Goal: Task Accomplishment & Management: Complete application form

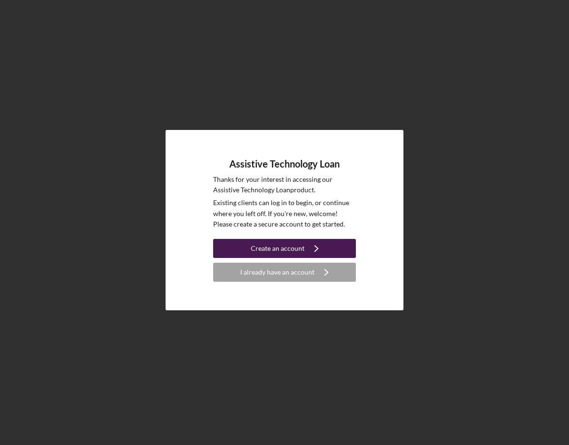
click at [294, 244] on div "Create an account" at bounding box center [278, 248] width 54 height 19
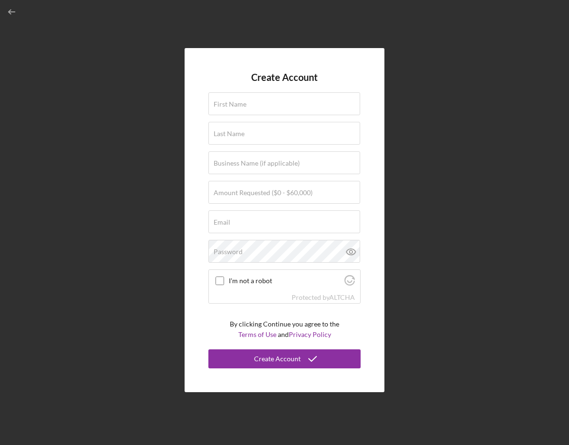
click at [286, 88] on form "Create Account First Name Last Name Business Name (if applicable) Amount Reques…" at bounding box center [284, 220] width 152 height 297
click at [279, 103] on div "First Name" at bounding box center [284, 104] width 152 height 24
type input "[PERSON_NAME]"
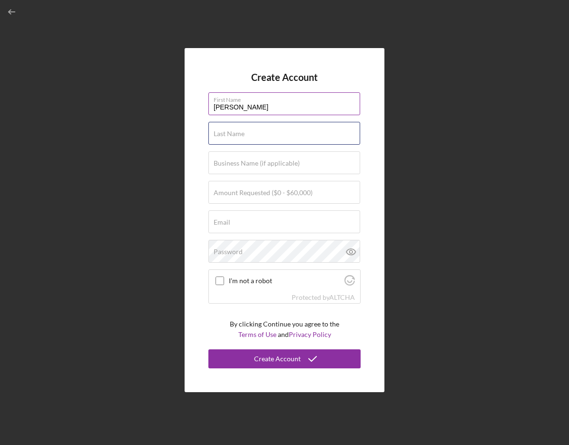
type input "[PERSON_NAME]"
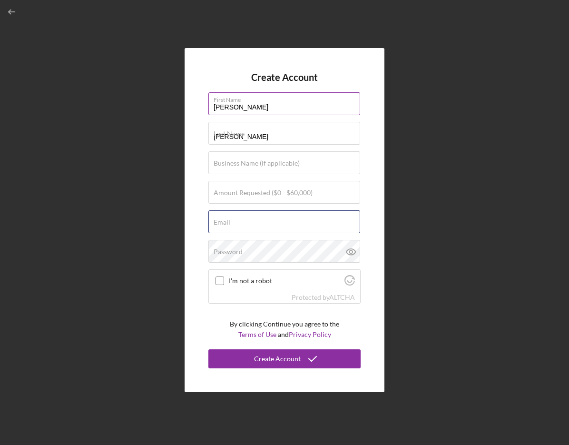
type input "shamrockday68@comcast.net"
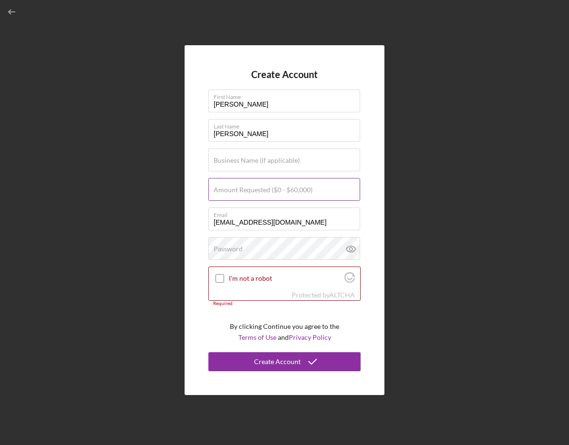
click at [292, 189] on label "Amount Requested ($0 - $60,000)" at bounding box center [263, 190] width 99 height 8
click at [292, 189] on input "Amount Requested ($0 - $60,000)" at bounding box center [284, 189] width 152 height 23
type input "$1,650"
click at [281, 157] on label "Business Name (if applicable)" at bounding box center [257, 161] width 86 height 8
click at [281, 157] on input "Business Name (if applicable)" at bounding box center [284, 159] width 152 height 23
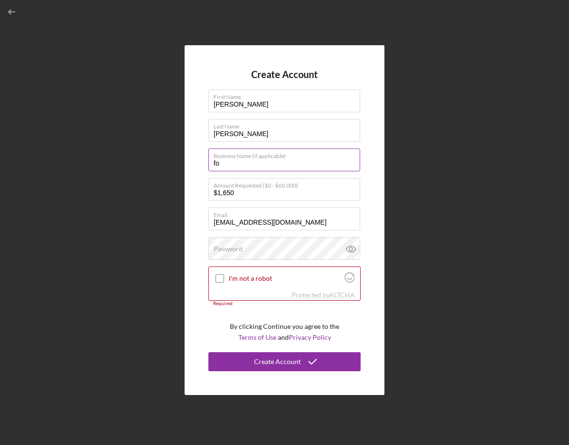
type input "f"
type input "Fox Spokane Denture Clinic"
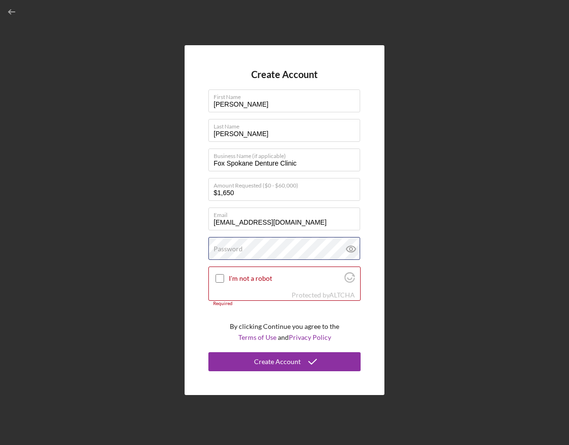
click at [336, 241] on div "Password" at bounding box center [284, 249] width 152 height 24
click at [349, 250] on icon at bounding box center [350, 248] width 3 height 3
drag, startPoint x: 377, startPoint y: 373, endPoint x: 497, endPoint y: 103, distance: 295.2
click at [497, 103] on div "Create Account First Name KELLY Last Name LITTELL Business Name (if applicable)…" at bounding box center [284, 220] width 559 height 440
click at [219, 274] on input "I'm not a robot" at bounding box center [219, 278] width 9 height 9
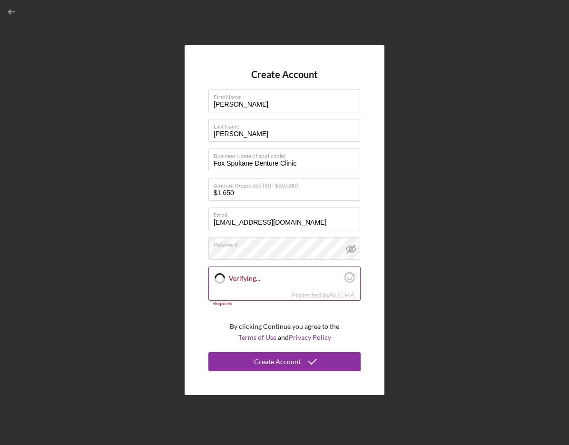
checkbox input "true"
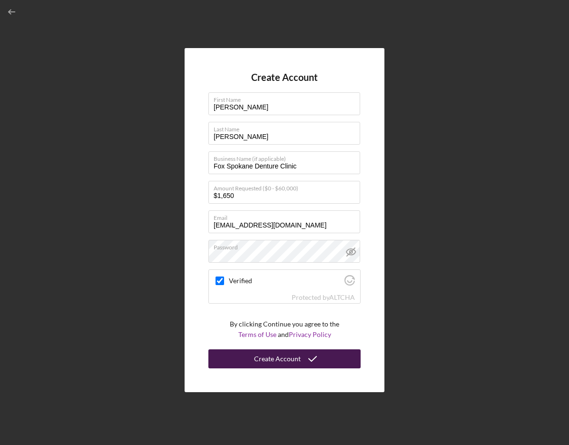
click at [316, 360] on icon "submit" at bounding box center [313, 359] width 24 height 24
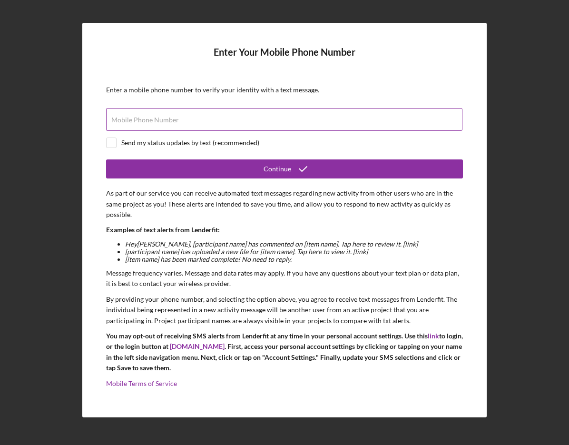
click at [141, 123] on label "Mobile Phone Number" at bounding box center [145, 120] width 68 height 8
click at [141, 123] on input "Mobile Phone Number" at bounding box center [284, 119] width 356 height 23
type input "[PHONE_NUMBER]"
click at [113, 144] on input "checkbox" at bounding box center [112, 143] width 10 height 10
checkbox input "true"
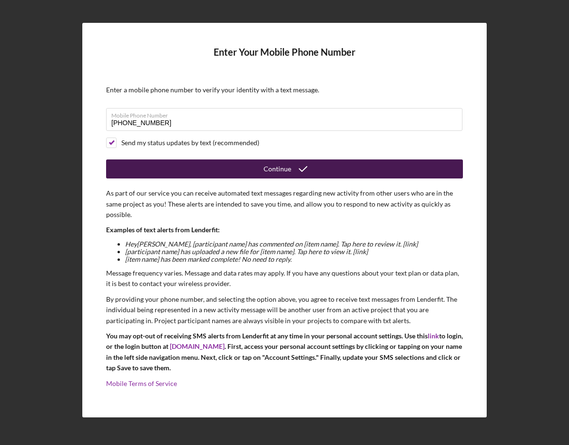
click at [294, 174] on icon "submit" at bounding box center [303, 169] width 24 height 24
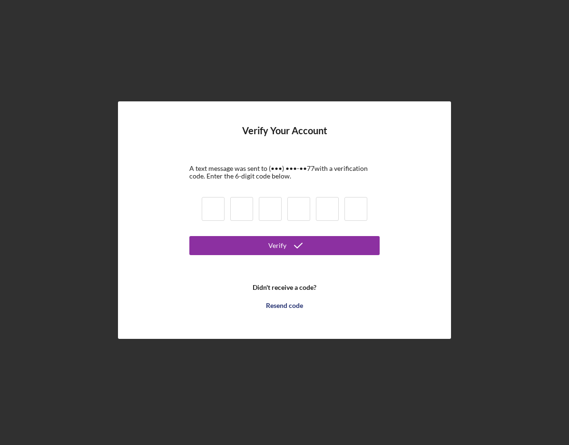
click at [215, 207] on input at bounding box center [213, 209] width 23 height 24
type input "1"
type input "2"
type input "9"
type input "7"
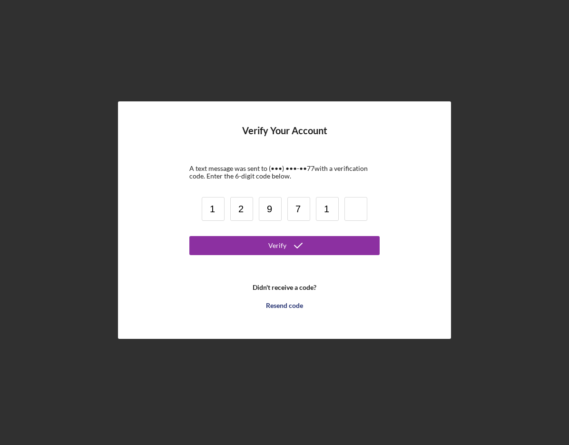
type input "1"
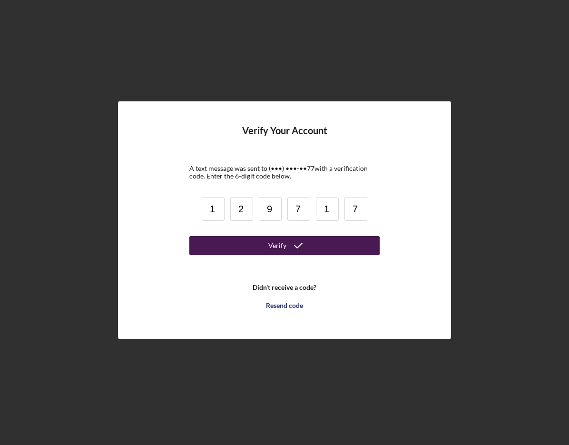
type input "7"
click at [319, 245] on button "Verify" at bounding box center [284, 245] width 190 height 19
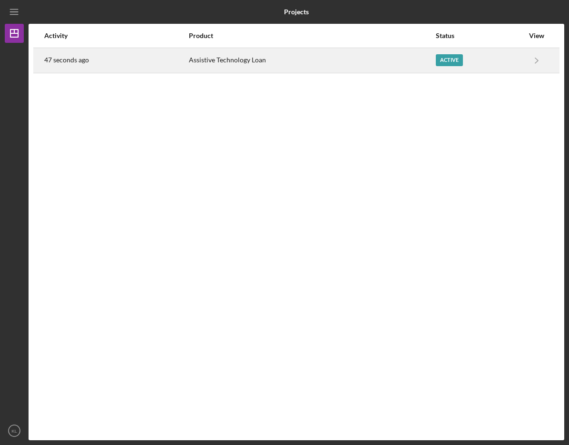
click at [449, 62] on div "Active" at bounding box center [449, 60] width 27 height 12
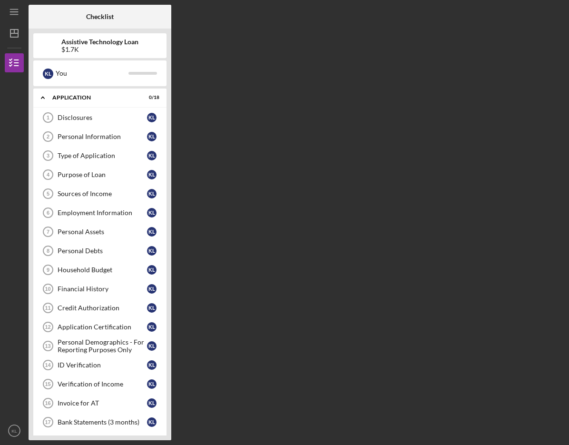
click at [207, 115] on div "Checklist Assistive Technology Loan $1.7K K L You Icon/Expander Application 0 /…" at bounding box center [297, 222] width 536 height 435
click at [68, 115] on div "Disclosures" at bounding box center [102, 118] width 89 height 8
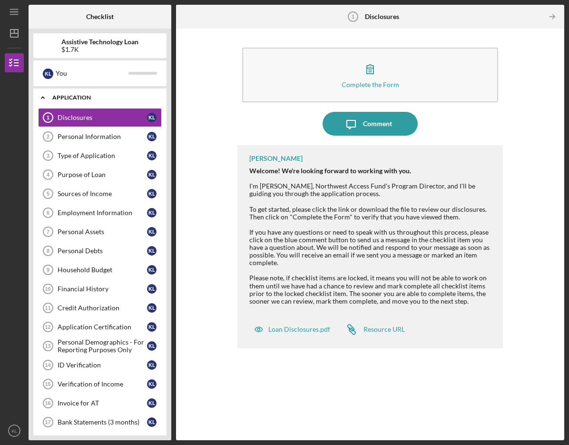
click at [78, 97] on div "Application" at bounding box center [103, 98] width 102 height 6
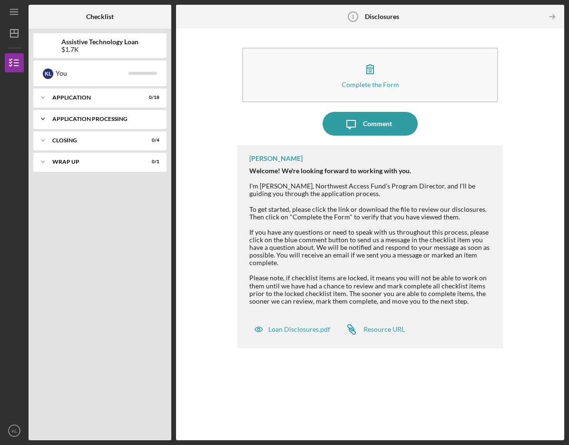
click at [139, 120] on div "Application Processing" at bounding box center [103, 119] width 102 height 6
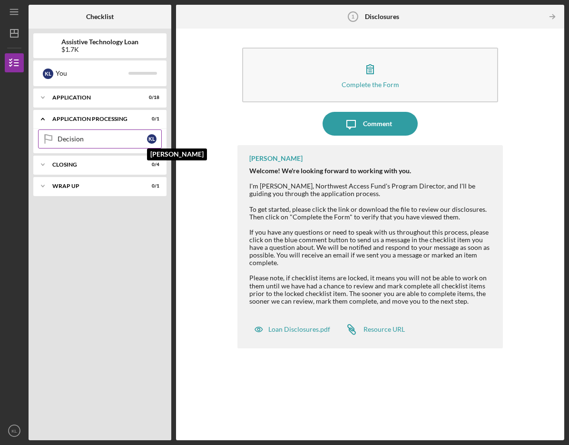
click at [148, 138] on div "K L" at bounding box center [152, 139] width 10 height 10
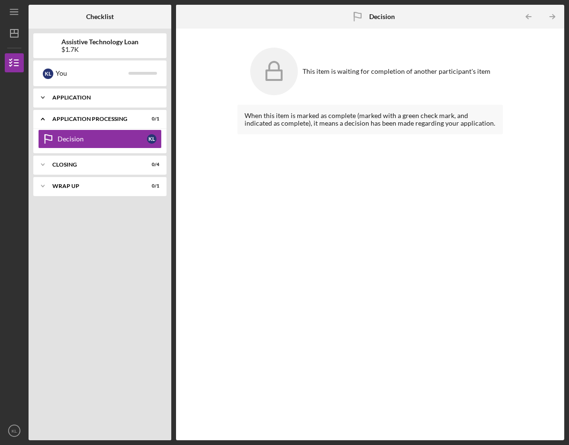
click at [132, 97] on div "Application" at bounding box center [103, 98] width 102 height 6
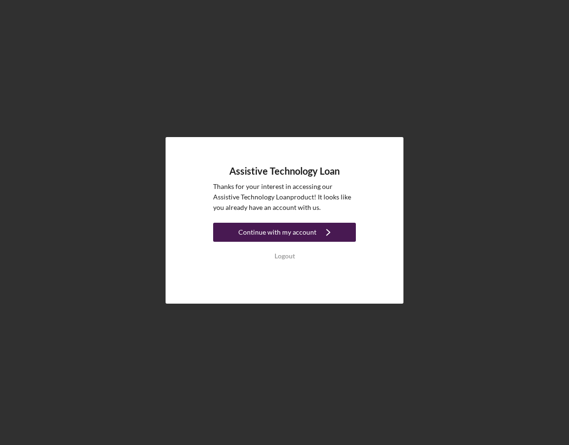
click at [330, 232] on icon "Icon/Navigate" at bounding box center [328, 232] width 24 height 24
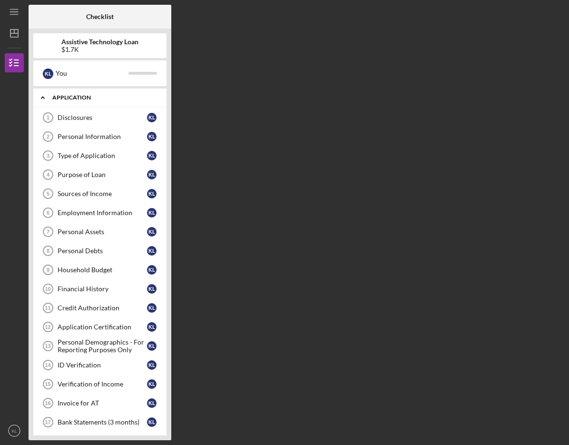
click at [118, 98] on div "Application" at bounding box center [103, 98] width 102 height 6
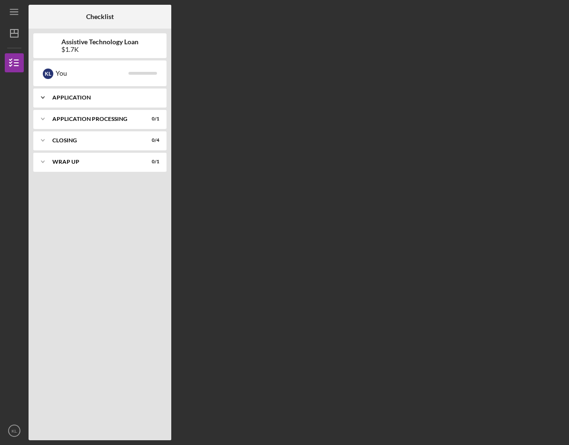
click at [78, 92] on div "Icon/Expander Application 0 / 18" at bounding box center [99, 97] width 133 height 19
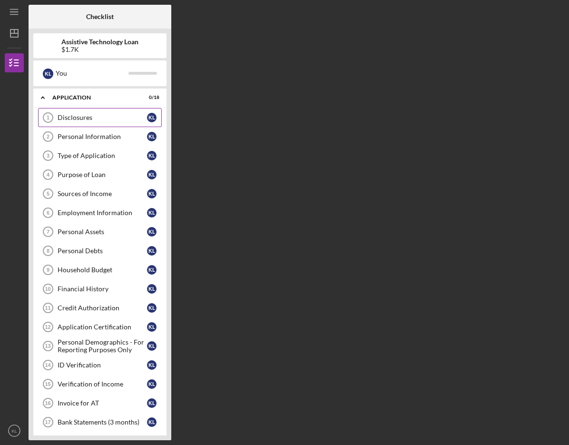
click at [60, 118] on div "Disclosures" at bounding box center [102, 118] width 89 height 8
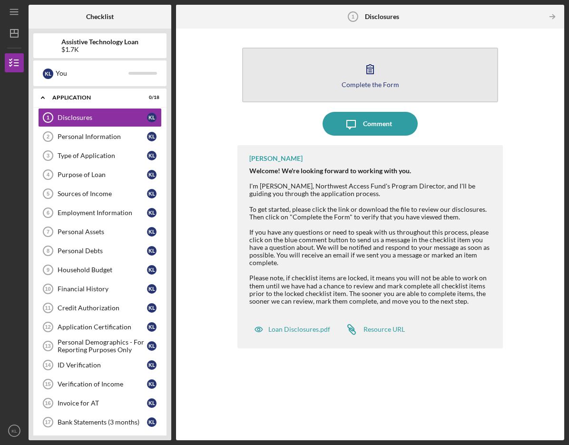
click at [380, 89] on button "Complete the Form Form" at bounding box center [369, 75] width 255 height 55
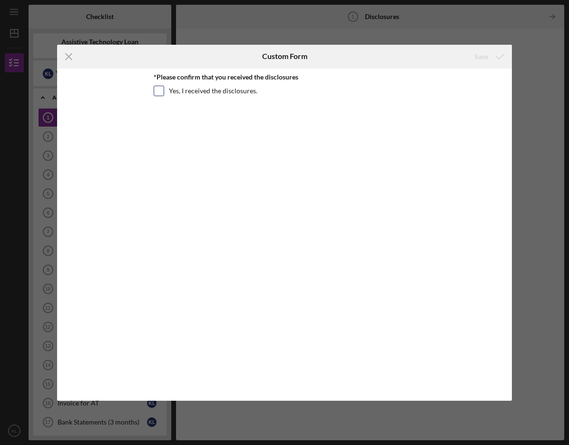
click at [159, 90] on input "Yes, I received the disclosures." at bounding box center [159, 91] width 10 height 10
checkbox input "true"
click at [72, 56] on icon "Icon/Menu Close" at bounding box center [69, 57] width 24 height 24
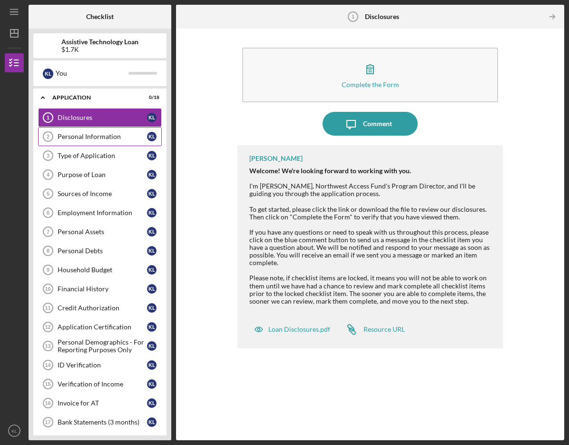
click at [106, 135] on div "Personal Information" at bounding box center [102, 137] width 89 height 8
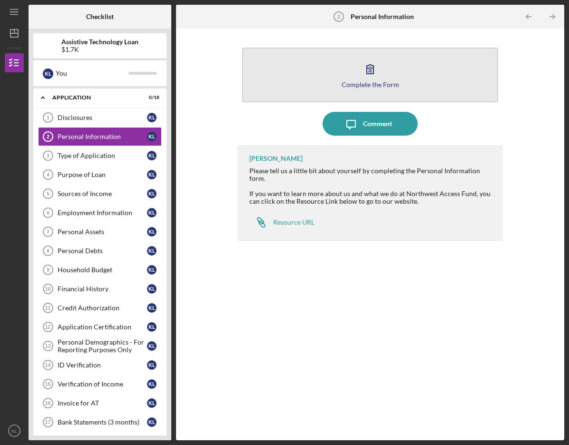
click at [363, 88] on button "Complete the Form Form" at bounding box center [369, 75] width 255 height 55
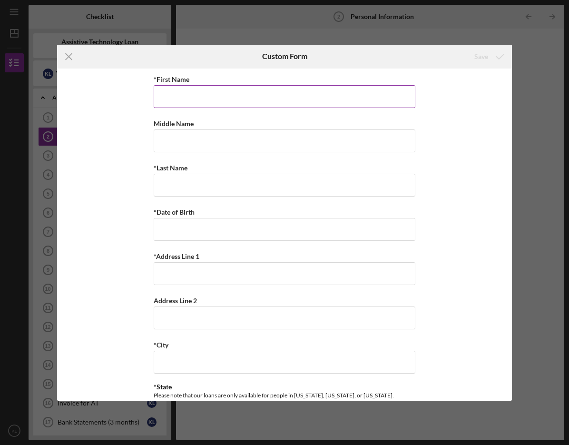
click at [177, 95] on input "*First Name" at bounding box center [285, 96] width 262 height 23
type input "[PERSON_NAME]"
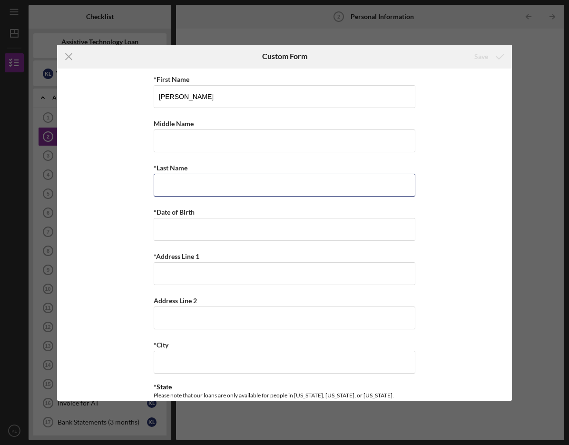
type input "[PERSON_NAME]"
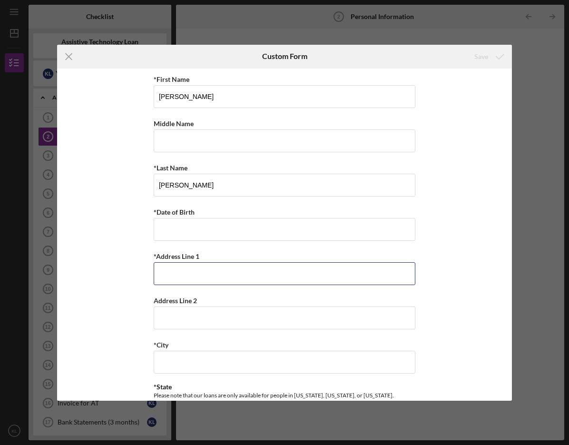
type input "[STREET_ADDRESS]"
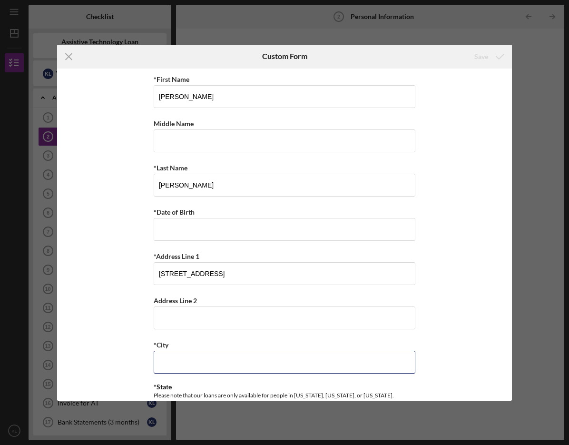
type input "[GEOGRAPHIC_DATA]"
type input "99207"
type input "WA"
type input "[PHONE_NUMBER]"
click at [222, 280] on input "[STREET_ADDRESS]" at bounding box center [285, 273] width 262 height 23
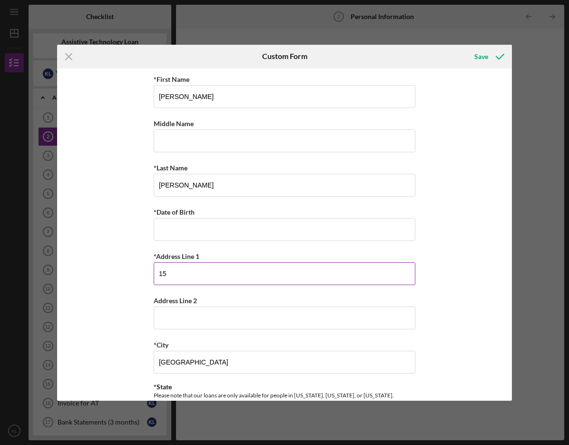
type input "1"
type input "[STREET_ADDRESS][PERSON_NAME]"
type input "M"
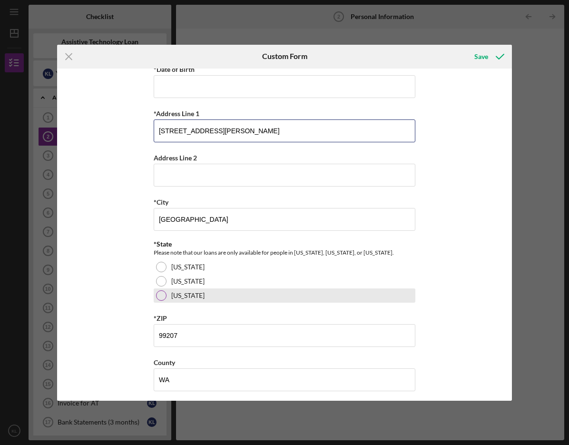
scroll to position [190, 0]
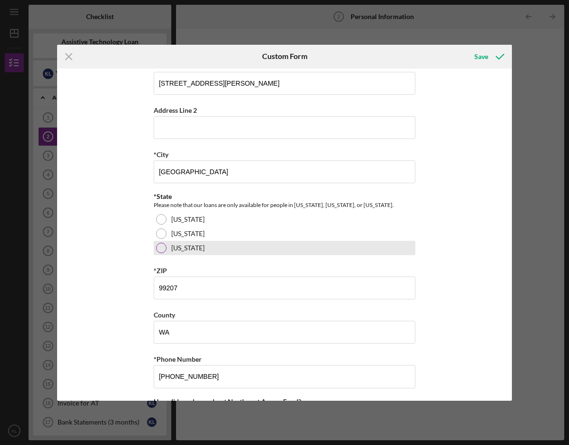
click at [156, 245] on div at bounding box center [161, 248] width 10 height 10
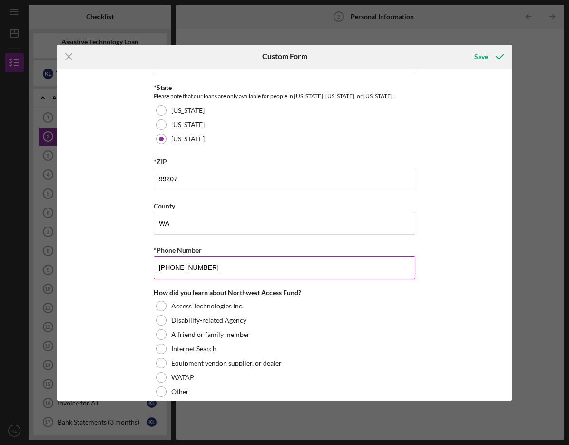
scroll to position [312, 0]
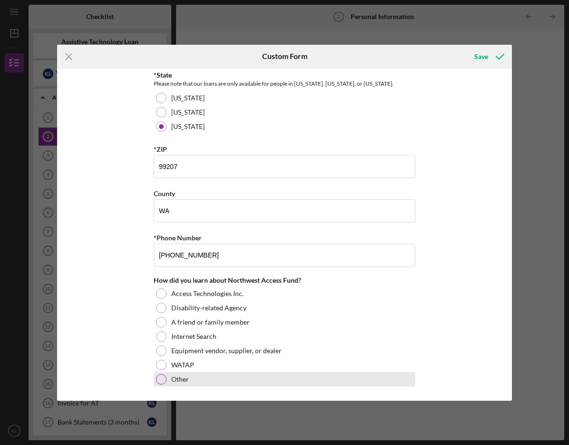
click at [165, 375] on div "Other" at bounding box center [285, 379] width 262 height 14
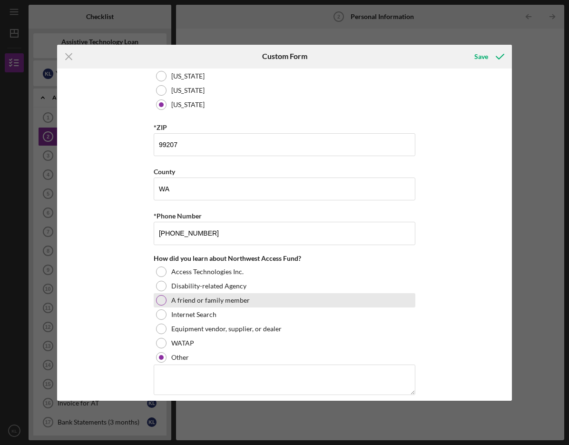
scroll to position [343, 0]
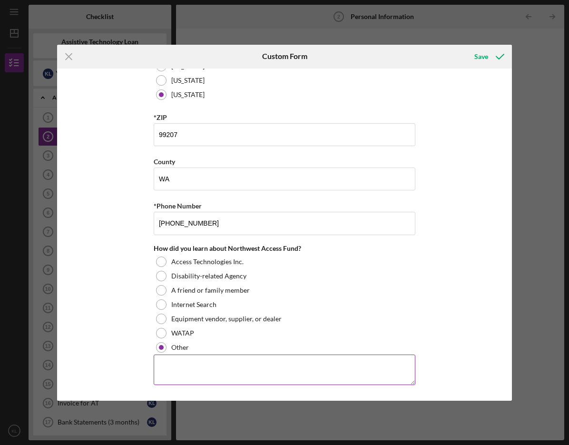
click at [201, 370] on textarea at bounding box center [285, 369] width 262 height 30
type textarea "[PERSON_NAME]"
click at [69, 53] on icon "Icon/Menu Close" at bounding box center [69, 57] width 24 height 24
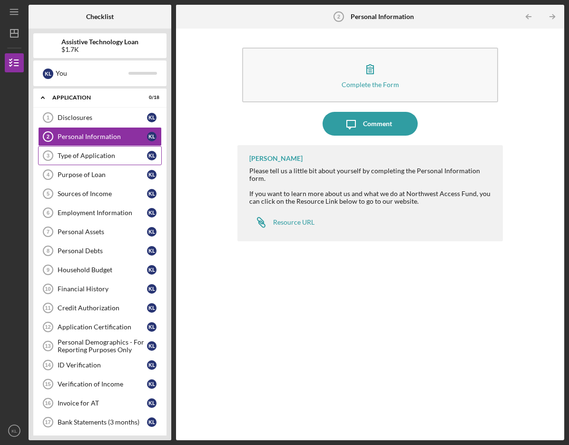
click at [71, 157] on div "Type of Application" at bounding box center [102, 156] width 89 height 8
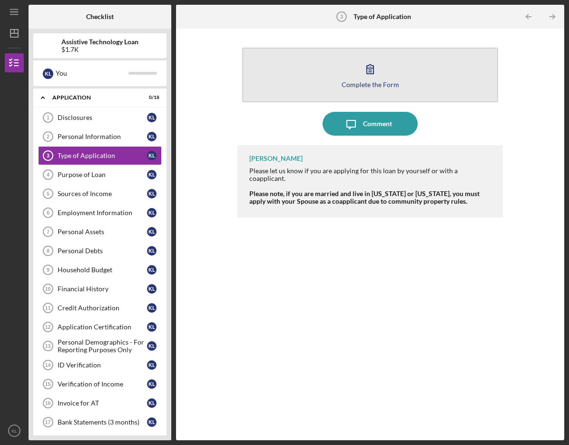
click at [381, 87] on div "Complete the Form" at bounding box center [371, 84] width 58 height 7
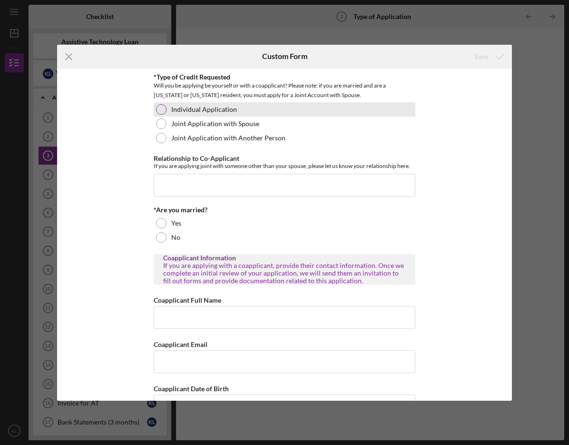
click at [156, 107] on div at bounding box center [161, 109] width 10 height 10
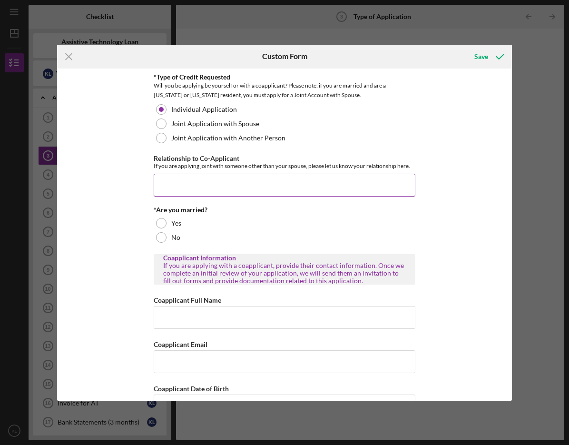
click at [183, 186] on input "Relationship to Co-Applicant" at bounding box center [285, 185] width 262 height 23
click at [245, 232] on div "No" at bounding box center [285, 237] width 262 height 14
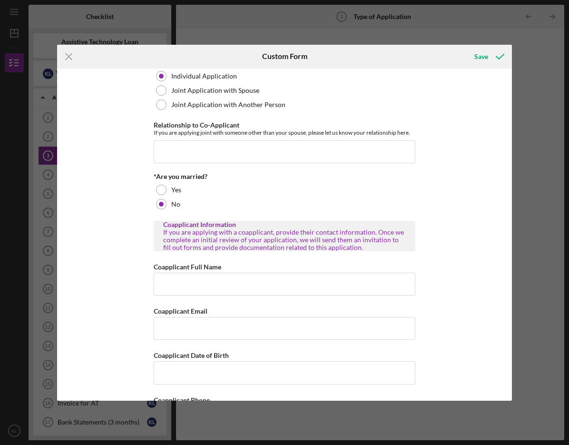
scroll to position [76, 0]
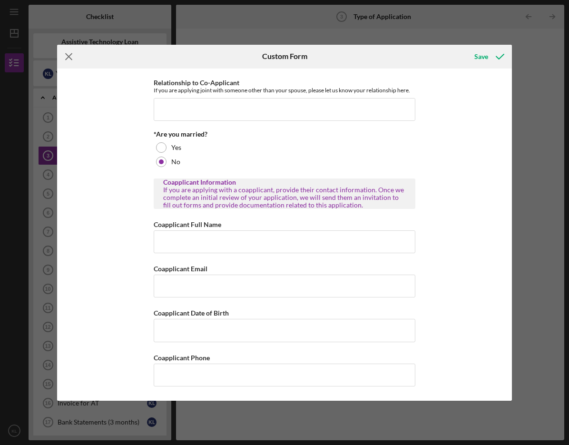
click at [71, 54] on line at bounding box center [69, 56] width 6 height 6
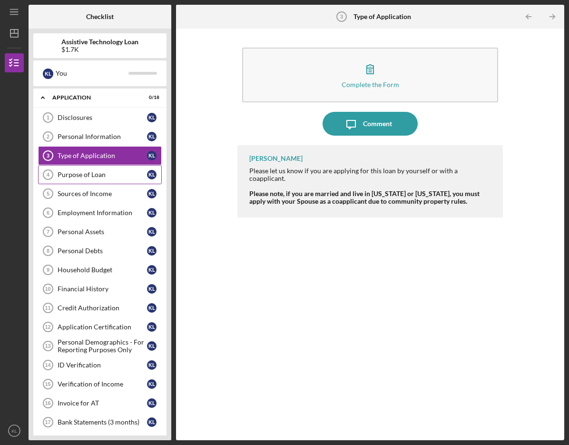
click at [86, 172] on div "Purpose of Loan" at bounding box center [102, 175] width 89 height 8
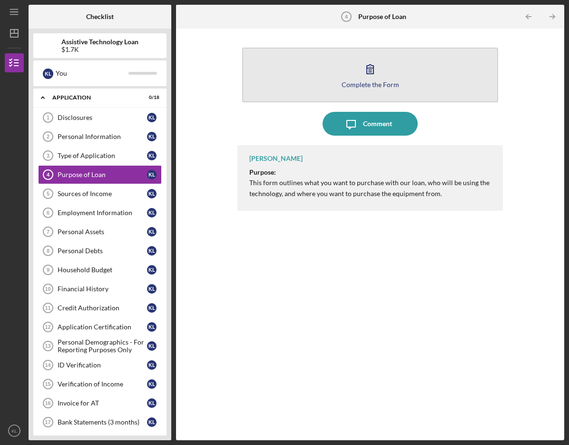
click at [378, 79] on icon "button" at bounding box center [370, 69] width 24 height 24
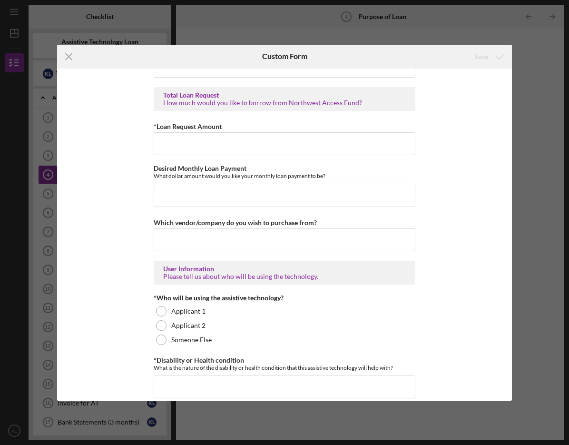
scroll to position [571, 0]
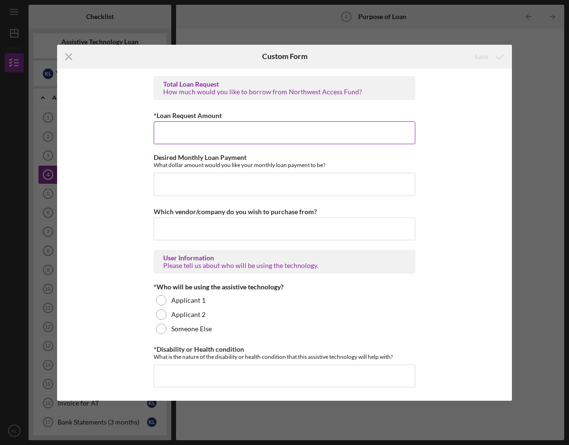
click at [178, 135] on input "*Loan Request Amount" at bounding box center [285, 132] width 262 height 23
type input "$1,650"
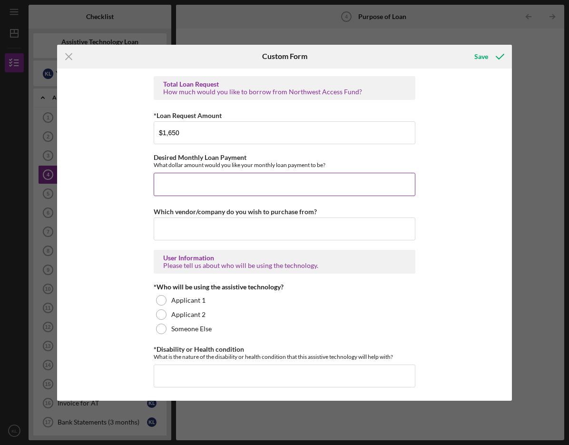
click at [183, 185] on input "Desired Monthly Loan Payment" at bounding box center [285, 184] width 262 height 23
type input "$100"
click at [198, 225] on input "Which vendor/company do you wish to purchase from?" at bounding box center [285, 228] width 262 height 23
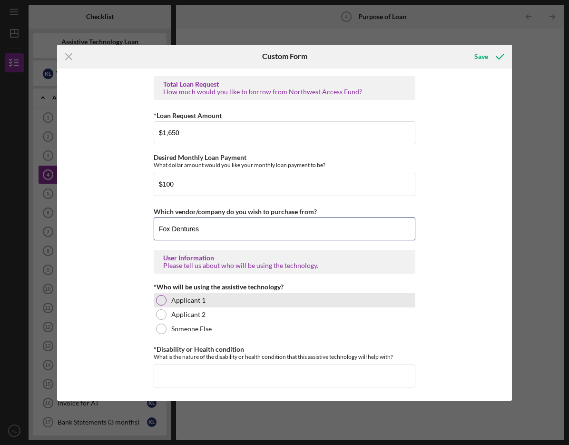
type input "Fox Dentures"
click at [157, 300] on div at bounding box center [161, 300] width 10 height 10
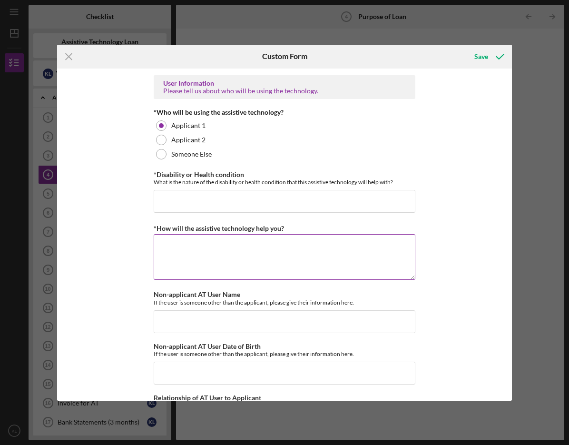
scroll to position [761, 0]
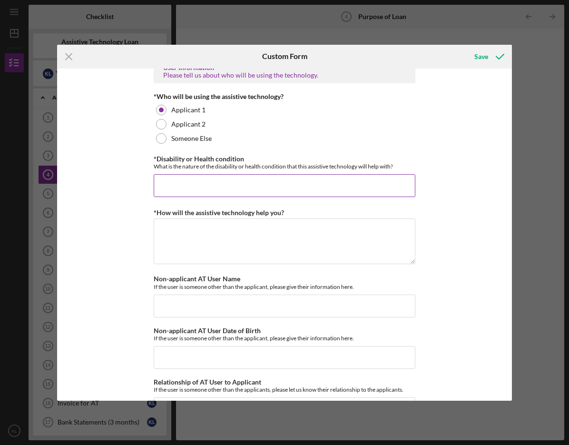
click at [199, 188] on input "*Disability or Health condition" at bounding box center [285, 185] width 262 height 23
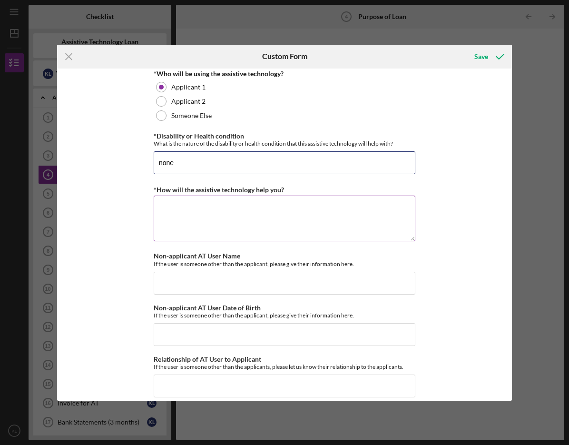
scroll to position [795, 0]
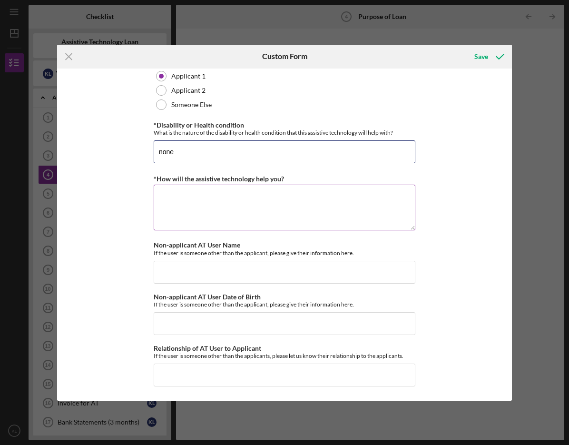
type input "none"
click at [193, 208] on textarea "*How will the assistive technology help you?" at bounding box center [285, 208] width 262 height 46
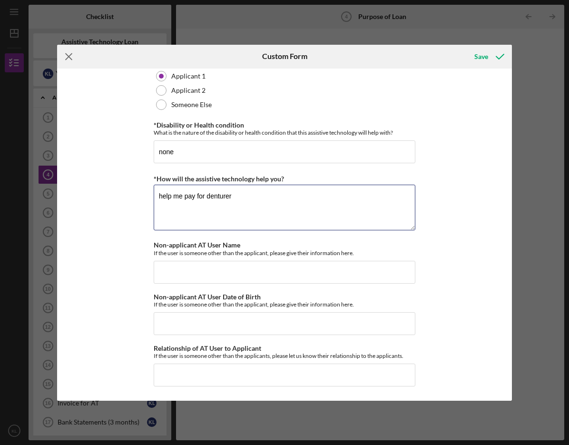
type textarea "help me pay for denturer"
click at [66, 55] on icon "Icon/Menu Close" at bounding box center [69, 57] width 24 height 24
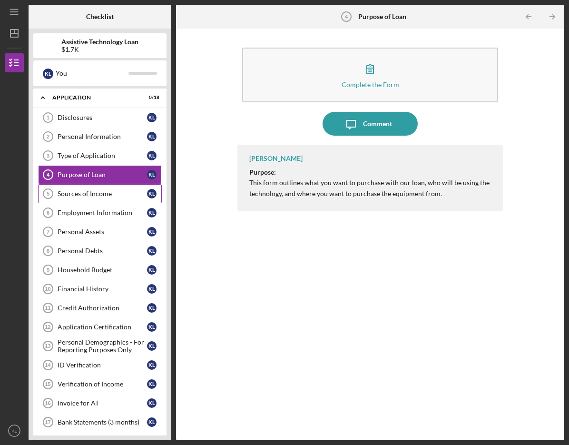
click at [77, 192] on div "Sources of Income" at bounding box center [102, 194] width 89 height 8
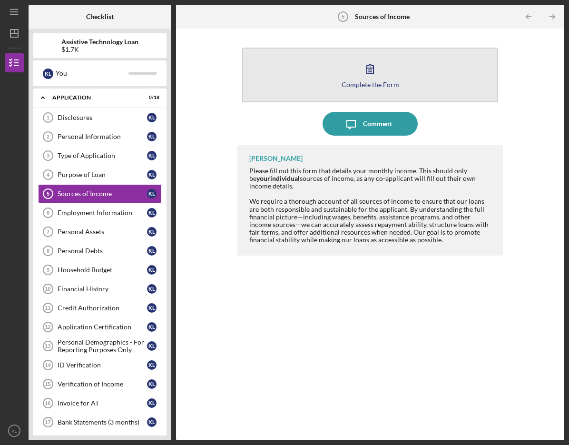
click at [362, 87] on div "Complete the Form" at bounding box center [371, 84] width 58 height 7
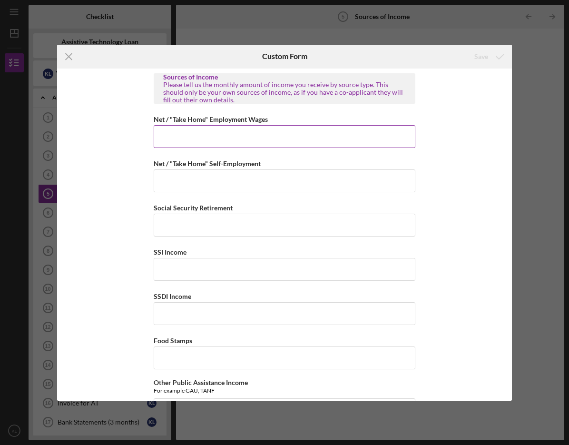
click at [182, 137] on input "Net / "Take Home" Employment Wages" at bounding box center [285, 136] width 262 height 23
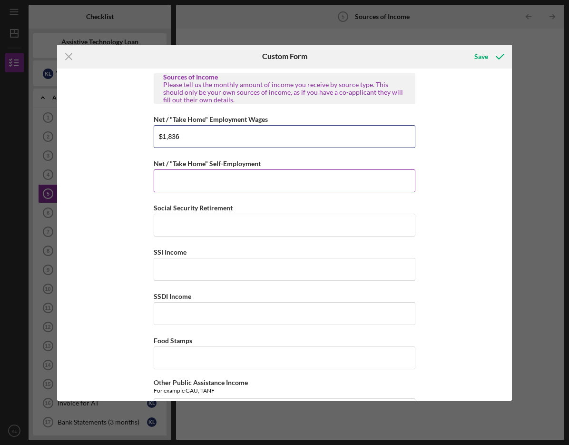
type input "$1,836"
click at [187, 179] on input "Net / "Take Home" Self-Employment" at bounding box center [285, 180] width 262 height 23
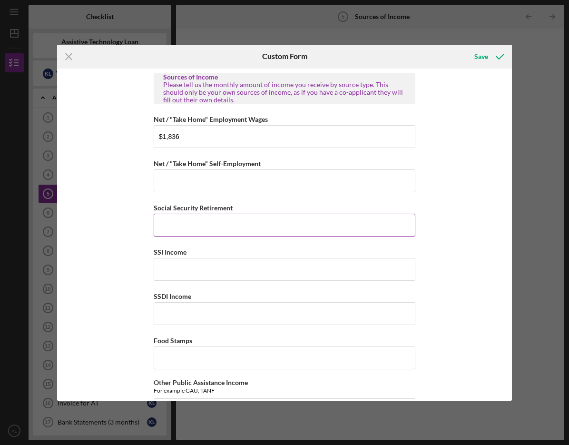
click at [171, 226] on input "Social Security Retirement" at bounding box center [285, 225] width 262 height 23
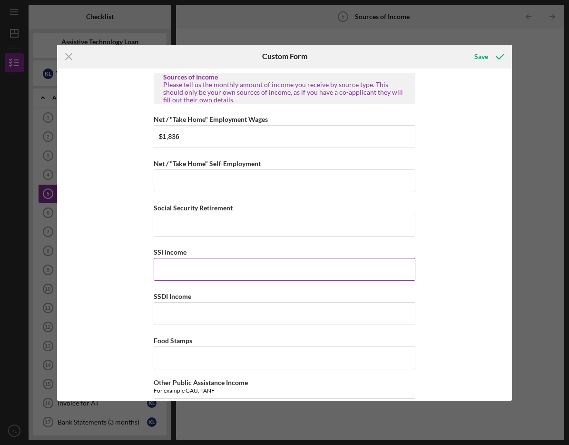
click at [167, 266] on input "SSI Income" at bounding box center [285, 269] width 262 height 23
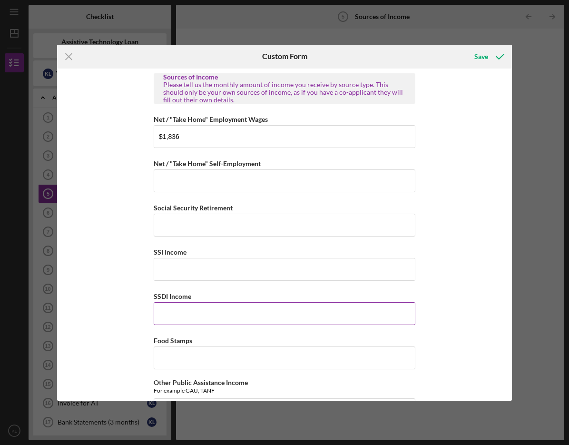
click at [171, 306] on input "SSDI Income" at bounding box center [285, 313] width 262 height 23
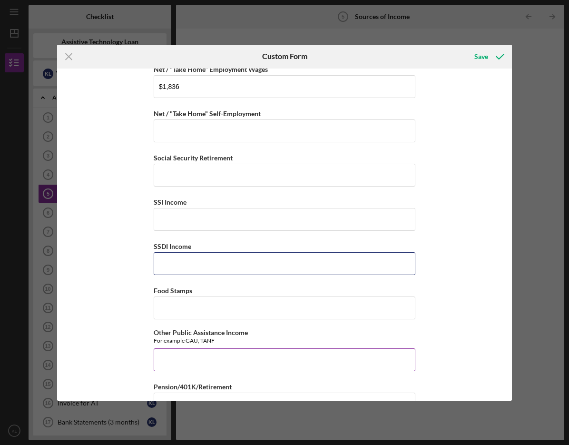
scroll to position [238, 0]
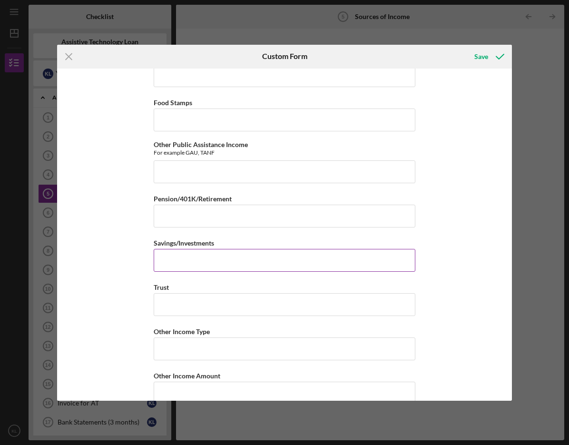
click at [169, 258] on input "Savings/Investments" at bounding box center [285, 260] width 262 height 23
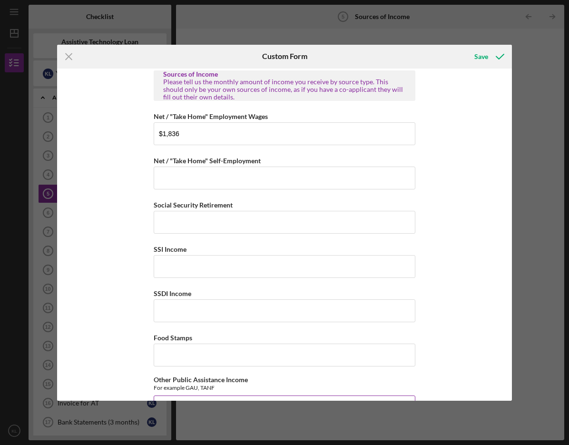
scroll to position [0, 0]
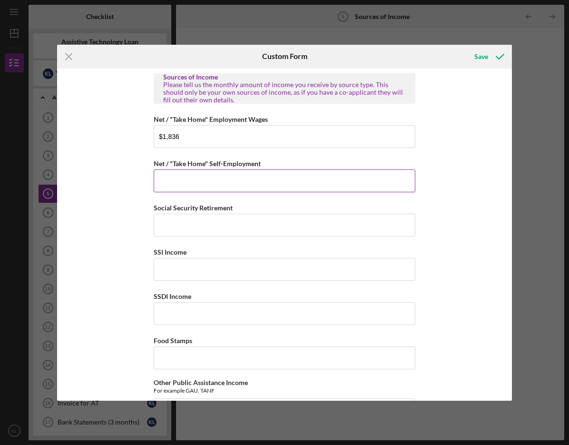
click at [172, 184] on input "Net / "Take Home" Self-Employment" at bounding box center [285, 180] width 262 height 23
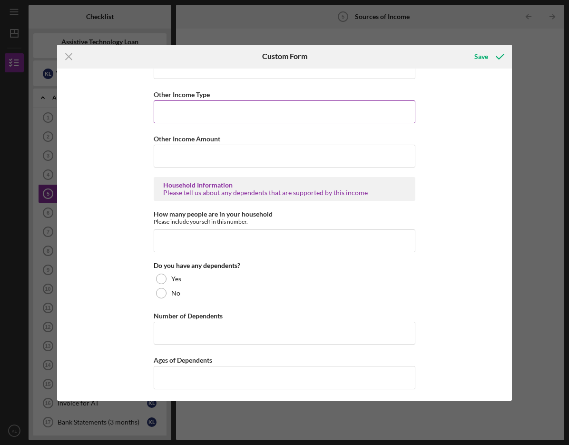
scroll to position [476, 0]
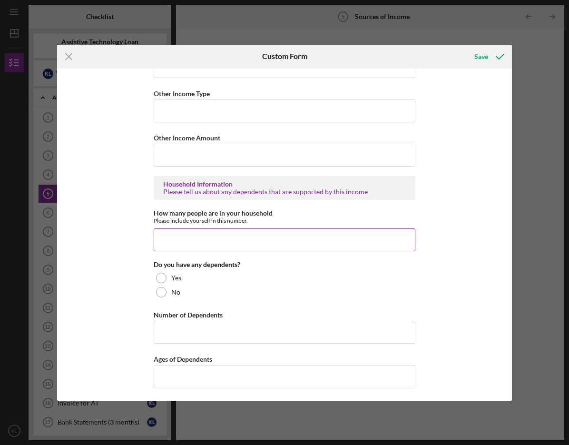
click at [197, 238] on input "How many people are in your household" at bounding box center [285, 239] width 262 height 23
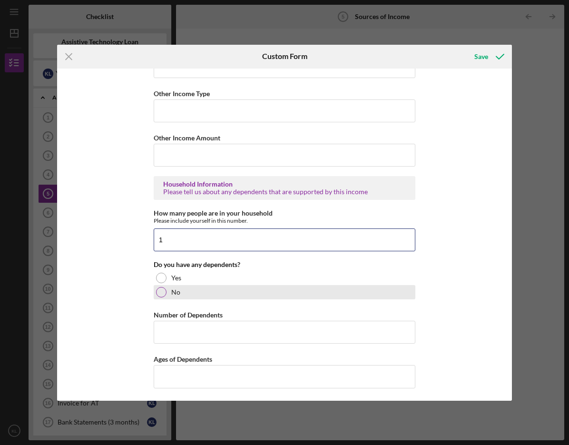
type input "1"
click at [162, 290] on div at bounding box center [161, 292] width 10 height 10
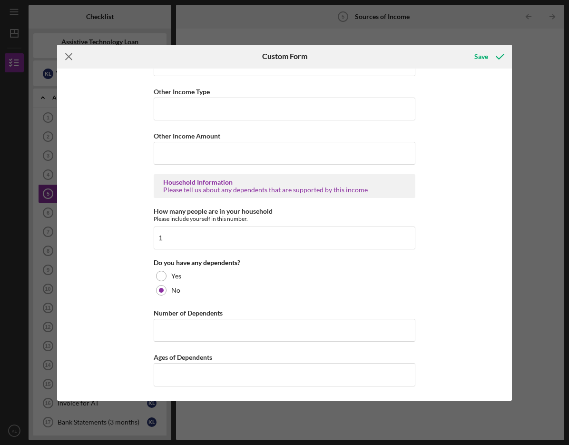
click at [65, 52] on icon "Icon/Menu Close" at bounding box center [69, 57] width 24 height 24
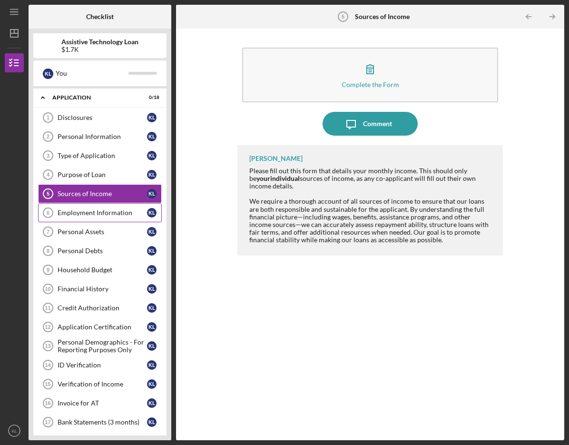
click at [77, 214] on div "Employment Information" at bounding box center [102, 213] width 89 height 8
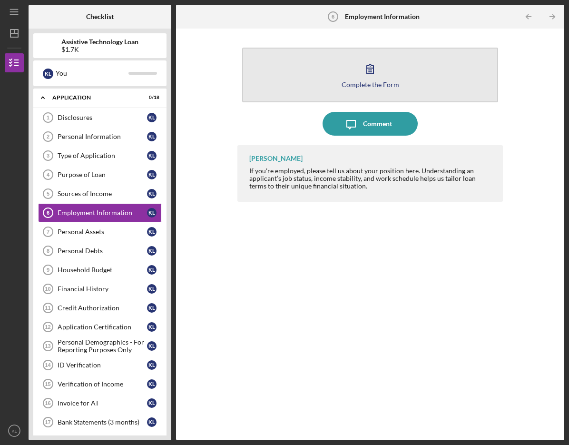
click at [371, 84] on div "Complete the Form" at bounding box center [371, 84] width 58 height 7
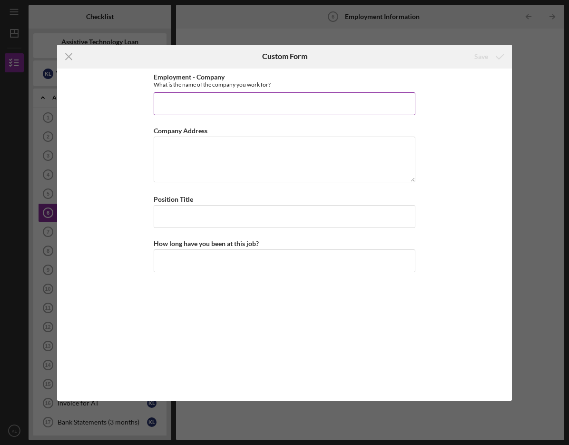
click at [185, 103] on input "Employment - Company" at bounding box center [285, 103] width 262 height 23
type input "w"
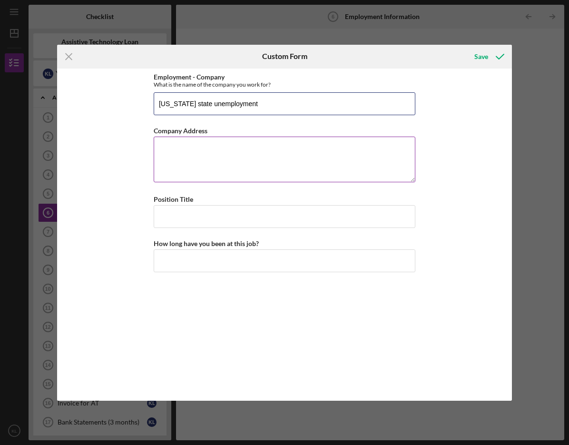
type input "[US_STATE] state unemployment"
click at [191, 173] on textarea "Company Address" at bounding box center [285, 160] width 262 height 46
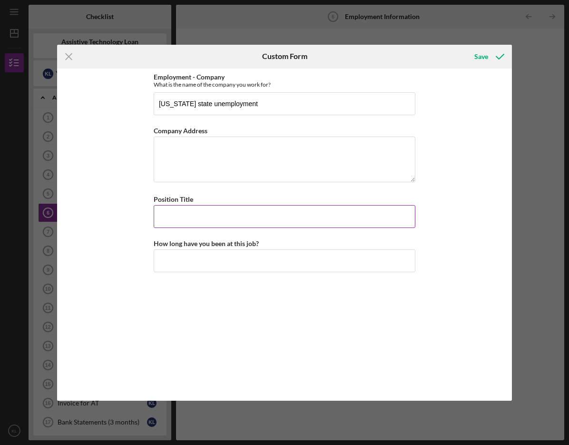
click at [190, 215] on input "Position Title" at bounding box center [285, 216] width 262 height 23
click at [68, 58] on icon "Icon/Menu Close" at bounding box center [69, 57] width 24 height 24
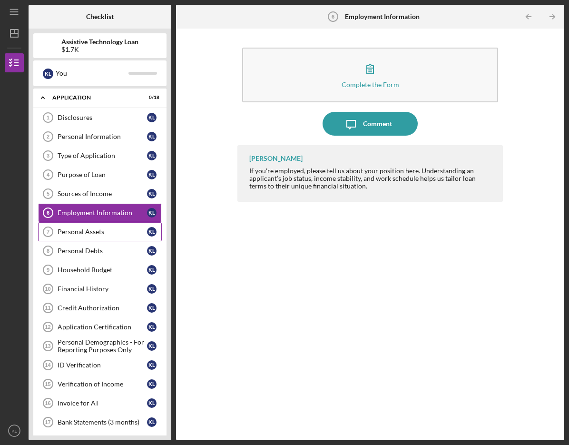
click at [93, 228] on div "Personal Assets" at bounding box center [102, 232] width 89 height 8
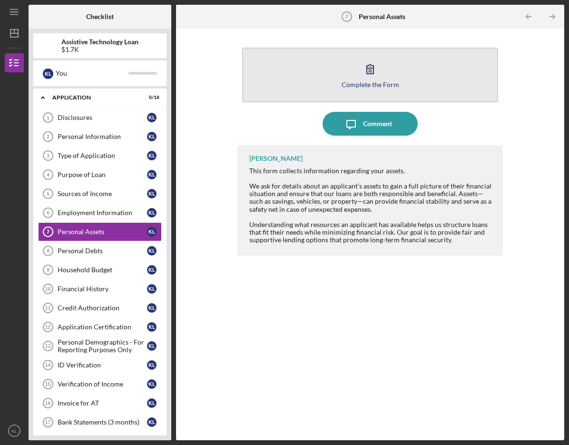
click at [368, 85] on div "Complete the Form" at bounding box center [371, 84] width 58 height 7
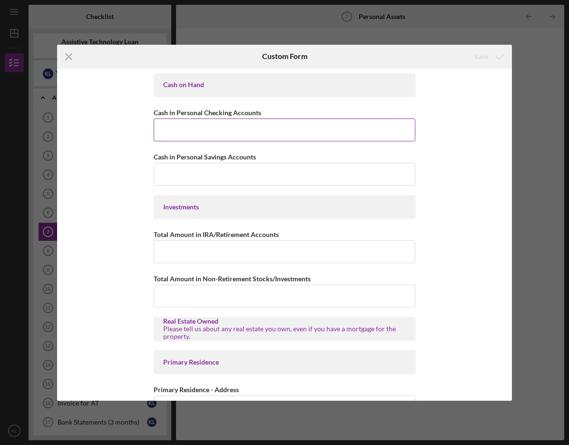
click at [194, 130] on input "Cash in Personal Checking Accounts" at bounding box center [285, 129] width 262 height 23
type input "$119.45"
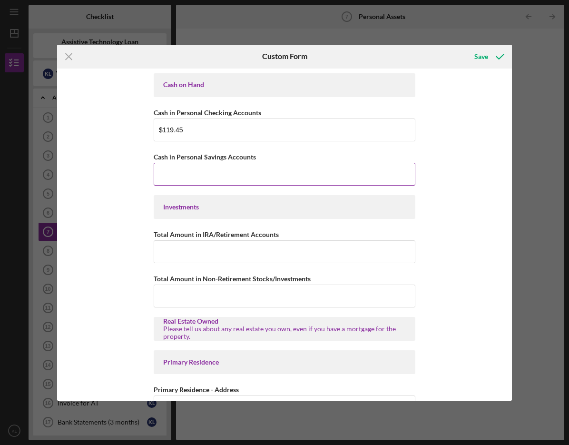
click at [189, 179] on input "Cash in Personal Savings Accounts" at bounding box center [285, 174] width 262 height 23
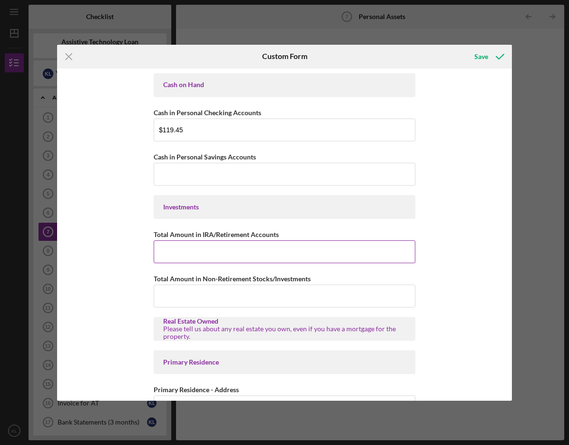
click at [192, 251] on input "Total Amount in IRA/Retirement Accounts" at bounding box center [285, 251] width 262 height 23
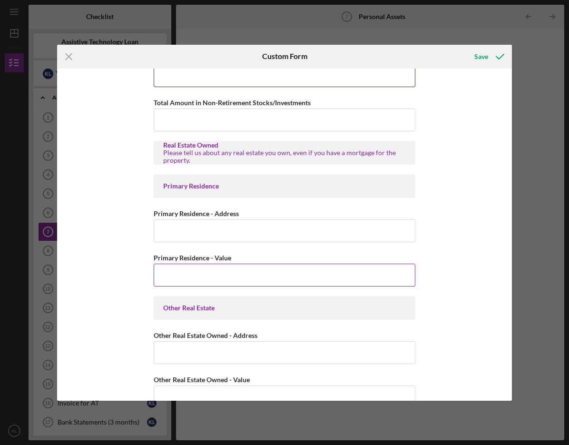
scroll to position [190, 0]
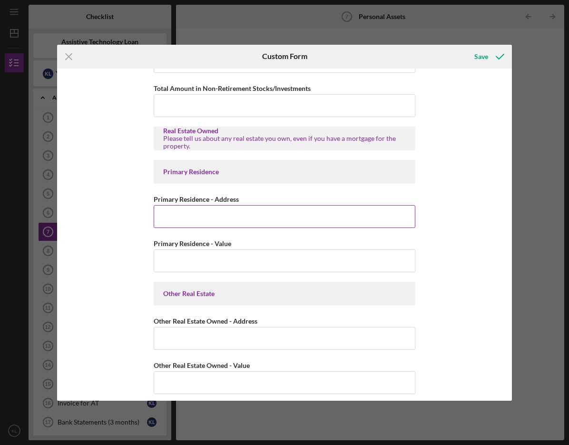
click at [203, 214] on input "Primary Residence - Address" at bounding box center [285, 216] width 262 height 23
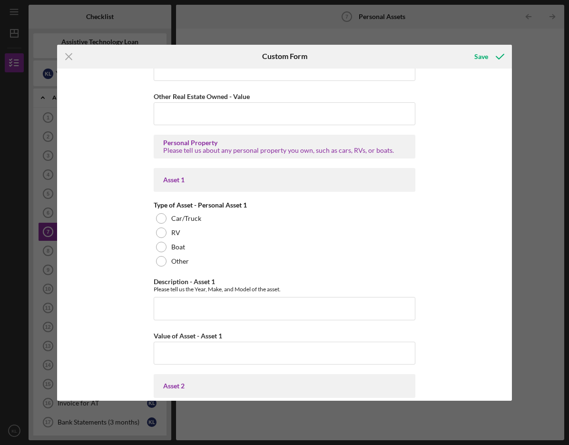
scroll to position [476, 0]
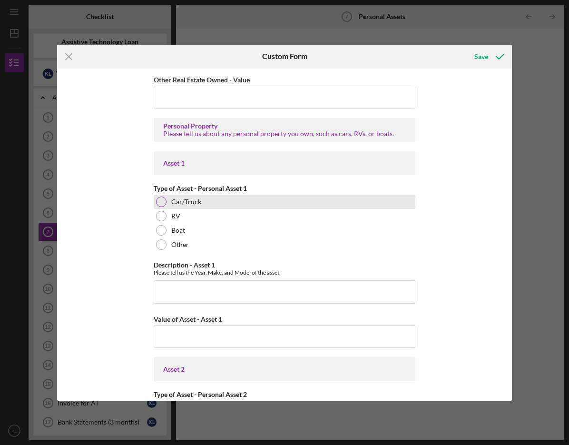
click at [162, 203] on div at bounding box center [161, 201] width 10 height 10
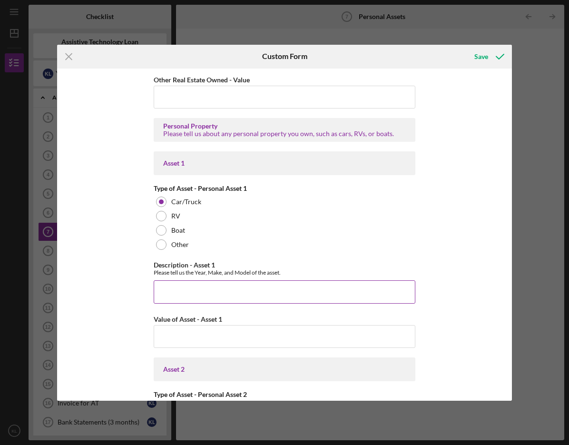
click at [195, 293] on input "Description - Asset 1" at bounding box center [285, 291] width 262 height 23
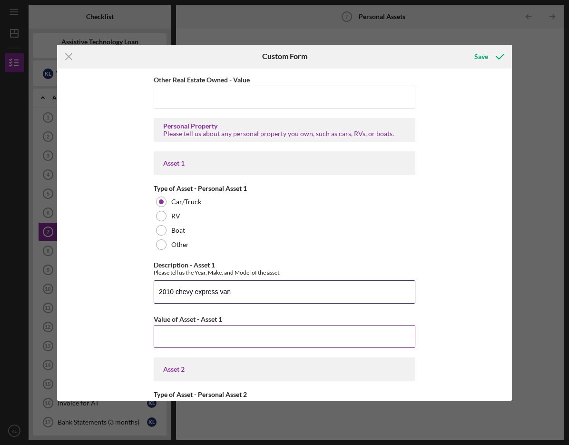
type input "2010 chevy express van"
click at [184, 341] on input "Value of Asset - Asset 1" at bounding box center [285, 336] width 262 height 23
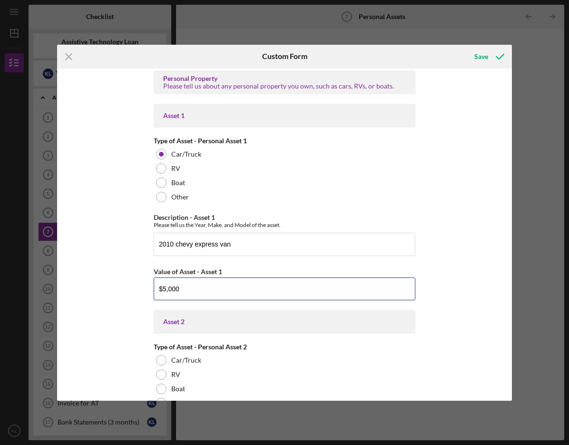
scroll to position [666, 0]
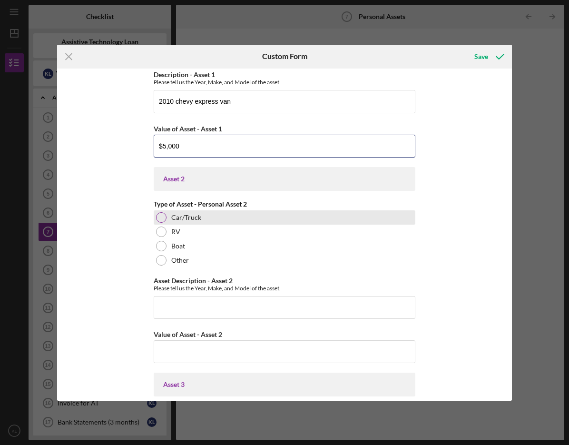
type input "$5,000"
click at [156, 217] on div at bounding box center [161, 217] width 10 height 10
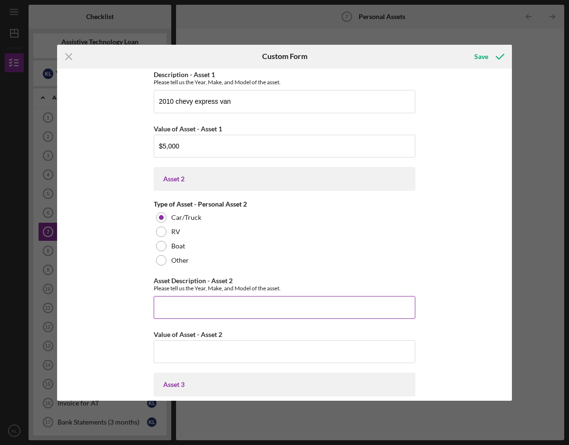
click at [193, 314] on input "Asset Description - Asset 2" at bounding box center [285, 307] width 262 height 23
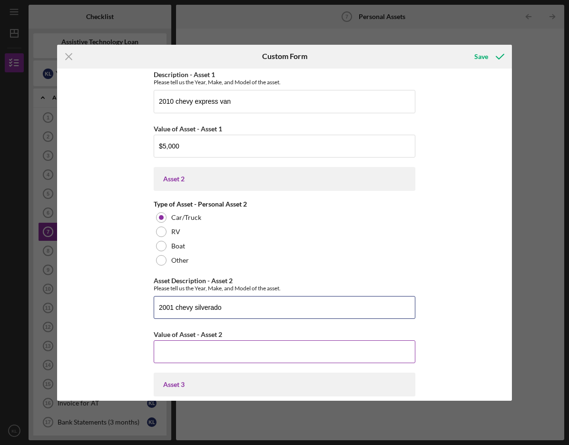
type input "2001 chevy silverado"
click at [223, 347] on input "Value of Asset - Asset 2" at bounding box center [285, 351] width 262 height 23
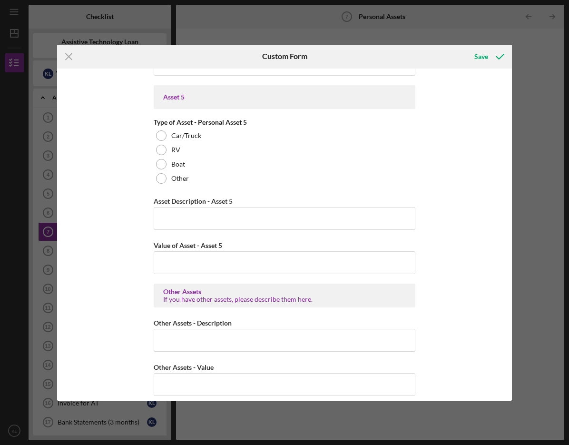
scroll to position [1367, 0]
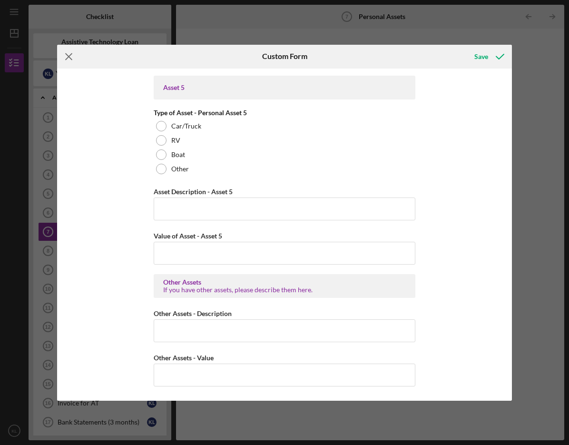
type input "$3,000"
click at [67, 57] on icon "Icon/Menu Close" at bounding box center [69, 57] width 24 height 24
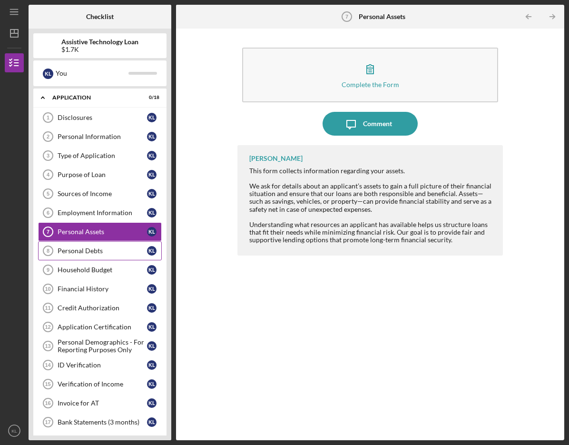
click at [104, 245] on link "Personal Debts 8 Personal Debts K L" at bounding box center [100, 250] width 124 height 19
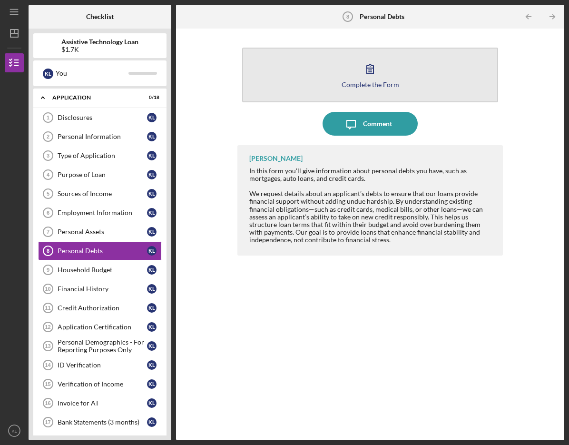
click at [392, 83] on div "Complete the Form" at bounding box center [371, 84] width 58 height 7
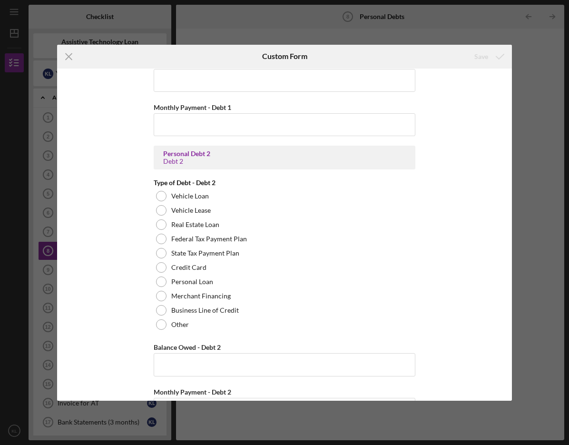
scroll to position [666, 0]
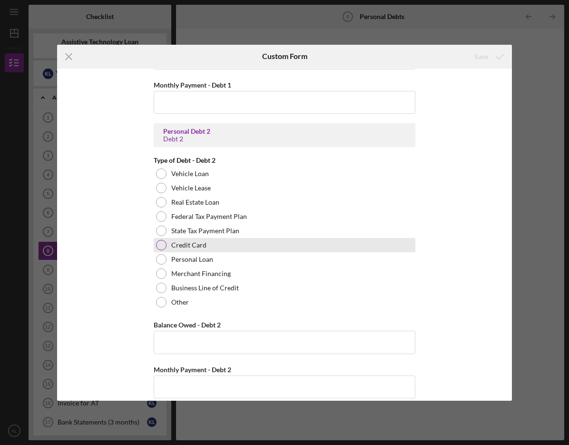
click at [160, 243] on div at bounding box center [161, 245] width 10 height 10
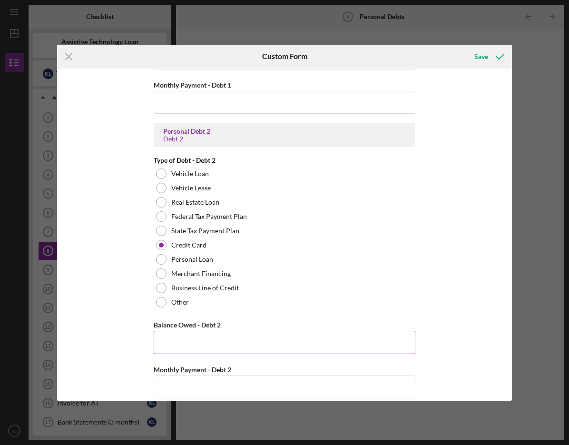
click at [203, 340] on input "Balance Owed - Debt 2" at bounding box center [285, 342] width 262 height 23
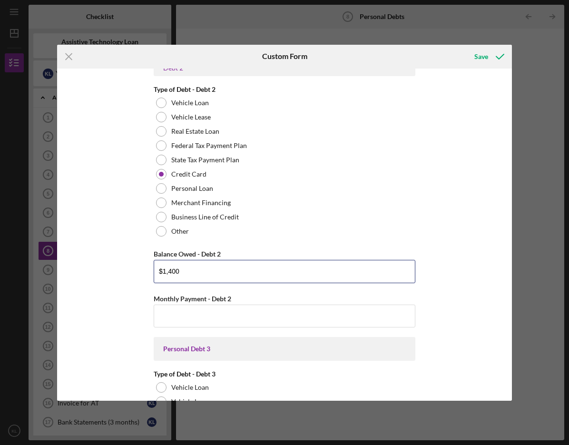
scroll to position [809, 0]
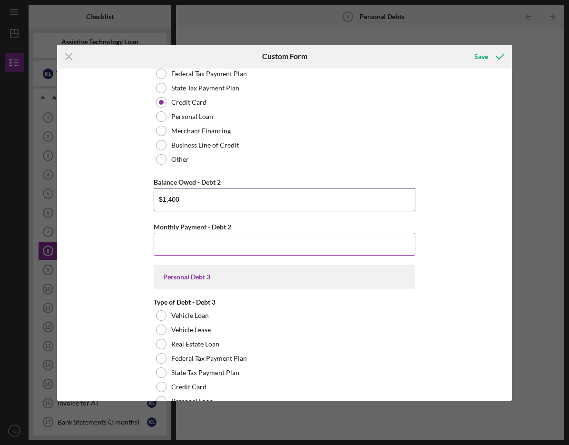
type input "$1,400"
click at [221, 244] on input "Monthly Payment - Debt 2" at bounding box center [285, 244] width 262 height 23
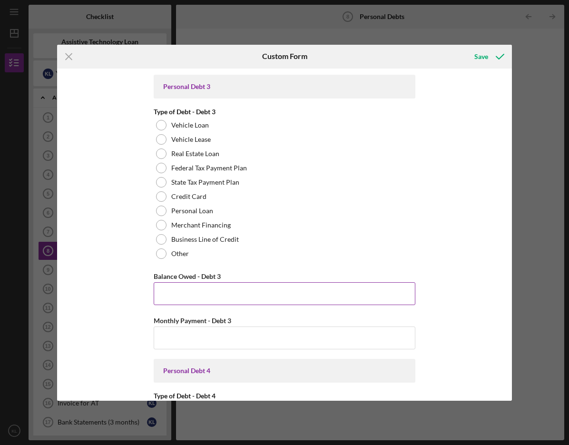
scroll to position [1047, 0]
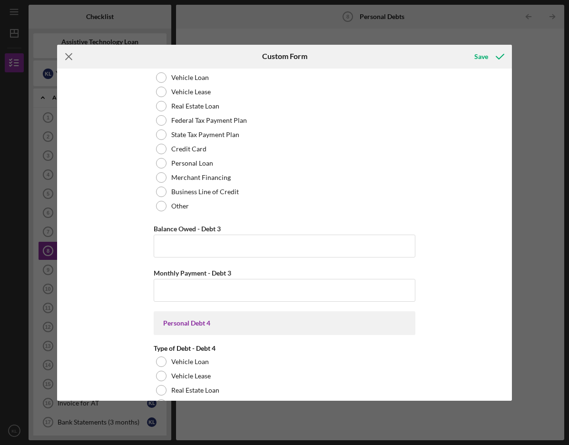
type input "$230"
click at [70, 53] on icon "Icon/Menu Close" at bounding box center [69, 57] width 24 height 24
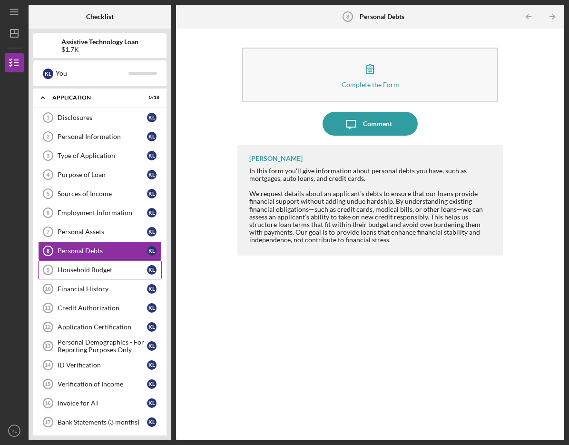
click at [88, 269] on div "Household Budget" at bounding box center [102, 270] width 89 height 8
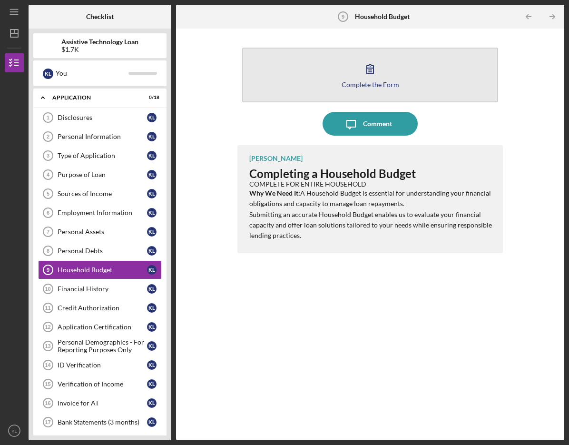
click at [369, 84] on div "Complete the Form" at bounding box center [371, 84] width 58 height 7
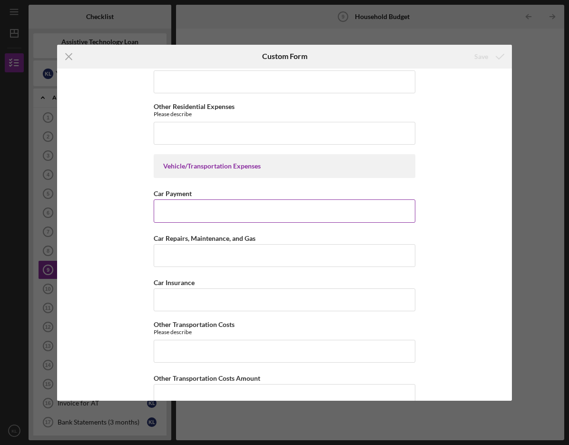
scroll to position [476, 0]
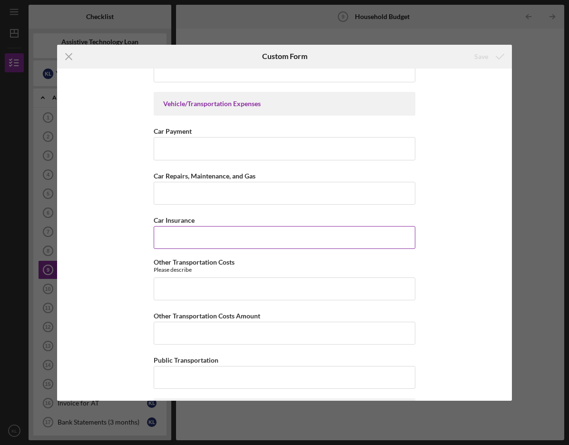
click at [180, 235] on input "Car Insurance" at bounding box center [285, 237] width 262 height 23
type input "$206.45"
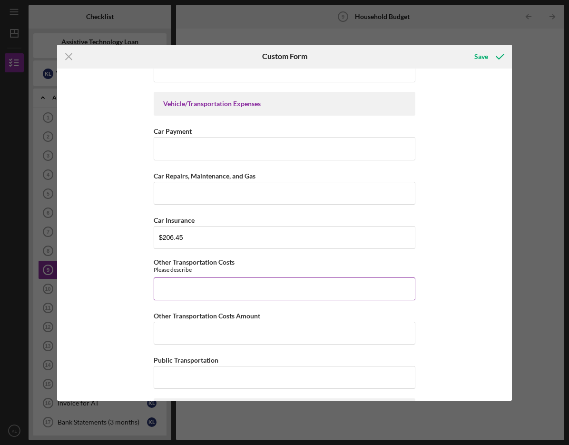
click at [211, 284] on input "Other Transportation Costs" at bounding box center [285, 288] width 262 height 23
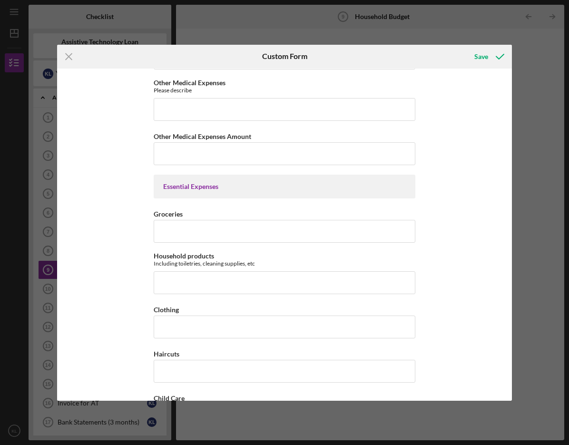
scroll to position [692, 0]
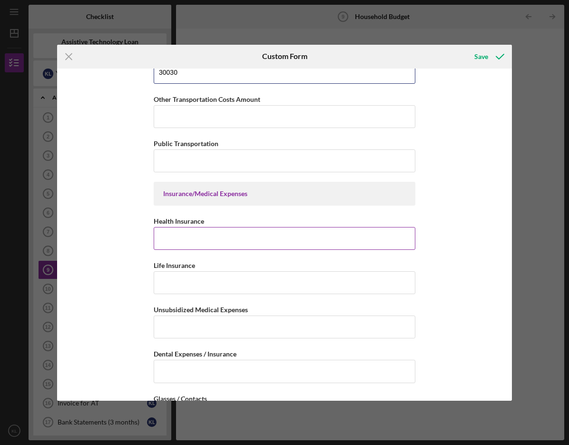
type input "30030"
click at [173, 230] on input "Health Insurance" at bounding box center [285, 238] width 262 height 23
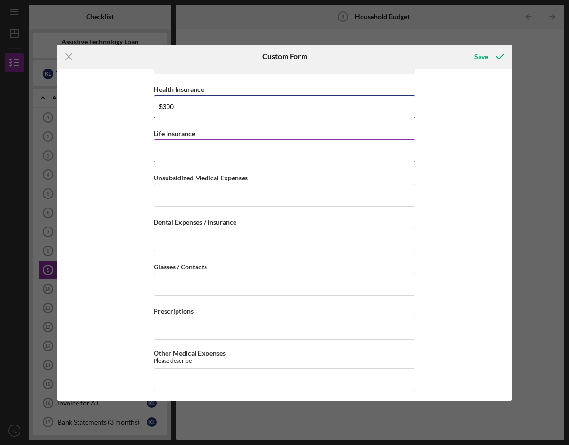
scroll to position [835, 0]
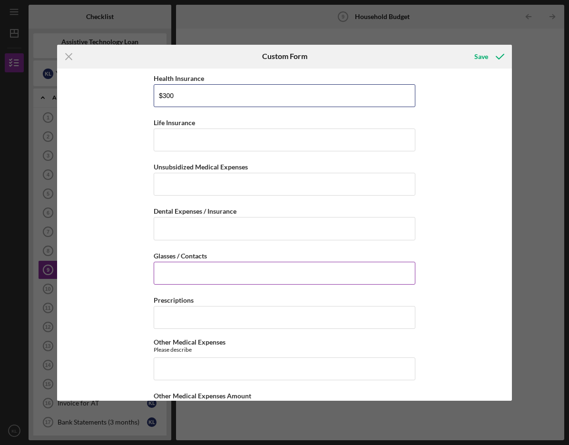
type input "$300"
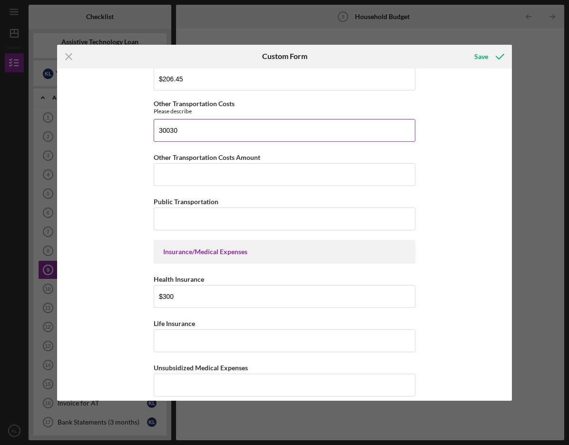
scroll to position [618, 0]
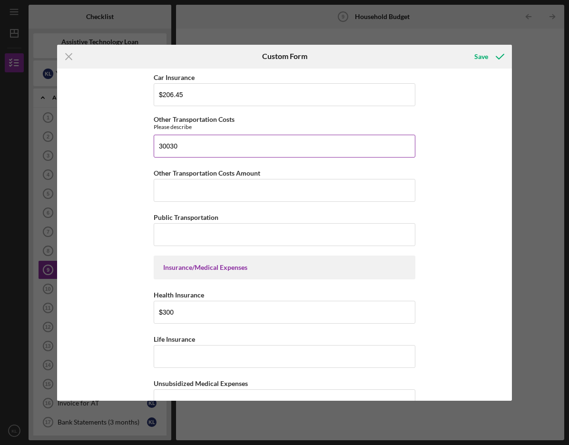
click at [184, 147] on input "30030" at bounding box center [285, 146] width 262 height 23
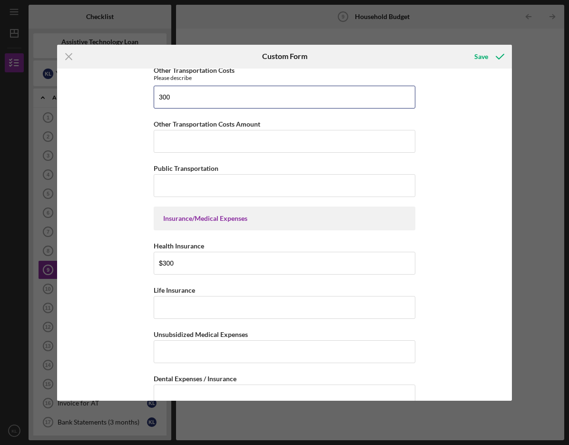
scroll to position [714, 0]
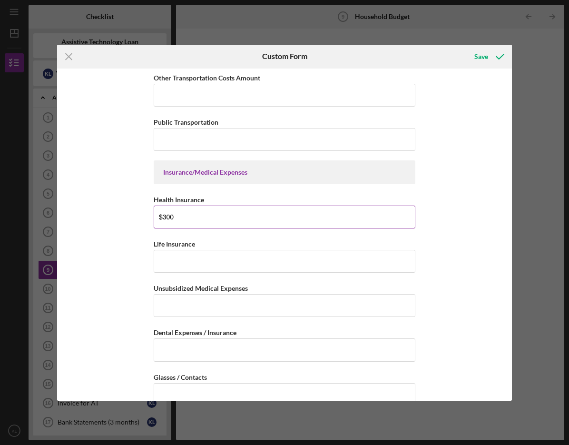
type input "300"
click at [194, 209] on input "$300" at bounding box center [285, 216] width 262 height 23
type input "$3"
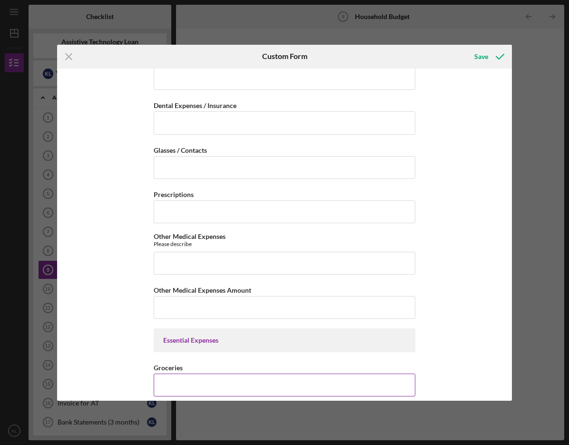
scroll to position [1047, 0]
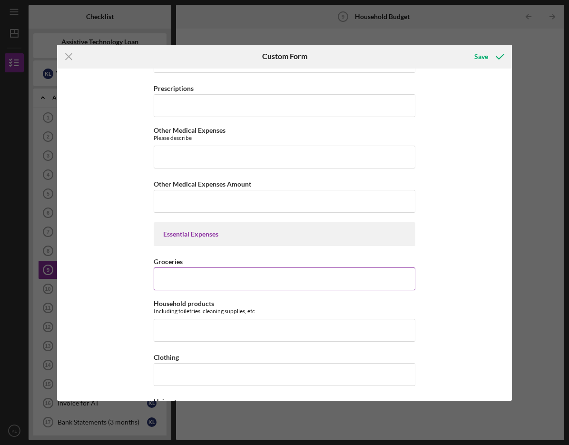
click at [166, 274] on input "Groceries" at bounding box center [285, 278] width 262 height 23
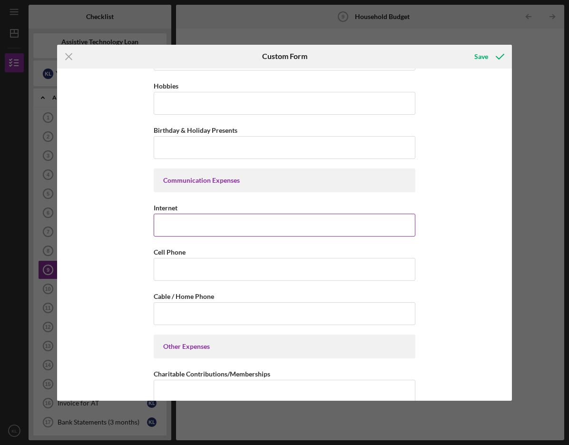
scroll to position [1665, 0]
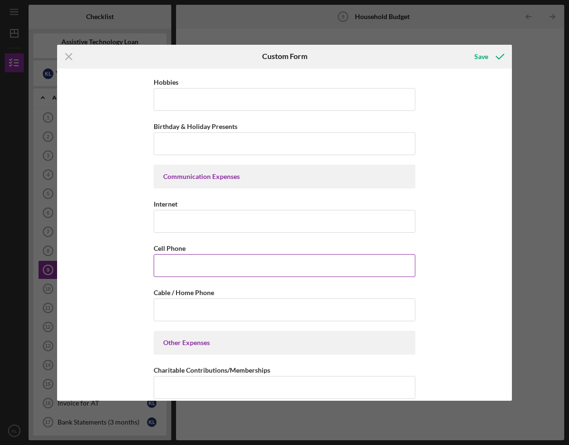
type input "$300"
click at [175, 264] on input "Cell Phone" at bounding box center [285, 265] width 262 height 23
type input "$2"
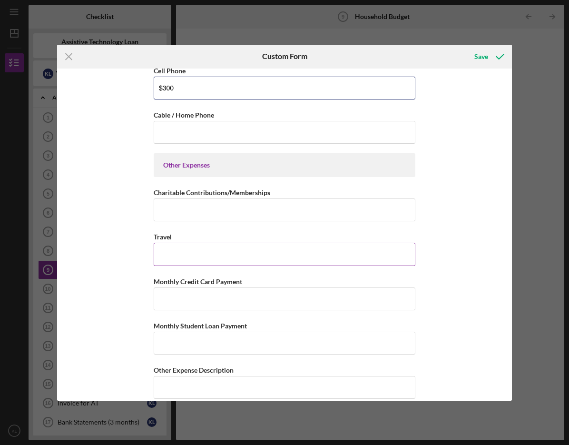
scroll to position [1899, 0]
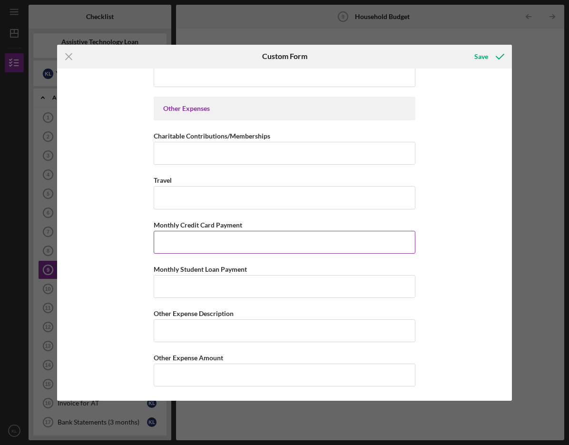
type input "$300"
click at [163, 238] on input "Monthly Credit Card Payment" at bounding box center [285, 242] width 262 height 23
type input "$300"
click at [65, 54] on icon "Icon/Menu Close" at bounding box center [69, 57] width 24 height 24
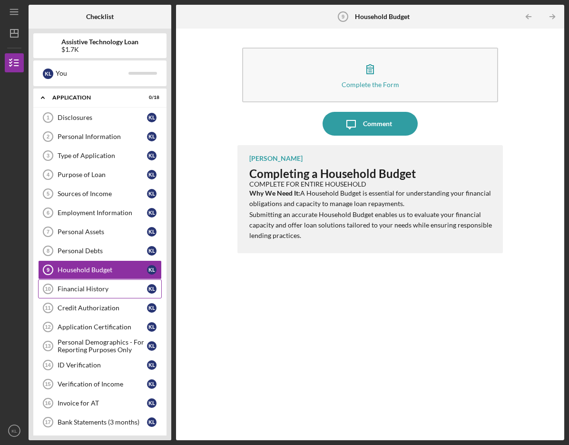
click at [50, 290] on tspan "10" at bounding box center [48, 289] width 6 height 6
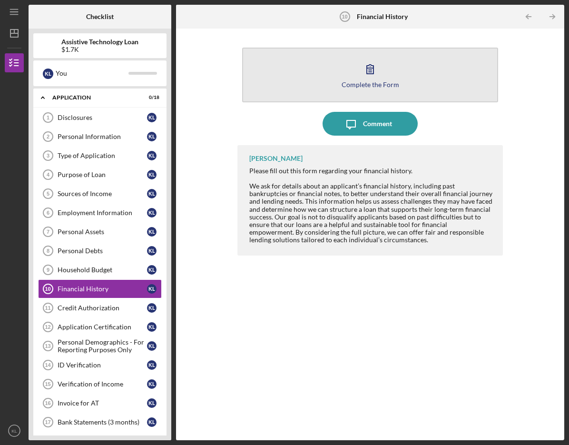
click at [365, 79] on icon "button" at bounding box center [370, 69] width 24 height 24
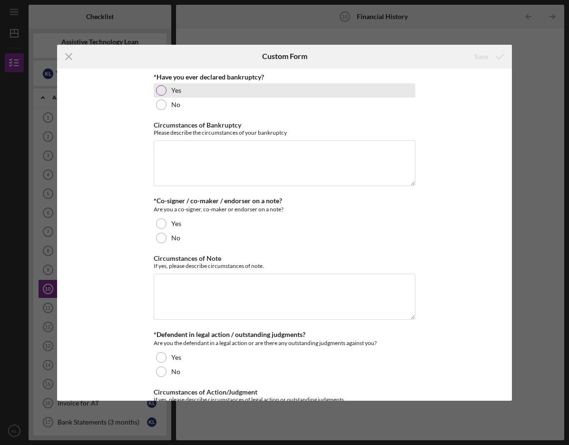
click at [164, 91] on div at bounding box center [161, 90] width 10 height 10
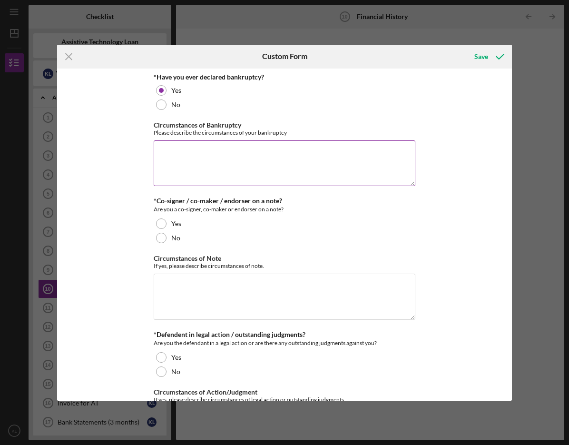
click at [187, 153] on textarea "Circumstances of Bankruptcy" at bounding box center [285, 163] width 262 height 46
click at [157, 153] on textarea "companie went out" at bounding box center [285, 163] width 262 height 46
click at [186, 153] on textarea "companie went out" at bounding box center [285, 163] width 262 height 46
click at [157, 153] on textarea "company went out" at bounding box center [285, 163] width 262 height 46
click at [227, 154] on textarea "my company went out" at bounding box center [285, 163] width 262 height 46
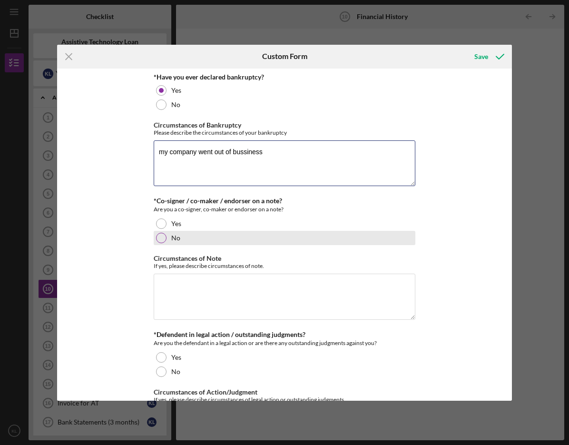
type textarea "my company went out of bussiness"
click at [160, 241] on div at bounding box center [161, 238] width 10 height 10
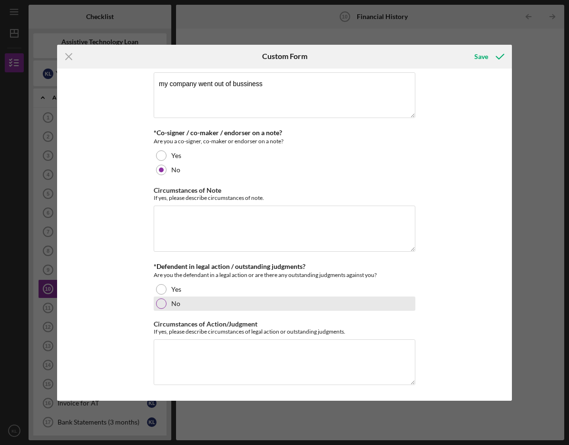
click at [160, 306] on div at bounding box center [161, 303] width 10 height 10
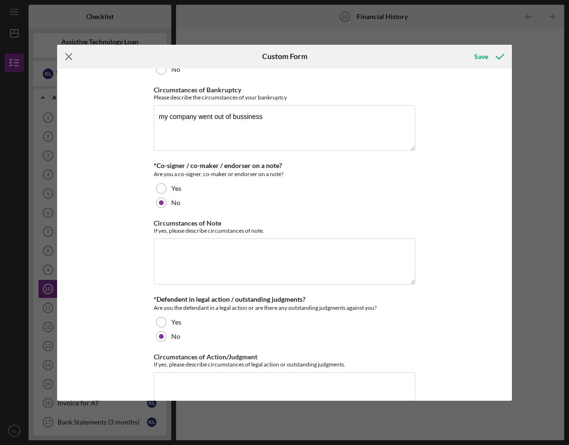
scroll to position [20, 0]
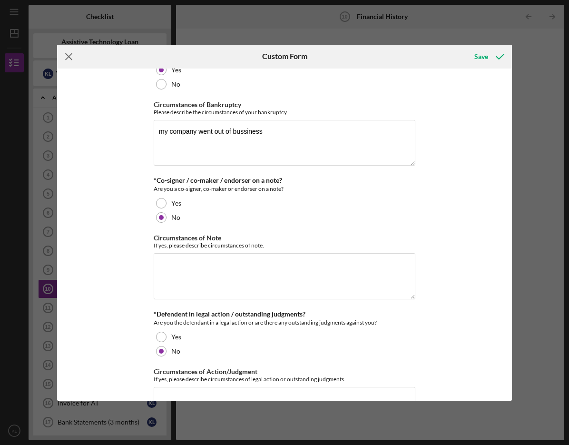
click at [69, 59] on icon "Icon/Menu Close" at bounding box center [69, 57] width 24 height 24
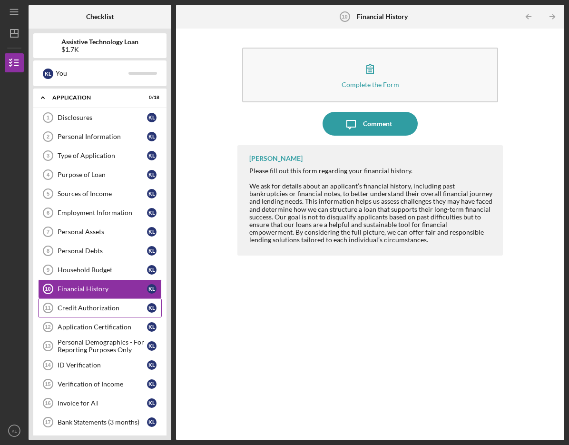
click at [81, 305] on div "Credit Authorization" at bounding box center [102, 308] width 89 height 8
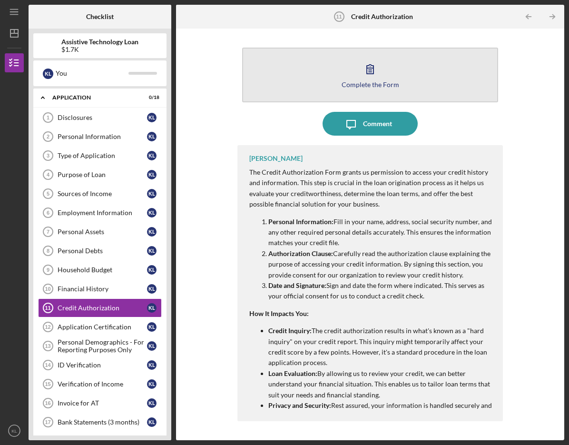
click at [379, 84] on div "Complete the Form" at bounding box center [371, 84] width 58 height 7
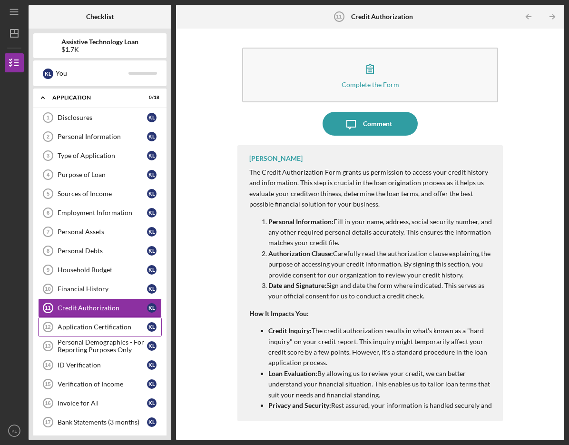
click at [81, 325] on div "Application Certification" at bounding box center [102, 327] width 89 height 8
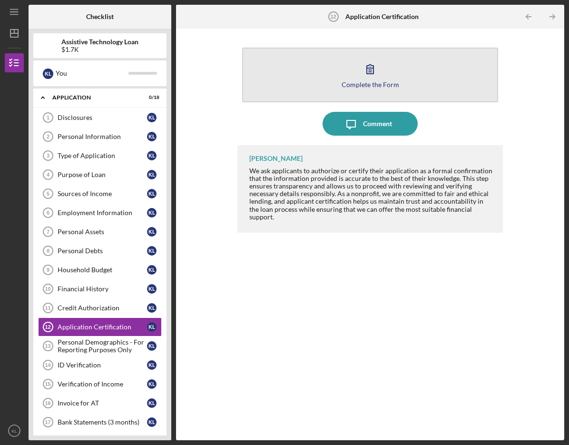
click at [381, 75] on icon "button" at bounding box center [370, 69] width 24 height 24
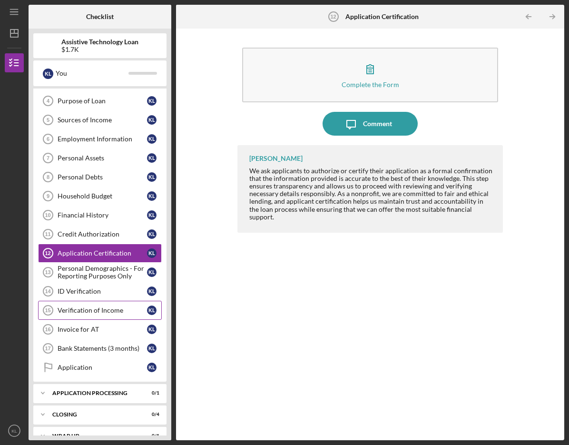
scroll to position [89, 0]
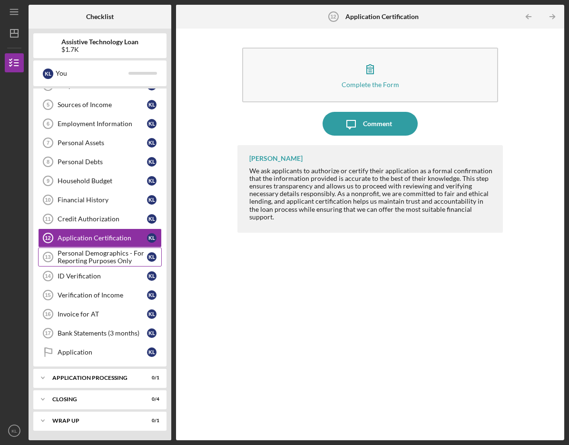
click at [99, 257] on div "Personal Demographics - For Reporting Purposes Only" at bounding box center [102, 256] width 89 height 15
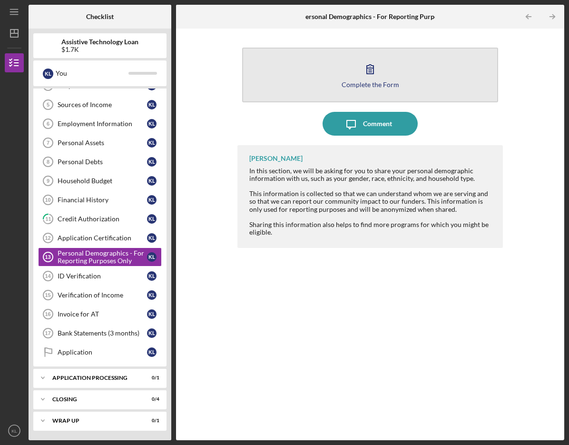
click at [364, 88] on button "Complete the Form Form" at bounding box center [369, 75] width 255 height 55
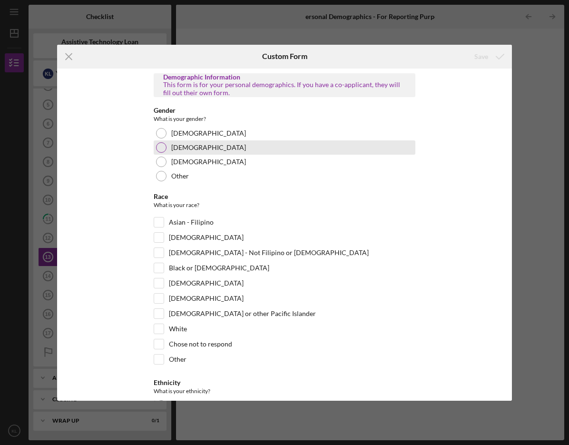
click at [164, 147] on div at bounding box center [161, 147] width 10 height 10
click at [157, 328] on input "White" at bounding box center [159, 329] width 10 height 10
checkbox input "true"
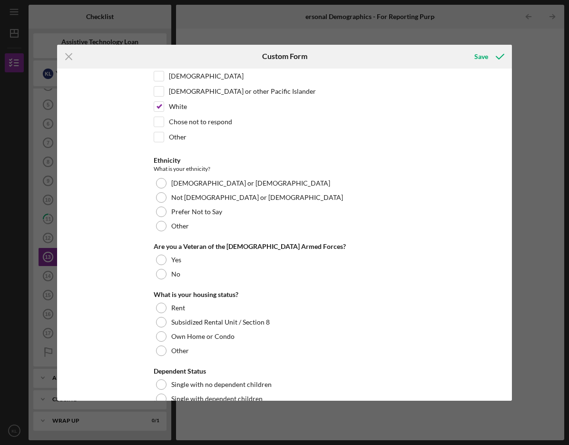
scroll to position [238, 0]
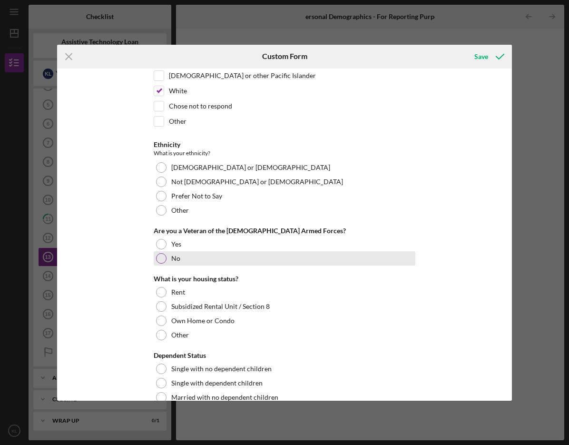
click at [157, 258] on div at bounding box center [161, 258] width 10 height 10
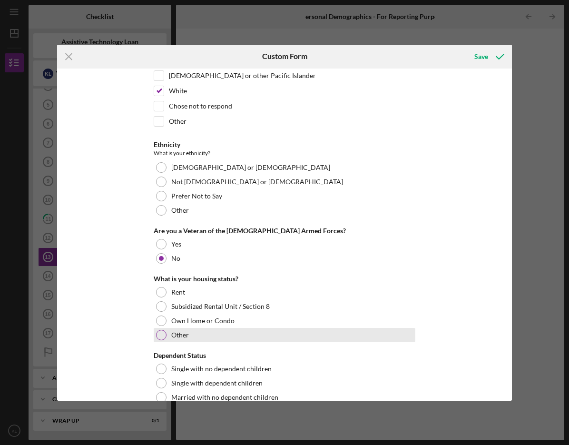
click at [162, 332] on div at bounding box center [161, 335] width 10 height 10
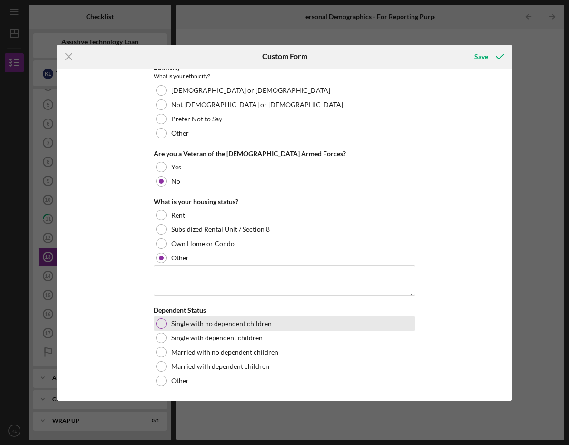
scroll to position [316, 0]
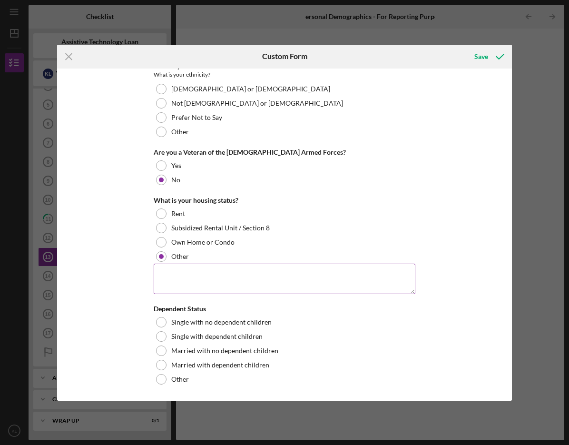
click at [179, 283] on textarea at bounding box center [285, 279] width 262 height 30
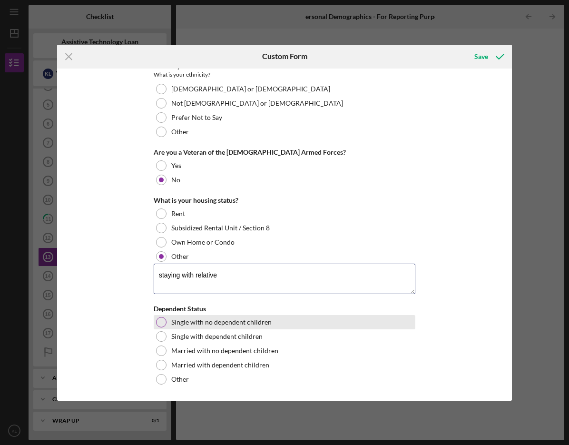
type textarea "staying with relative"
click at [159, 319] on div at bounding box center [161, 322] width 10 height 10
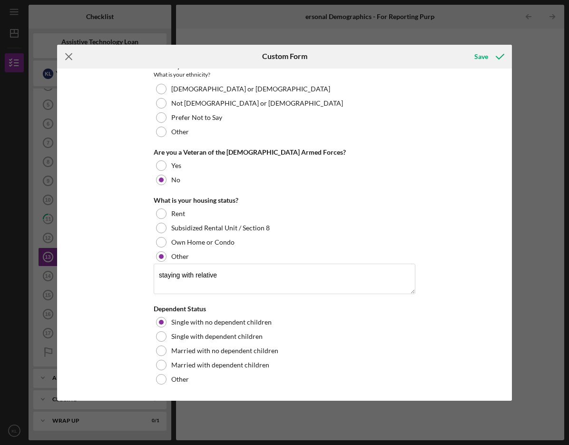
click at [73, 53] on icon "Icon/Menu Close" at bounding box center [69, 57] width 24 height 24
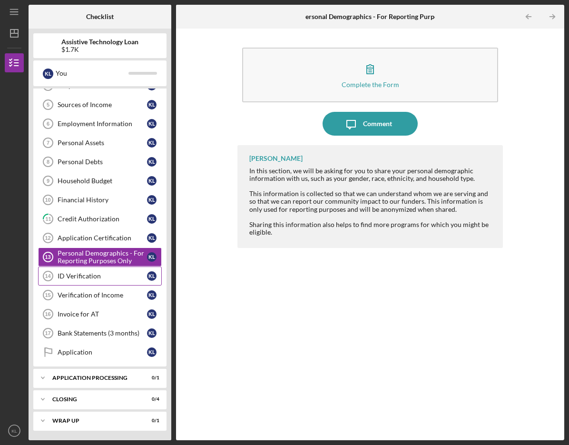
click at [92, 274] on div "ID Verification" at bounding box center [102, 276] width 89 height 8
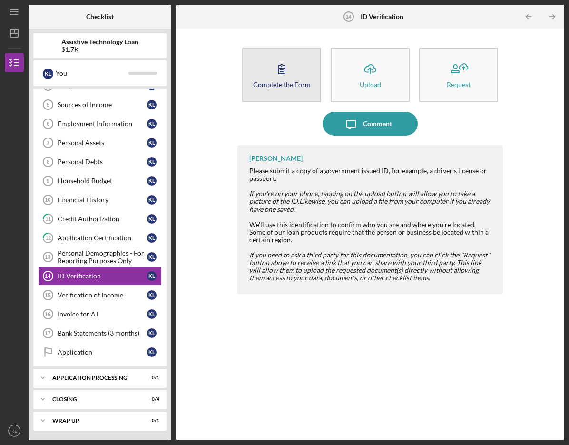
click at [292, 81] on div "Complete the Form" at bounding box center [282, 84] width 58 height 7
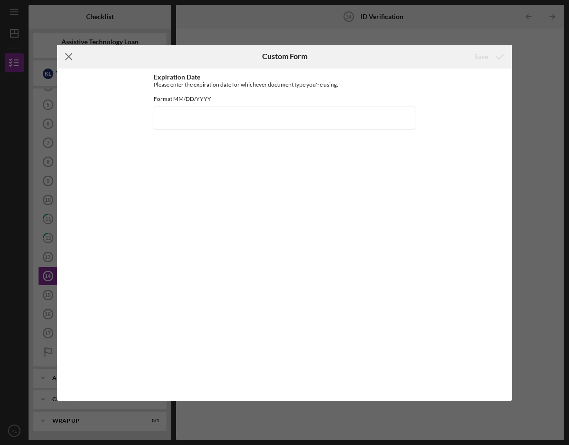
click at [63, 54] on icon "Icon/Menu Close" at bounding box center [69, 57] width 24 height 24
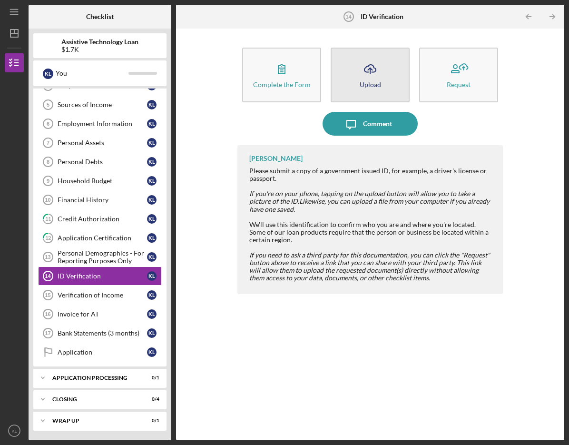
click at [364, 84] on div "Upload" at bounding box center [370, 84] width 21 height 7
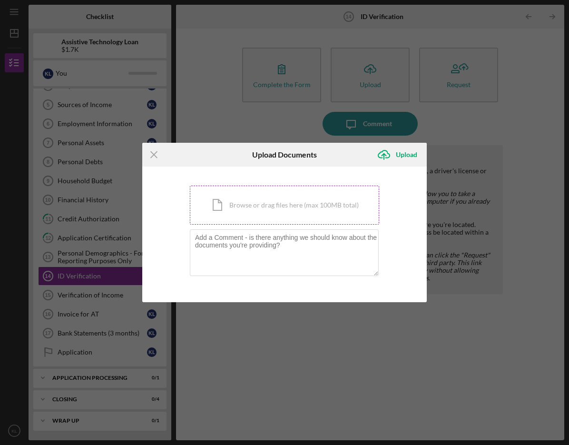
click at [293, 205] on div "Icon/Document Browse or drag files here (max 100MB total) Tap to choose files o…" at bounding box center [284, 205] width 189 height 39
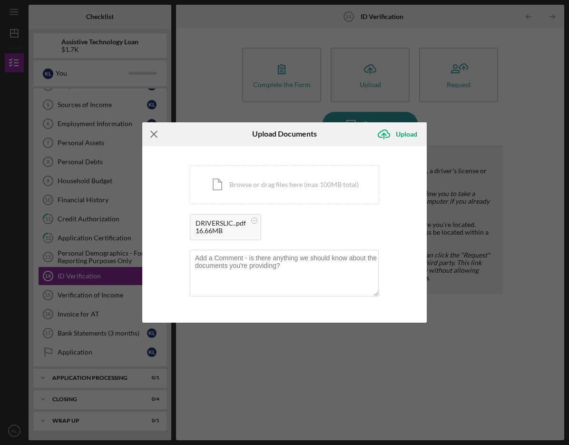
click at [151, 134] on icon "Icon/Menu Close" at bounding box center [154, 134] width 24 height 24
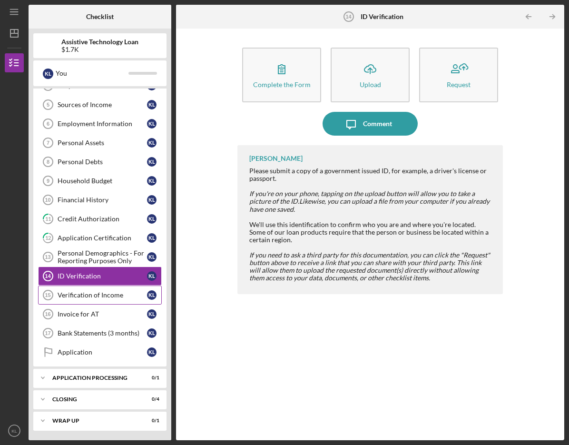
click at [111, 292] on div "Verification of Income" at bounding box center [102, 295] width 89 height 8
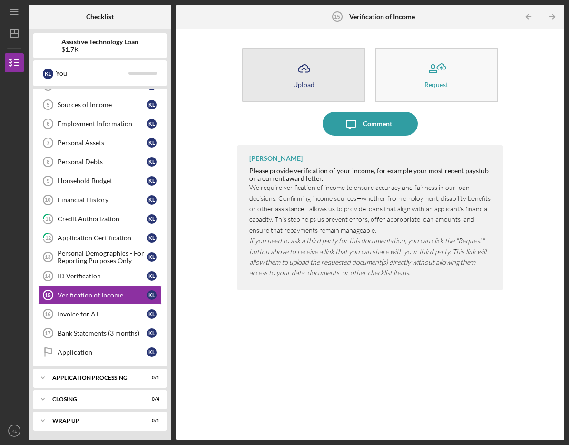
click at [305, 90] on button "Icon/Upload Upload" at bounding box center [303, 75] width 123 height 55
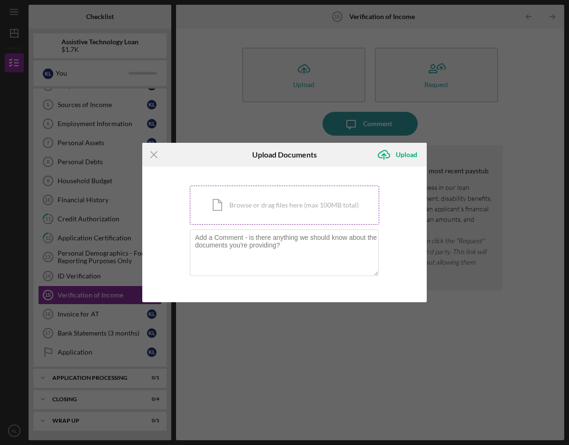
click at [259, 204] on div "Icon/Document Browse or drag files here (max 100MB total) Tap to choose files o…" at bounding box center [284, 205] width 189 height 39
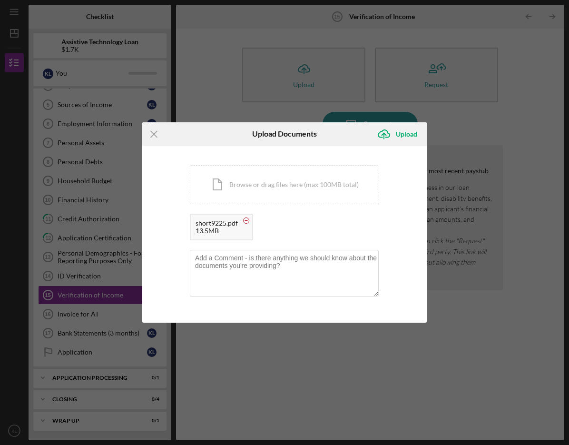
click at [246, 220] on rect at bounding box center [246, 220] width 3 height 0
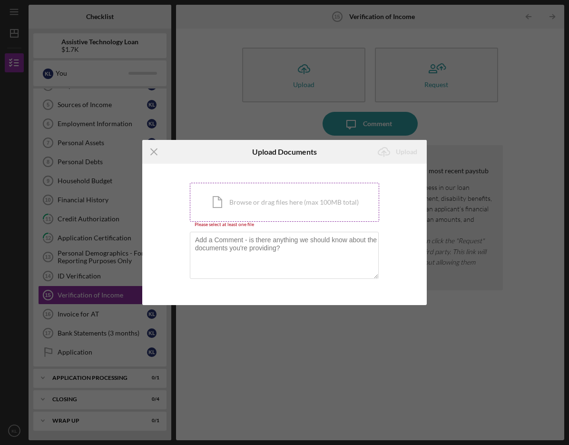
click at [252, 206] on div "Icon/Document Browse or drag files here (max 100MB total) Tap to choose files o…" at bounding box center [284, 202] width 189 height 39
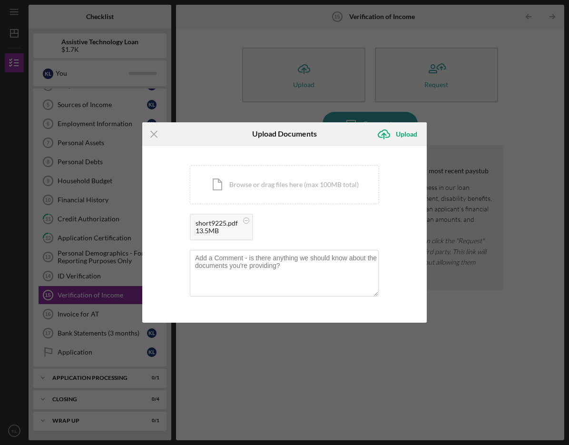
click at [222, 227] on div "13.5MB" at bounding box center [217, 231] width 42 height 8
click at [215, 221] on div "short9225.pdf" at bounding box center [217, 223] width 42 height 8
click at [154, 133] on line at bounding box center [154, 134] width 6 height 6
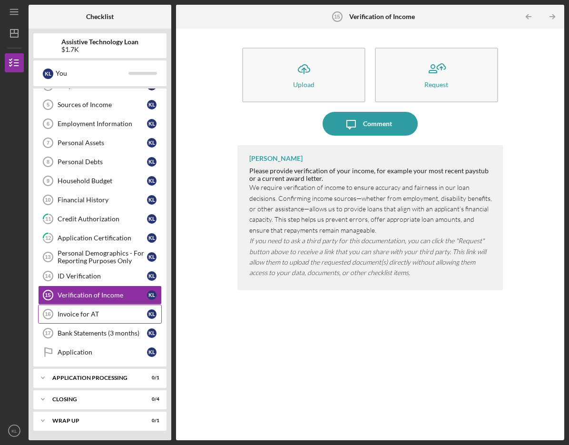
click at [54, 312] on icon "Invoice for AT 16" at bounding box center [48, 314] width 24 height 24
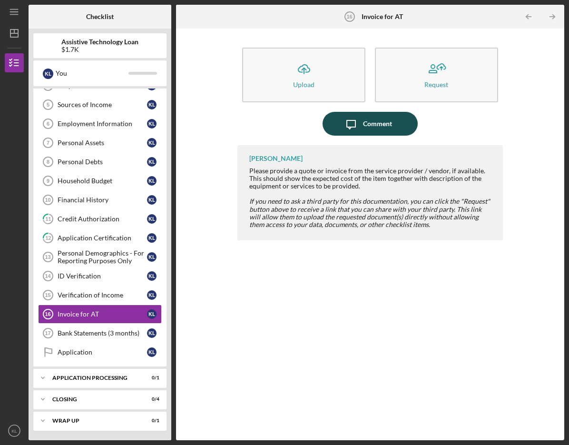
click at [376, 125] on div "Comment" at bounding box center [377, 124] width 29 height 24
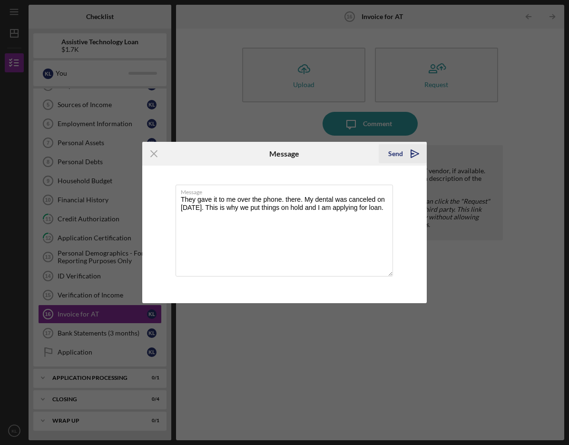
type textarea "They gave it to me over the phone. there. My dental was canceled on [DATE]. Thi…"
click at [404, 152] on icon "Icon/icon-invite-send" at bounding box center [415, 154] width 24 height 24
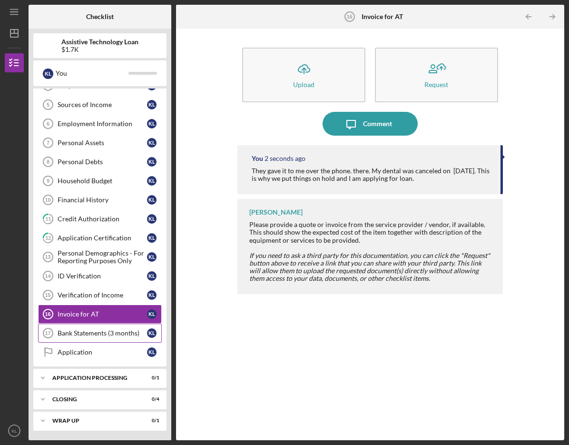
click at [76, 331] on div "Bank Statements (3 months)" at bounding box center [102, 333] width 89 height 8
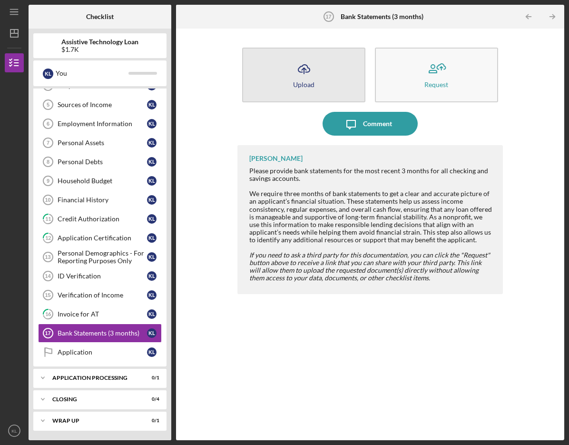
click at [309, 83] on div "Upload" at bounding box center [303, 84] width 21 height 7
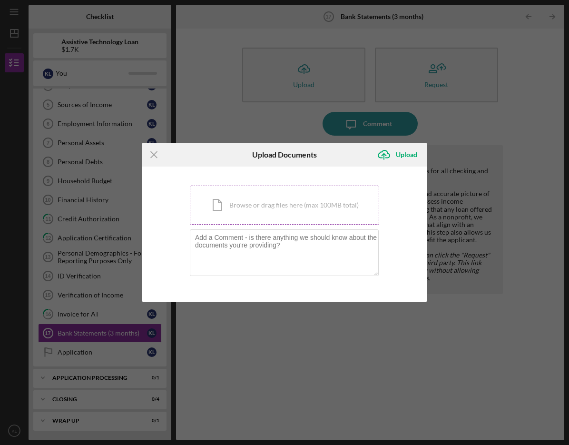
click at [262, 207] on div "Icon/Document Browse or drag files here (max 100MB total) Tap to choose files o…" at bounding box center [284, 205] width 189 height 39
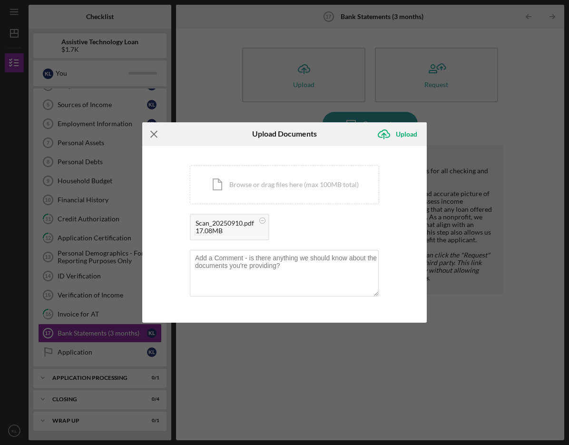
click at [151, 130] on icon "Icon/Menu Close" at bounding box center [154, 134] width 24 height 24
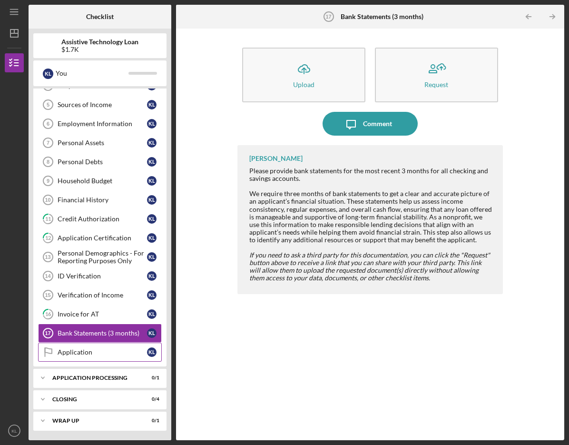
click at [96, 353] on div "Application" at bounding box center [102, 352] width 89 height 8
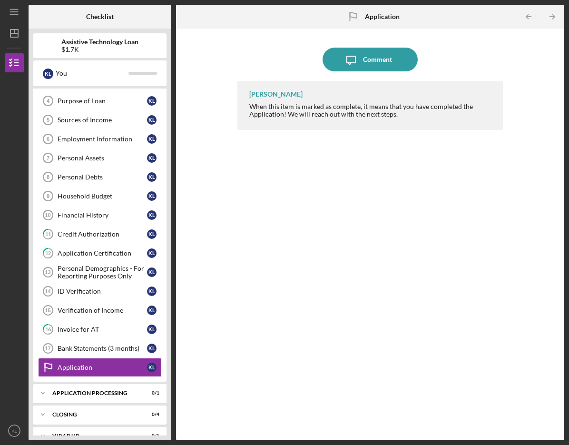
scroll to position [89, 0]
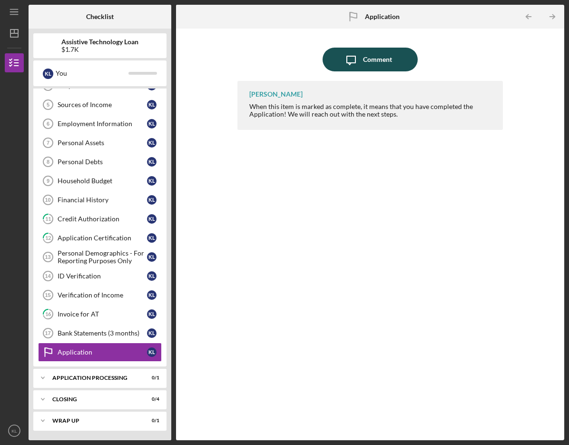
click at [384, 64] on div "Comment" at bounding box center [377, 60] width 29 height 24
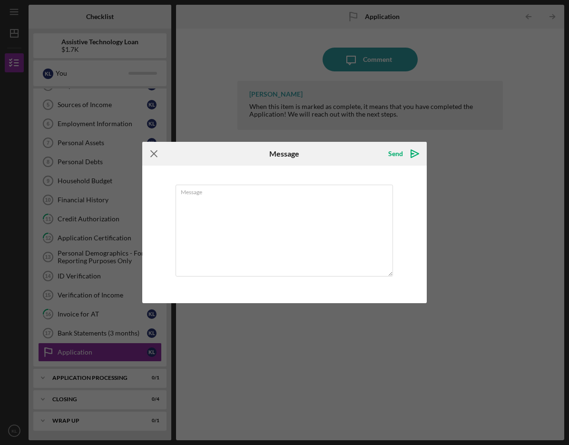
click at [155, 148] on icon "Icon/Menu Close" at bounding box center [154, 154] width 24 height 24
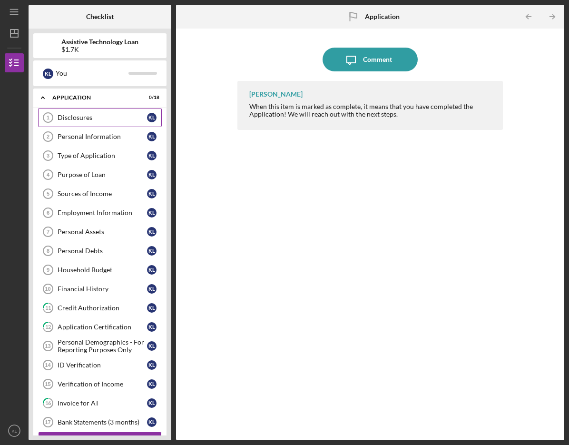
click at [154, 112] on link "Disclosures 1 Disclosures K L" at bounding box center [100, 117] width 124 height 19
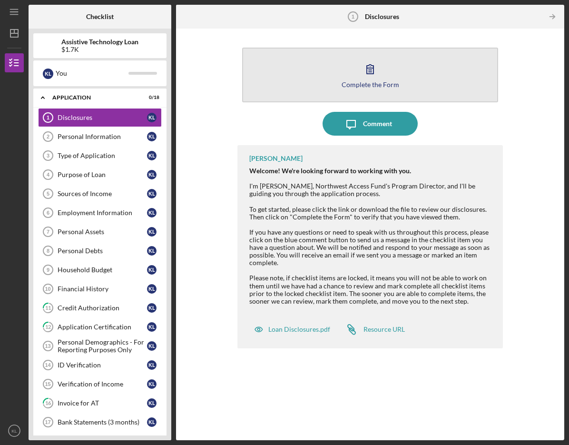
click at [368, 91] on button "Complete the Form Form" at bounding box center [369, 75] width 255 height 55
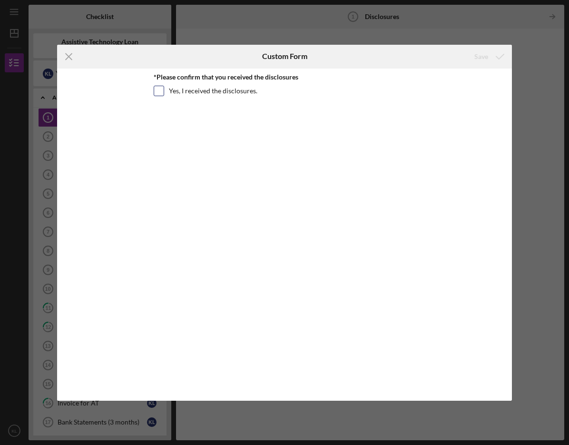
click at [156, 94] on input "Yes, I received the disclosures." at bounding box center [159, 91] width 10 height 10
checkbox input "true"
click at [71, 53] on line at bounding box center [69, 56] width 6 height 6
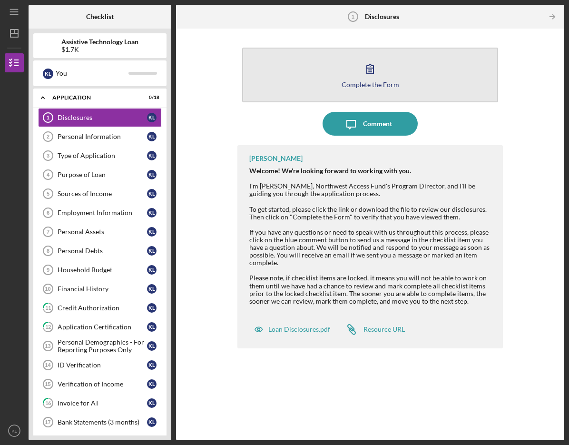
click at [344, 84] on div "Complete the Form" at bounding box center [371, 84] width 58 height 7
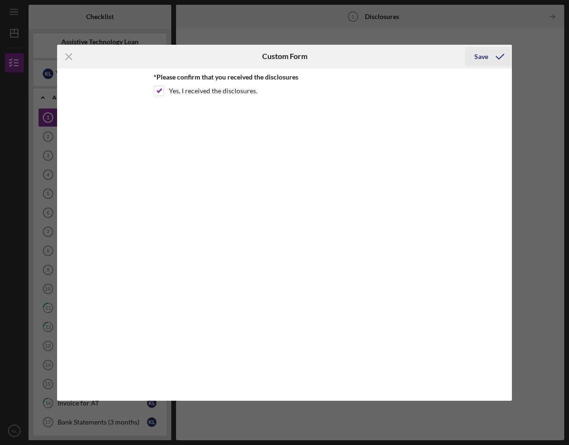
click at [483, 61] on div "Save" at bounding box center [481, 56] width 14 height 19
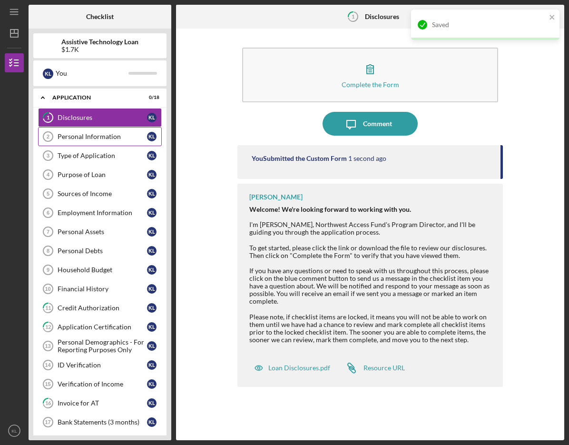
click at [97, 135] on div "Personal Information" at bounding box center [102, 137] width 89 height 8
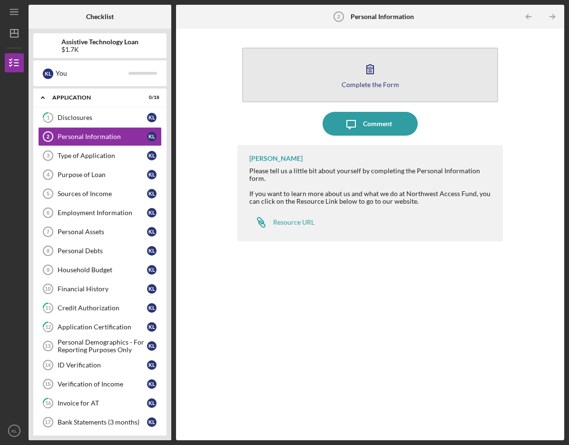
click at [384, 86] on div "Complete the Form" at bounding box center [371, 84] width 58 height 7
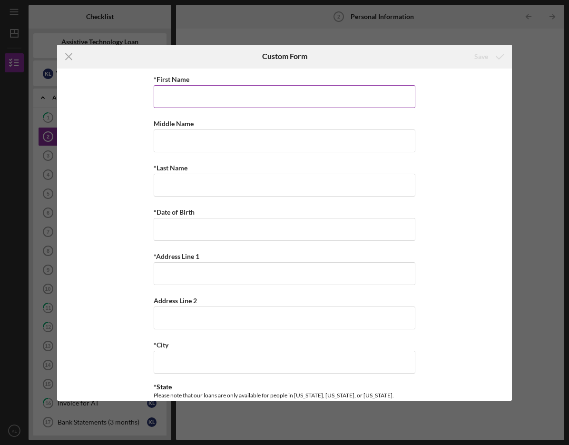
click at [252, 102] on input "*First Name" at bounding box center [285, 96] width 262 height 23
type input "[PERSON_NAME]"
type input "[STREET_ADDRESS]"
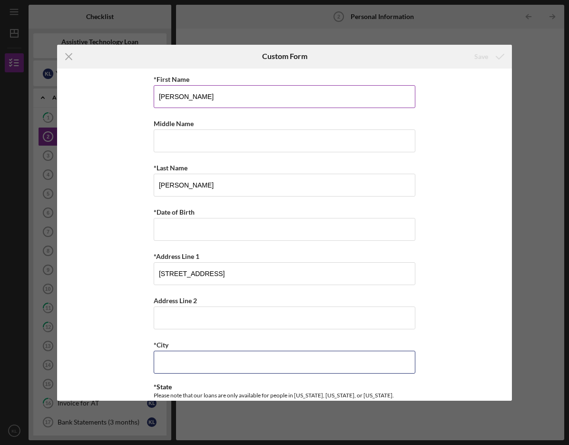
type input "[GEOGRAPHIC_DATA]"
type input "99207"
type input "WA"
type input "[PHONE_NUMBER]"
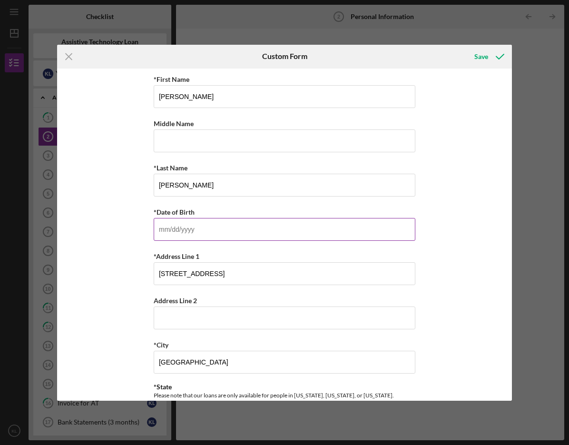
click at [198, 236] on input "*Date of Birth" at bounding box center [285, 229] width 262 height 23
type input "[DATE]"
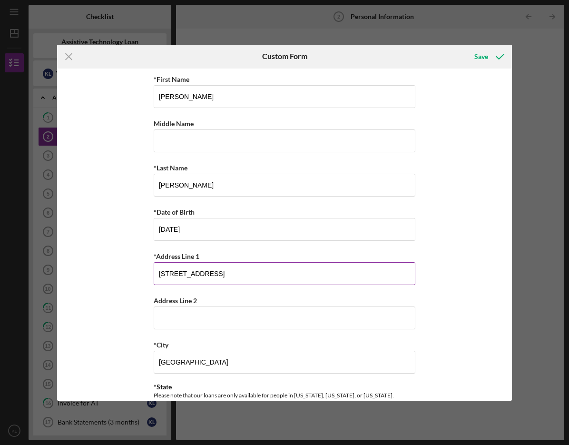
click at [212, 270] on input "[STREET_ADDRESS]" at bounding box center [285, 273] width 262 height 23
type input "[STREET_ADDRESS][PERSON_NAME]"
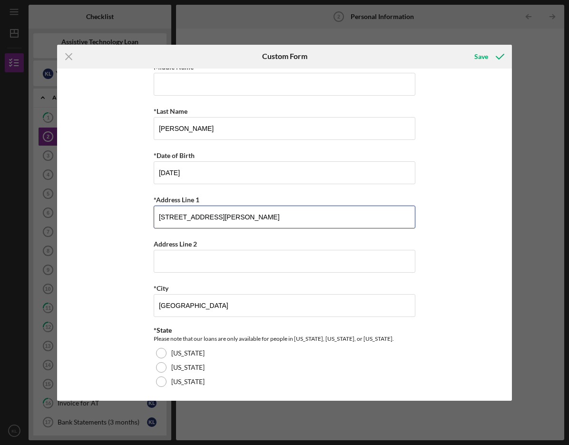
scroll to position [143, 0]
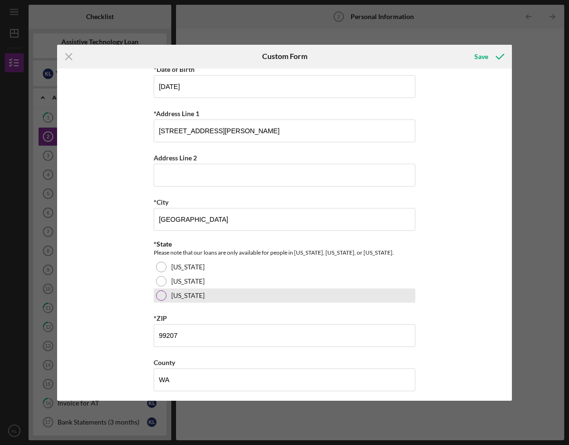
click at [162, 292] on div "[US_STATE]" at bounding box center [285, 295] width 262 height 14
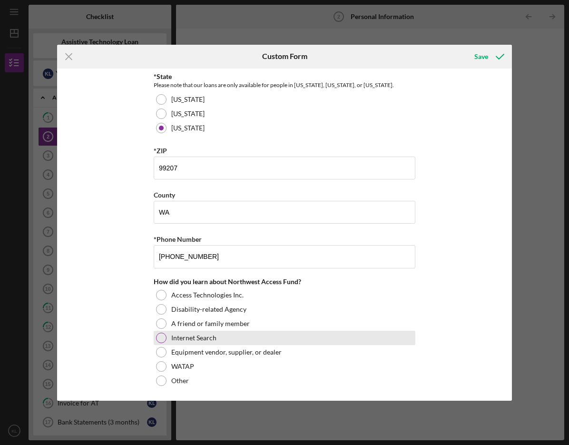
scroll to position [312, 0]
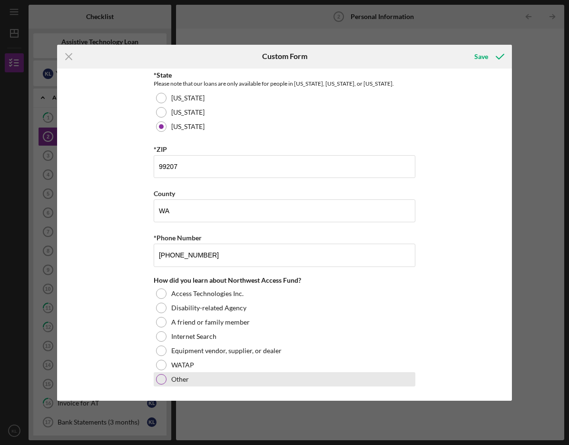
click at [158, 378] on div at bounding box center [161, 379] width 10 height 10
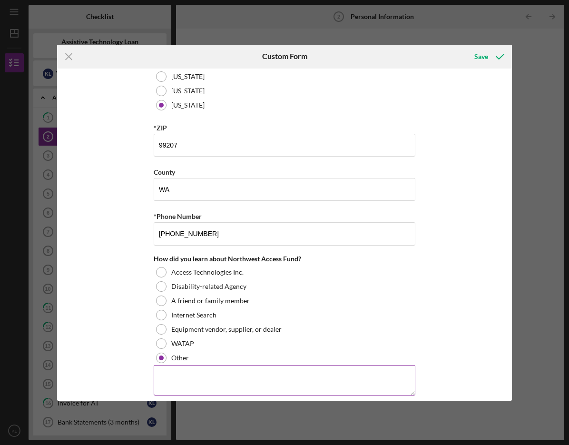
scroll to position [343, 0]
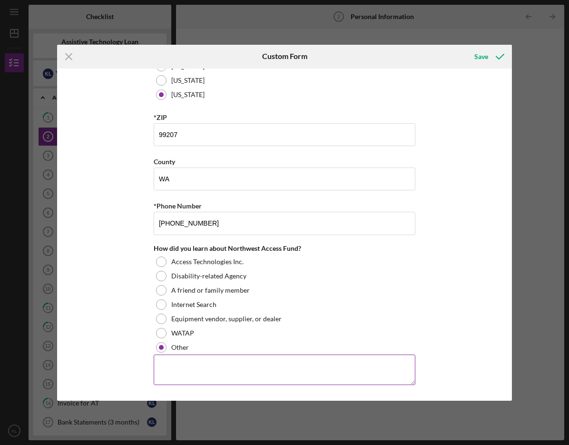
click at [183, 365] on textarea at bounding box center [285, 369] width 262 height 30
type textarea "[PERSON_NAME]"
click at [483, 59] on div "Save" at bounding box center [481, 56] width 14 height 19
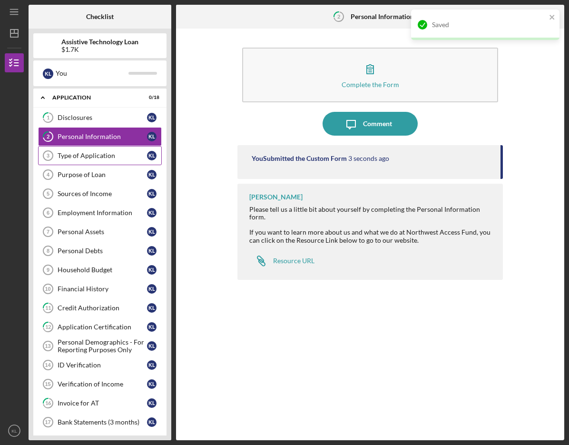
click at [107, 148] on link "Type of Application 3 Type of Application K L" at bounding box center [100, 155] width 124 height 19
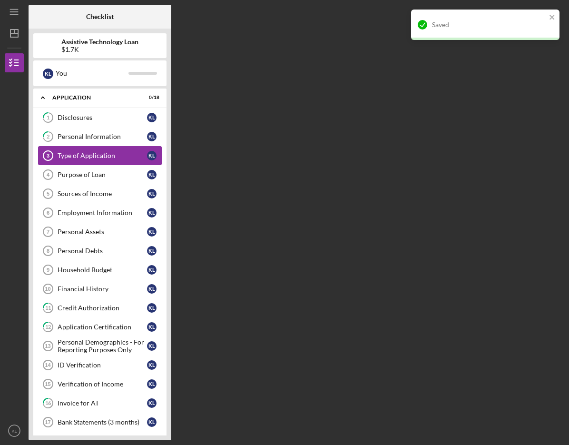
click at [107, 148] on link "Type of Application 3 Type of Application K L" at bounding box center [100, 155] width 124 height 19
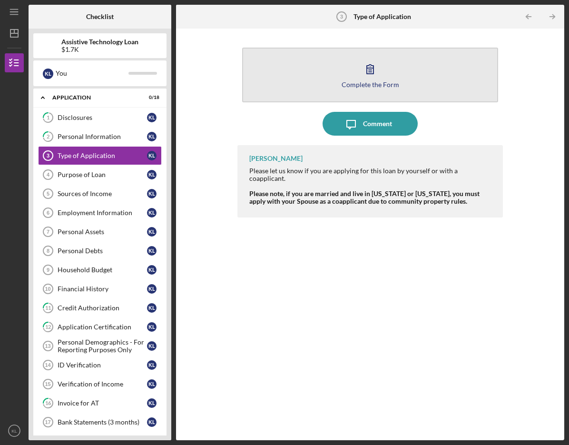
click at [376, 87] on div "Complete the Form" at bounding box center [371, 84] width 58 height 7
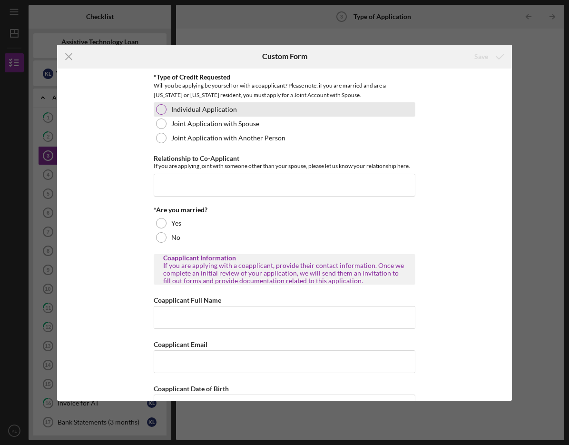
click at [166, 108] on div "Individual Application" at bounding box center [285, 109] width 262 height 14
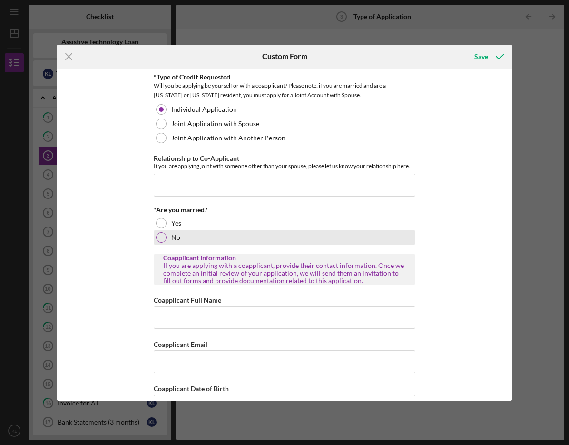
click at [158, 241] on div at bounding box center [161, 237] width 10 height 10
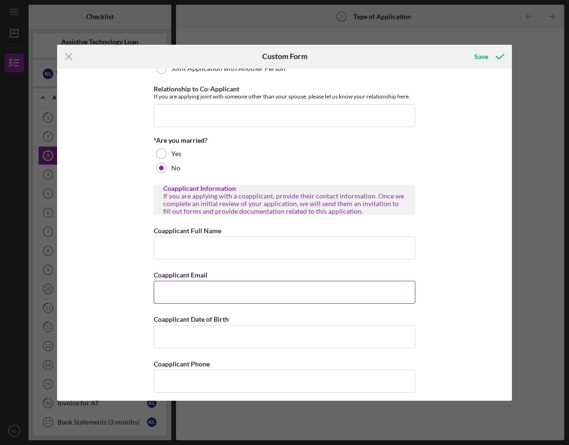
scroll to position [76, 0]
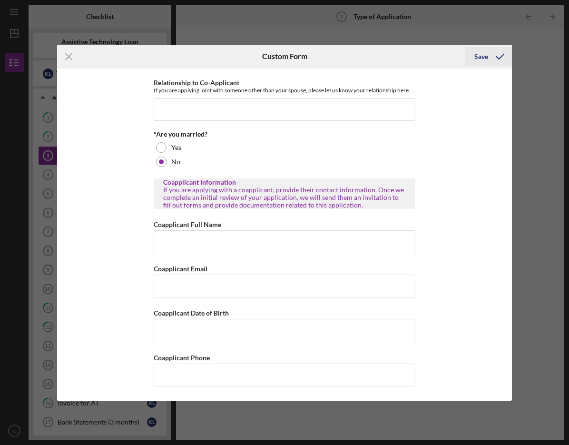
click at [479, 61] on div "Save" at bounding box center [481, 56] width 14 height 19
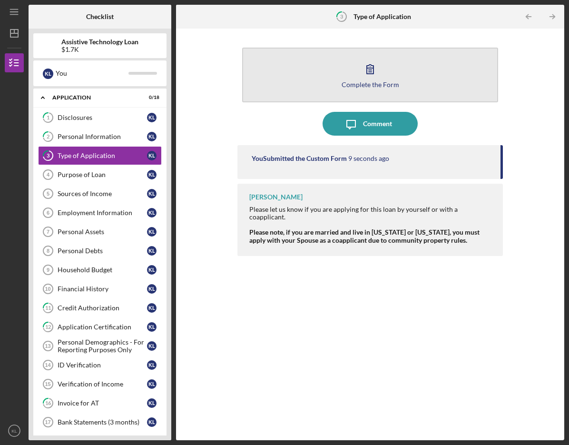
click at [388, 79] on button "Complete the Form Form" at bounding box center [369, 75] width 255 height 55
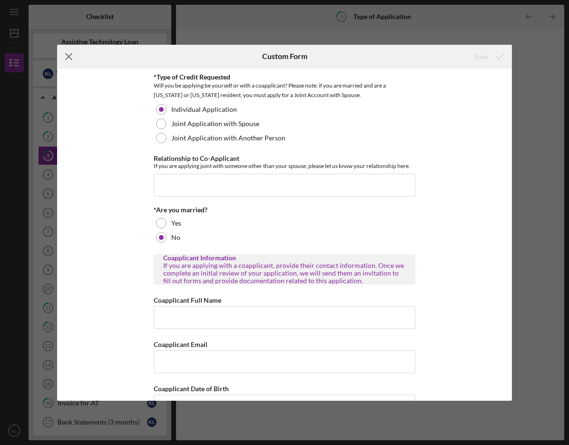
click at [67, 56] on icon "Icon/Menu Close" at bounding box center [69, 57] width 24 height 24
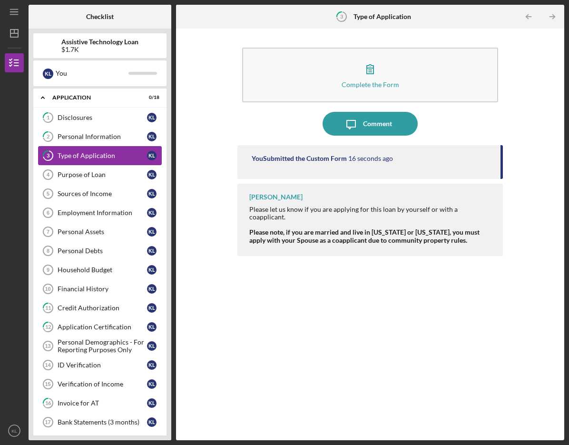
click at [132, 156] on div "Type of Application" at bounding box center [102, 156] width 89 height 8
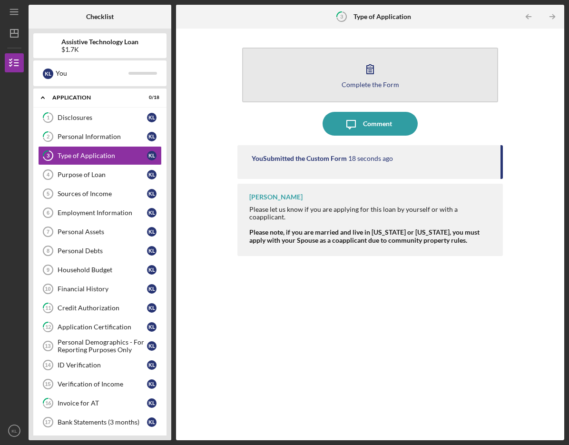
click at [370, 87] on div "Complete the Form" at bounding box center [371, 84] width 58 height 7
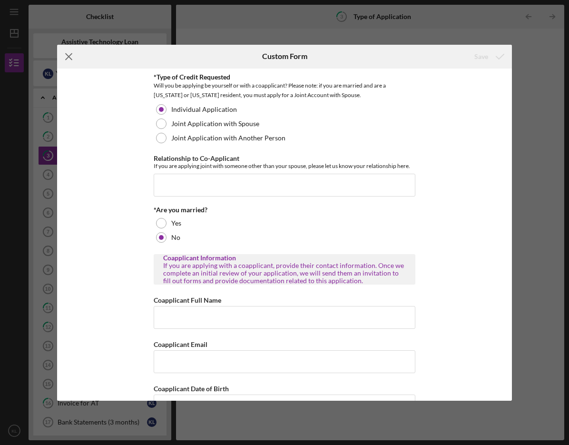
click at [65, 52] on icon "Icon/Menu Close" at bounding box center [69, 57] width 24 height 24
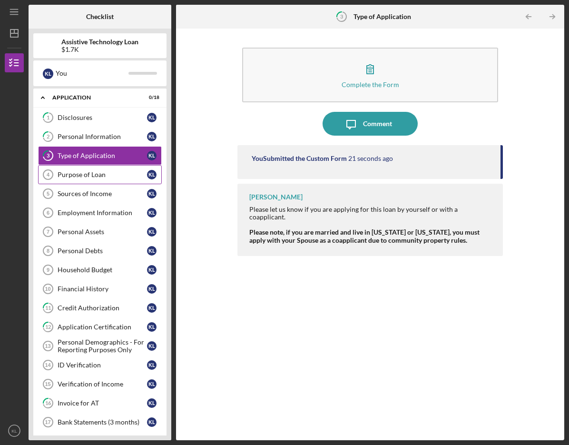
click at [66, 174] on div "Purpose of Loan" at bounding box center [102, 175] width 89 height 8
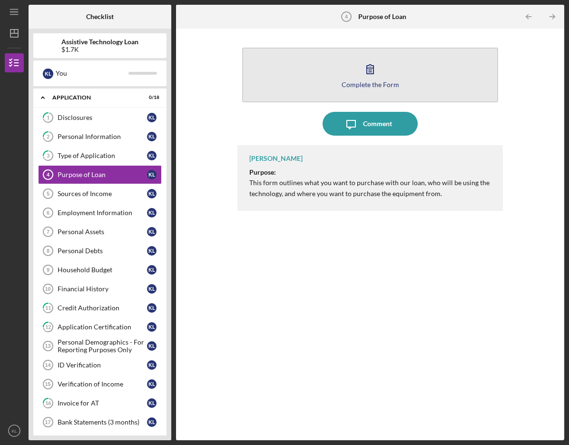
click at [372, 83] on div "Complete the Form" at bounding box center [371, 84] width 58 height 7
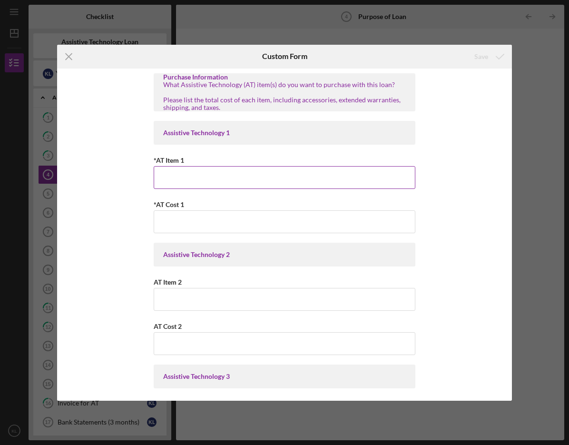
click at [175, 176] on input "*AT Item 1" at bounding box center [285, 177] width 262 height 23
type input "Denture"
click at [487, 53] on div "Save" at bounding box center [481, 56] width 14 height 19
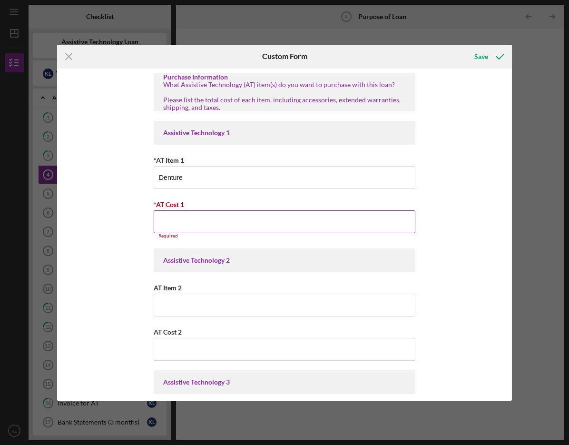
click at [159, 221] on input "*AT Cost 1" at bounding box center [285, 221] width 262 height 23
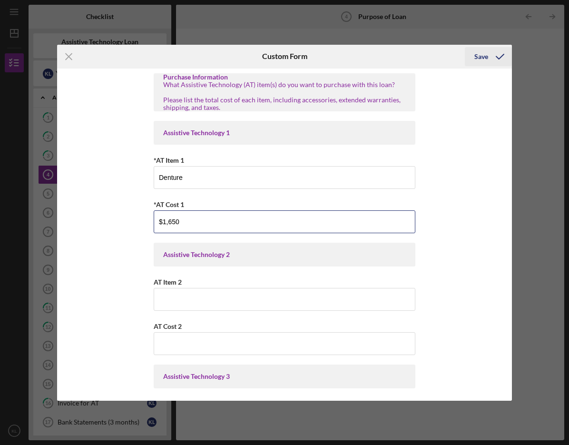
type input "$1,650"
click at [483, 55] on div "Save" at bounding box center [481, 56] width 14 height 19
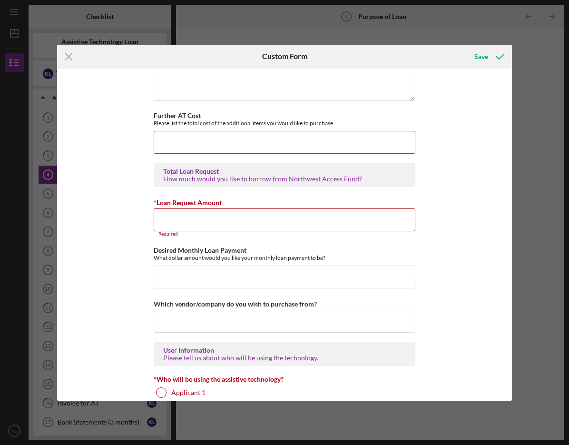
scroll to position [571, 0]
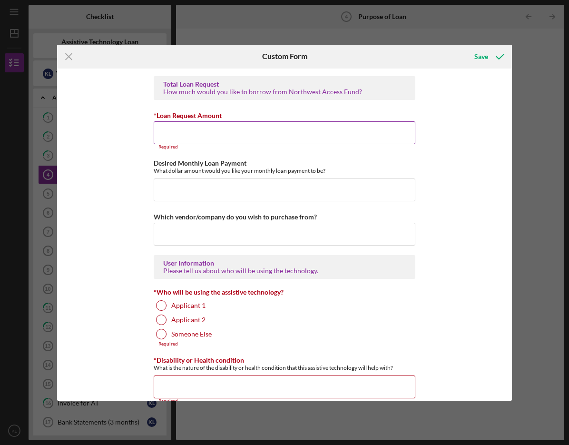
click at [187, 138] on input "*Loan Request Amount" at bounding box center [285, 132] width 262 height 23
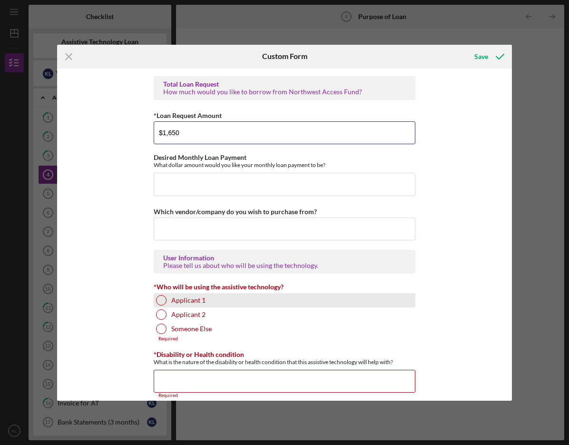
type input "$1,650"
click at [162, 300] on div at bounding box center [161, 300] width 10 height 10
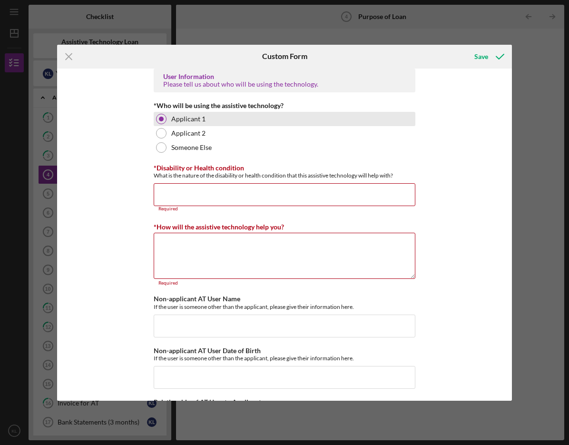
scroll to position [761, 0]
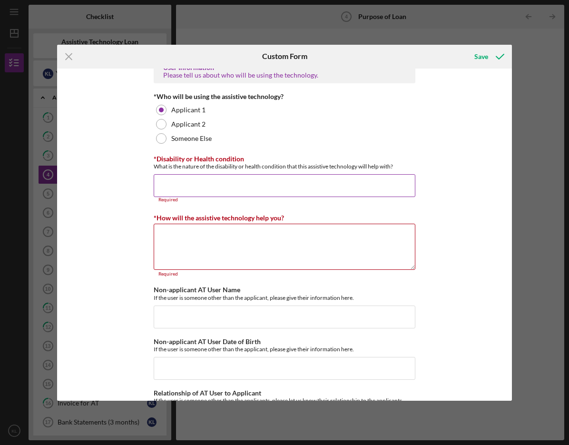
click at [207, 186] on input "*Disability or Health condition" at bounding box center [285, 185] width 262 height 23
type input "none"
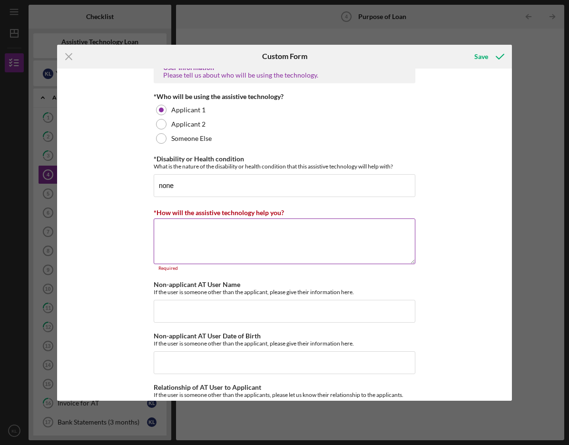
click at [176, 229] on textarea "*How will the assistive technology help you?" at bounding box center [285, 241] width 262 height 46
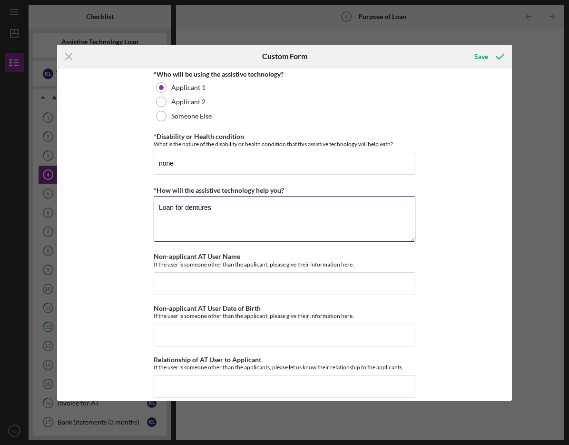
scroll to position [795, 0]
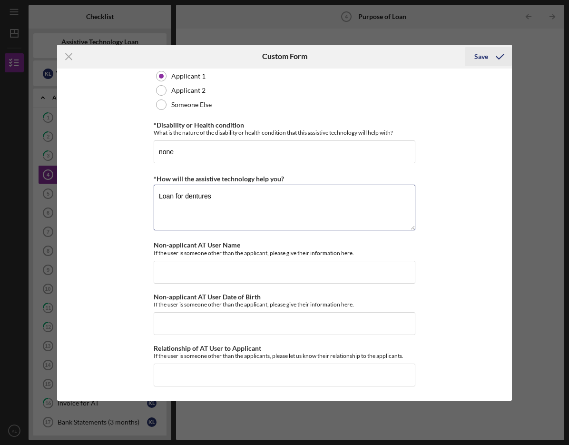
type textarea "Loan for dentures"
click at [476, 59] on div "Save" at bounding box center [481, 56] width 14 height 19
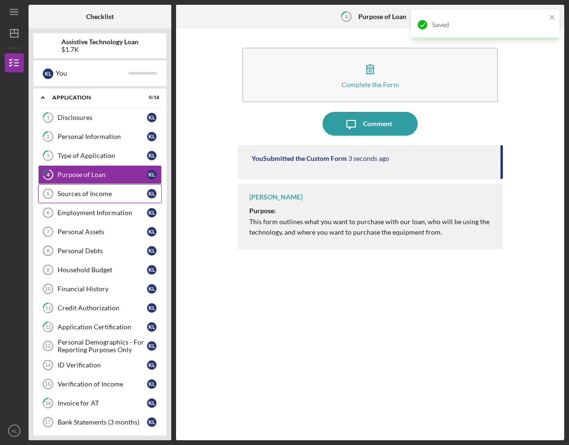
click at [78, 189] on link "Sources of Income 5 Sources of Income K L" at bounding box center [100, 193] width 124 height 19
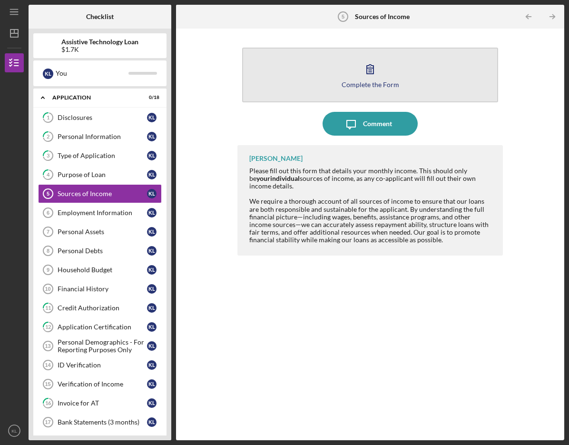
click at [357, 88] on button "Complete the Form Form" at bounding box center [369, 75] width 255 height 55
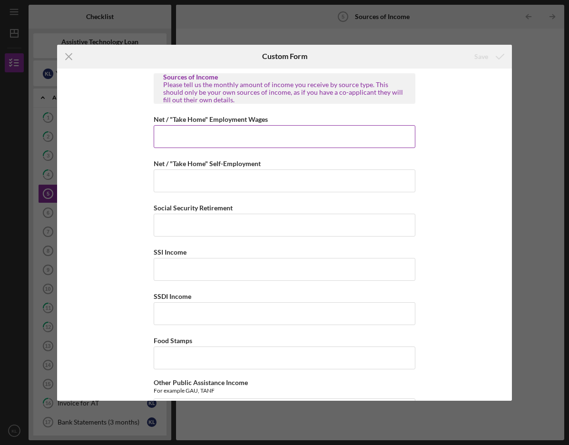
click at [183, 141] on input "Net / "Take Home" Employment Wages" at bounding box center [285, 136] width 262 height 23
type input "$1,836"
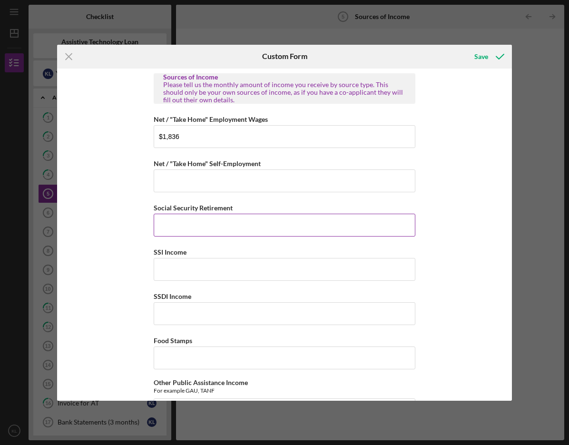
click at [162, 221] on input "Social Security Retirement" at bounding box center [285, 225] width 262 height 23
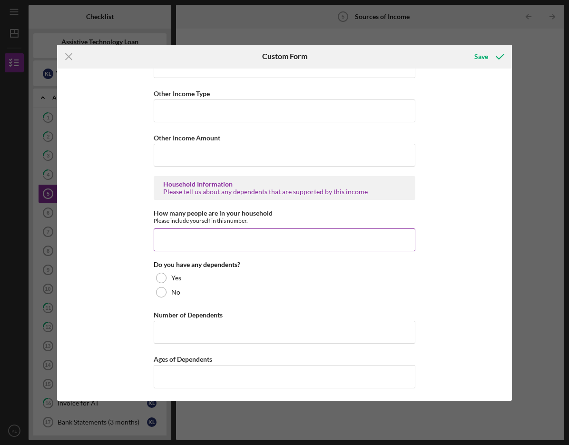
scroll to position [478, 0]
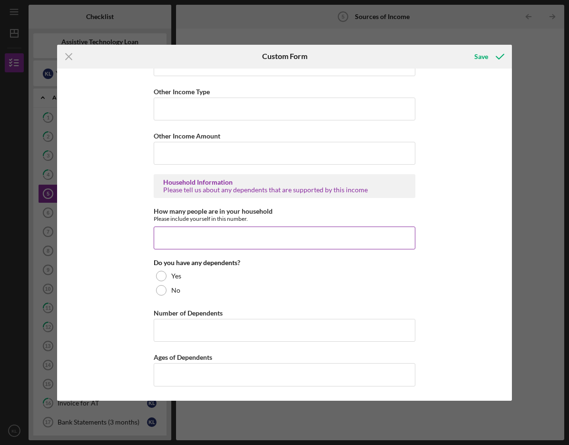
click at [186, 240] on input "How many people are in your household" at bounding box center [285, 237] width 262 height 23
type input "1"
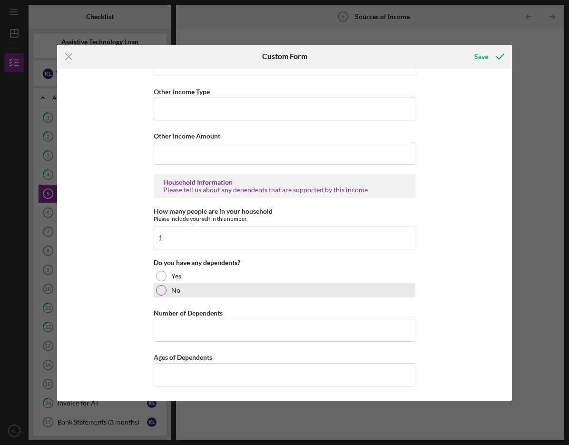
click at [158, 288] on div at bounding box center [161, 290] width 10 height 10
click at [485, 57] on div "Save" at bounding box center [481, 56] width 14 height 19
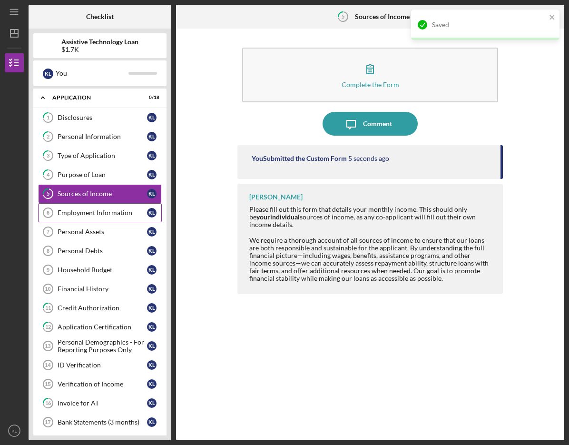
click at [69, 213] on div "Employment Information" at bounding box center [102, 213] width 89 height 8
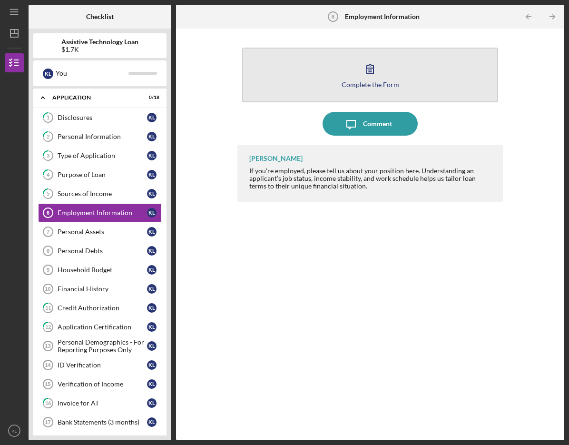
click at [371, 82] on div "Complete the Form" at bounding box center [371, 84] width 58 height 7
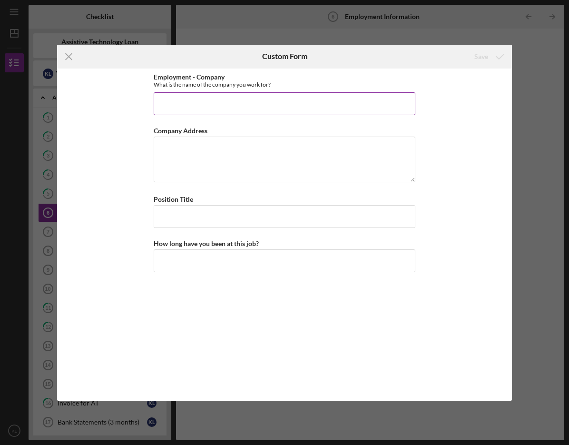
click at [204, 103] on input "Employment - Company" at bounding box center [285, 103] width 262 height 23
type input "Unemployment"
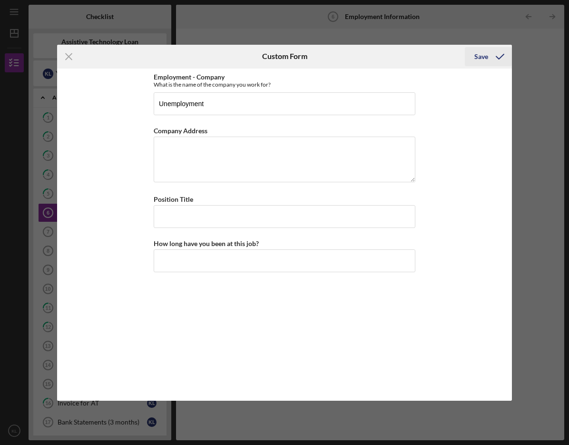
click at [483, 54] on div "Save" at bounding box center [481, 56] width 14 height 19
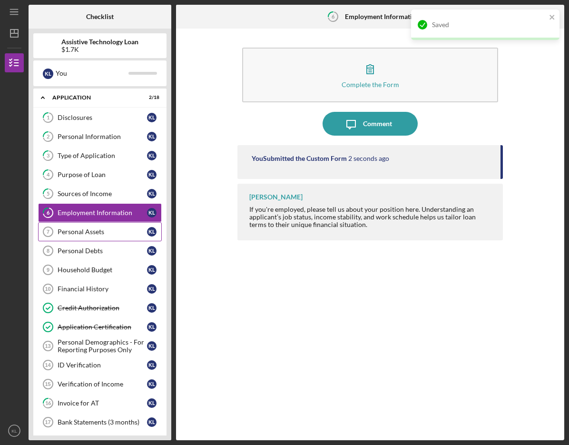
click at [87, 226] on link "Personal Assets 7 Personal Assets K L" at bounding box center [100, 231] width 124 height 19
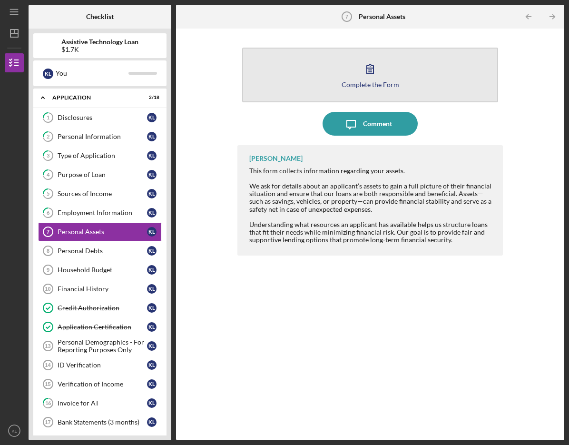
click at [358, 88] on button "Complete the Form Form" at bounding box center [369, 75] width 255 height 55
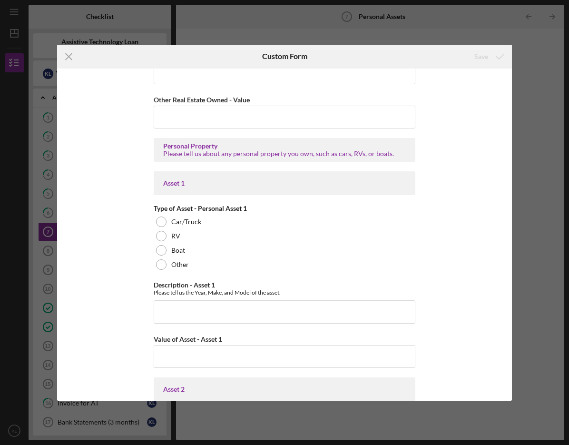
scroll to position [523, 0]
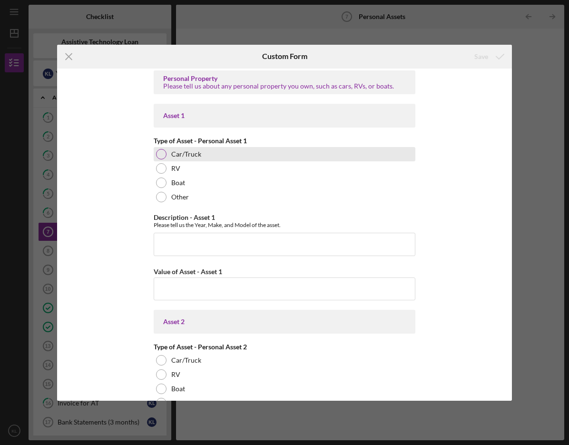
click at [162, 155] on div at bounding box center [161, 154] width 10 height 10
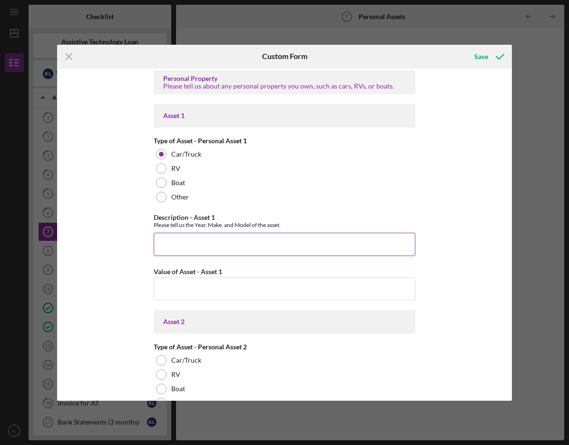
click at [196, 243] on input "Description - Asset 1" at bounding box center [285, 244] width 262 height 23
type input "2010 chevy express van"
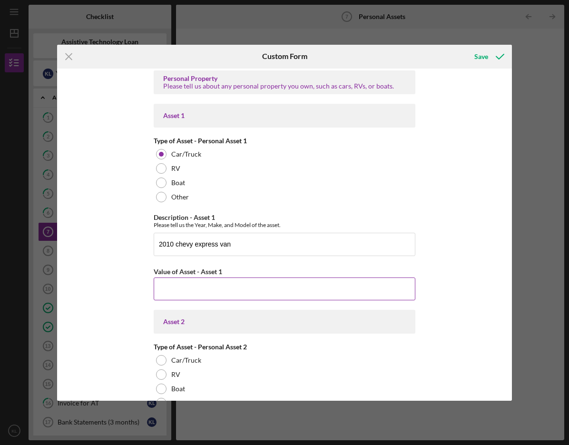
click at [185, 290] on input "Value of Asset - Asset 1" at bounding box center [285, 288] width 262 height 23
type input "$5,000"
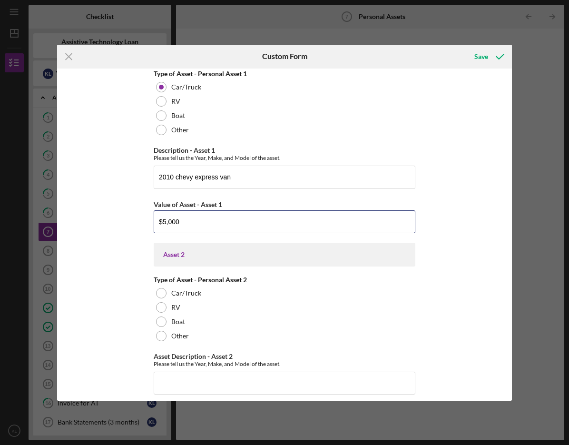
scroll to position [666, 0]
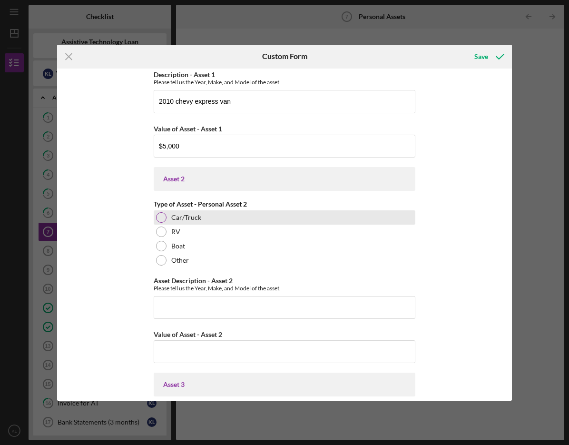
click at [160, 219] on div at bounding box center [161, 217] width 10 height 10
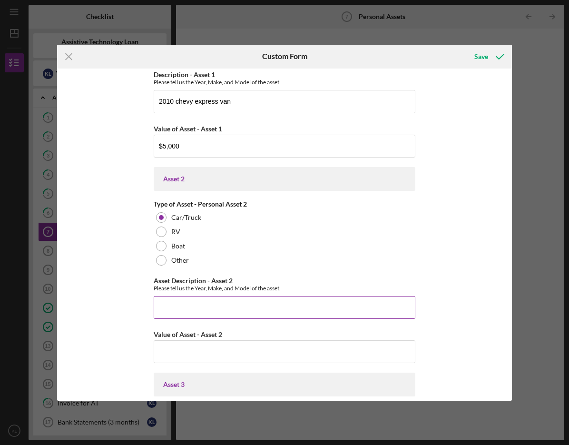
click at [190, 299] on input "Asset Description - Asset 2" at bounding box center [285, 307] width 262 height 23
type input "2001 chevy silverado"
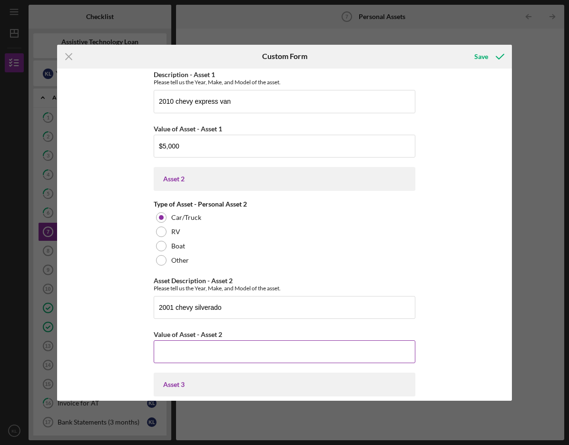
click at [184, 354] on input "Value of Asset - Asset 2" at bounding box center [285, 351] width 262 height 23
type input "$3,000"
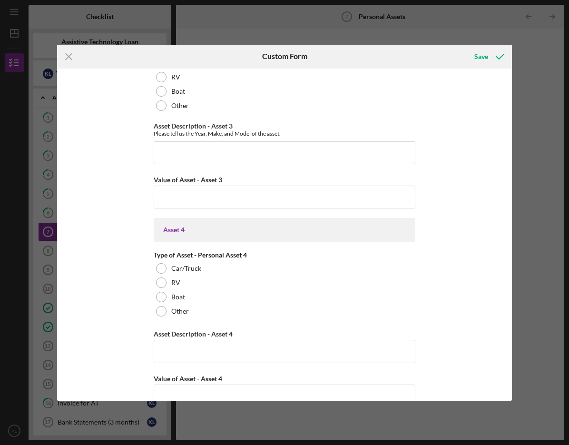
scroll to position [999, 0]
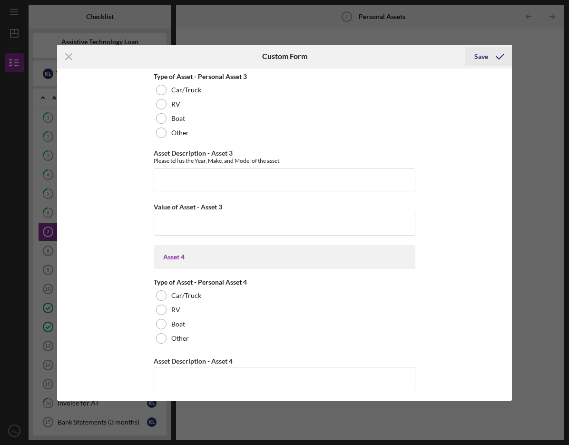
click at [479, 57] on div "Save" at bounding box center [481, 56] width 14 height 19
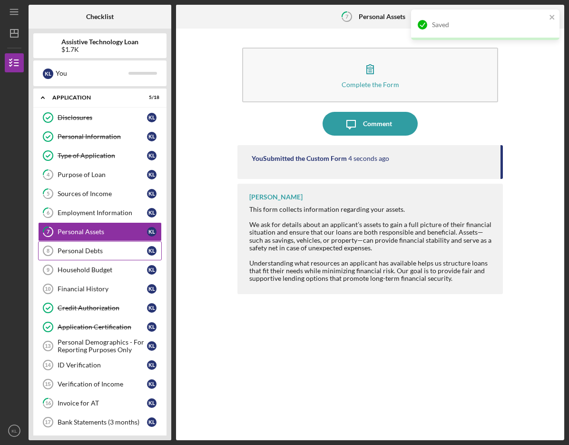
click at [78, 247] on div "Personal Debts" at bounding box center [102, 251] width 89 height 8
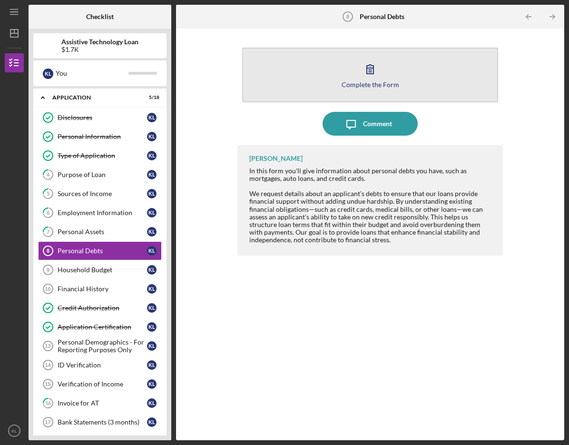
click at [360, 84] on div "Complete the Form" at bounding box center [371, 84] width 58 height 7
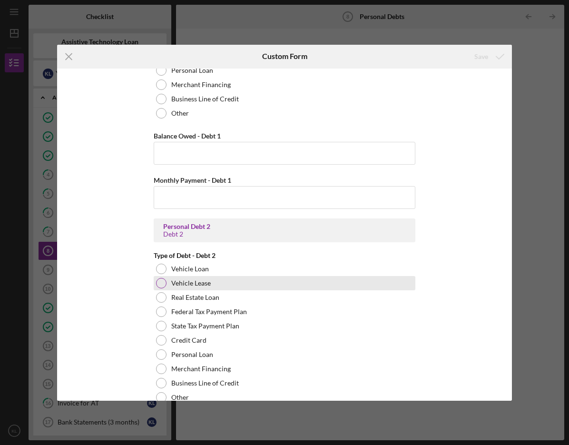
scroll to position [618, 0]
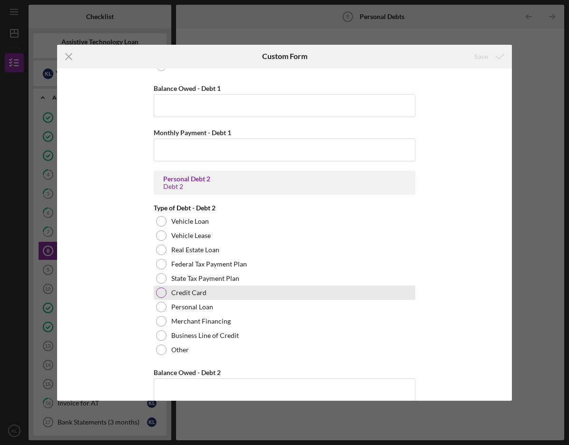
click at [162, 290] on div at bounding box center [161, 292] width 10 height 10
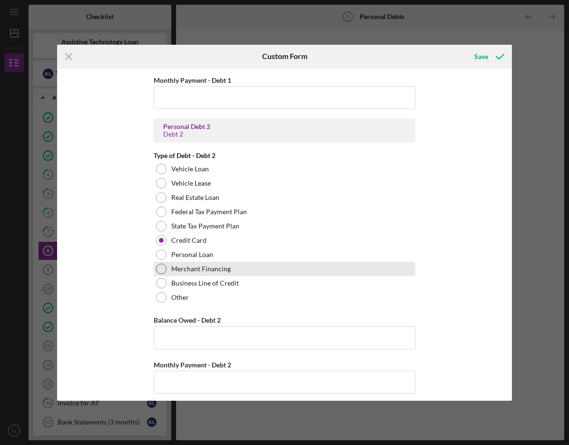
scroll to position [761, 0]
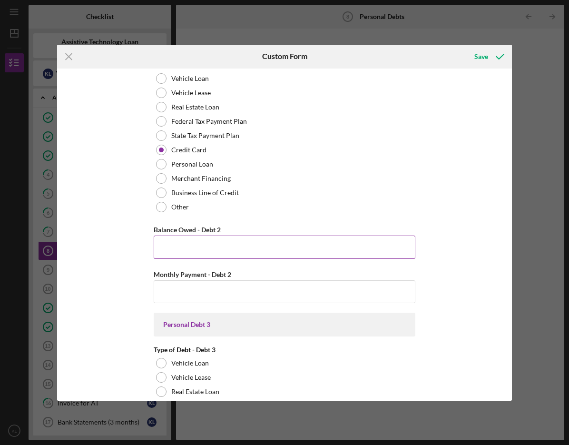
click at [184, 245] on input "Balance Owed - Debt 2" at bounding box center [285, 246] width 262 height 23
type input "$1,400"
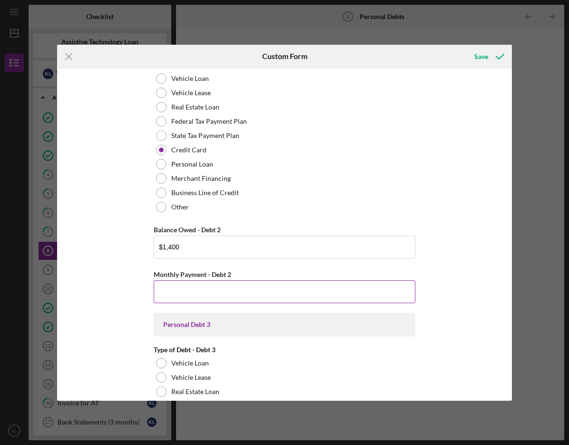
click at [197, 290] on input "Monthly Payment - Debt 2" at bounding box center [285, 291] width 262 height 23
type input "$230"
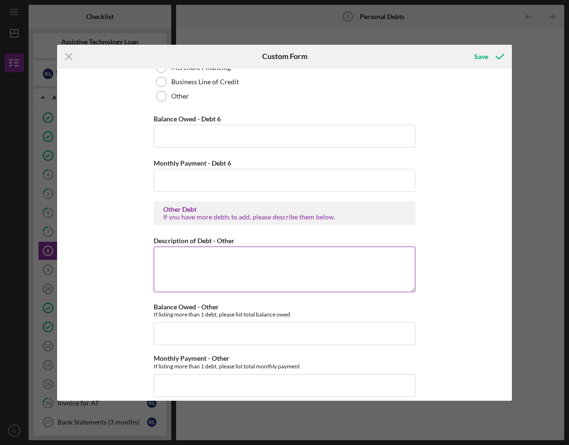
scroll to position [2019, 0]
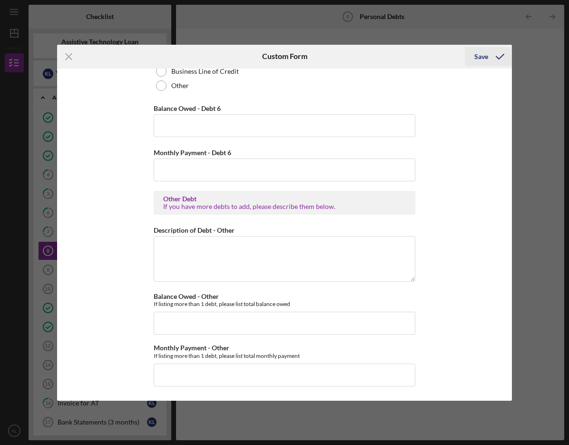
click at [478, 57] on div "Save" at bounding box center [481, 56] width 14 height 19
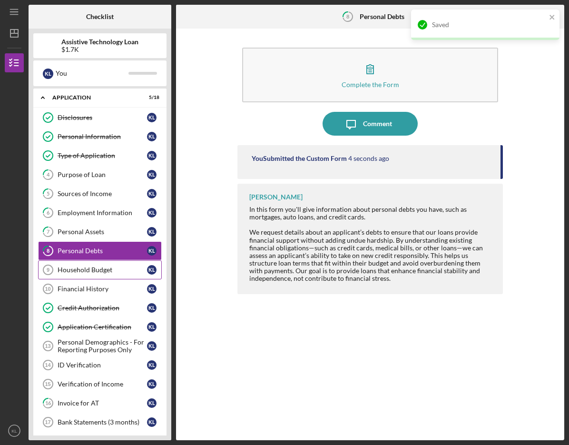
click at [60, 265] on link "Household Budget 9 Household Budget K L" at bounding box center [100, 269] width 124 height 19
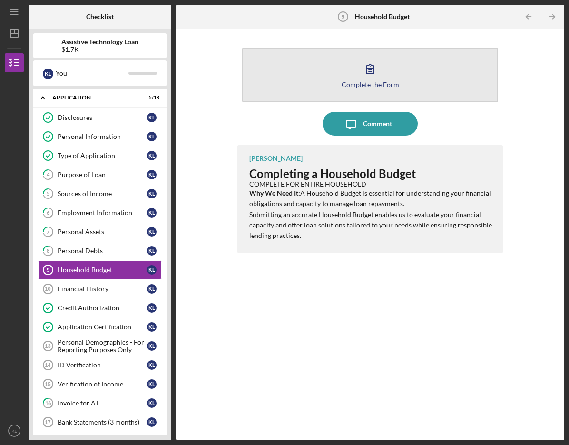
click at [345, 88] on button "Complete the Form Form" at bounding box center [369, 75] width 255 height 55
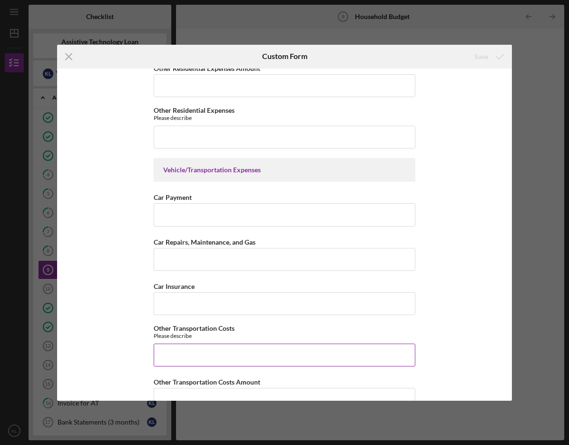
scroll to position [476, 0]
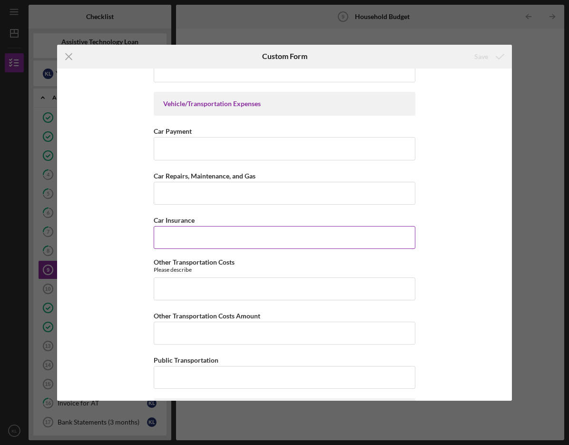
click at [168, 237] on input "Car Insurance" at bounding box center [285, 237] width 262 height 23
type input "$206.45"
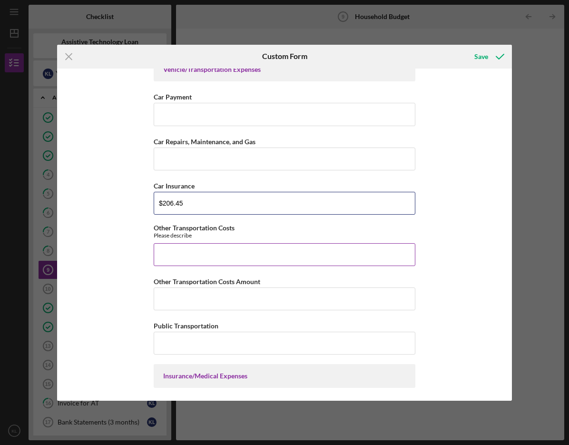
scroll to position [571, 0]
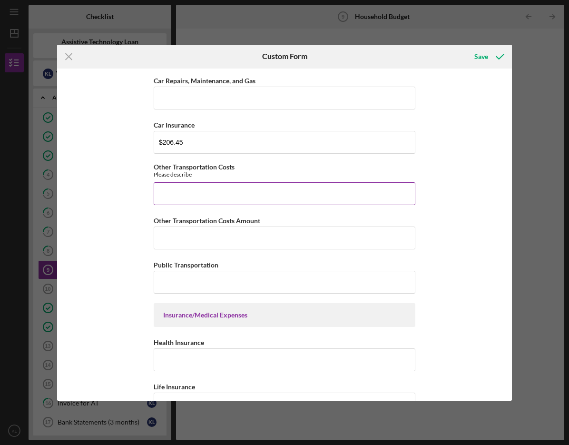
click at [190, 196] on input "Other Transportation Costs" at bounding box center [285, 193] width 262 height 23
type input "300"
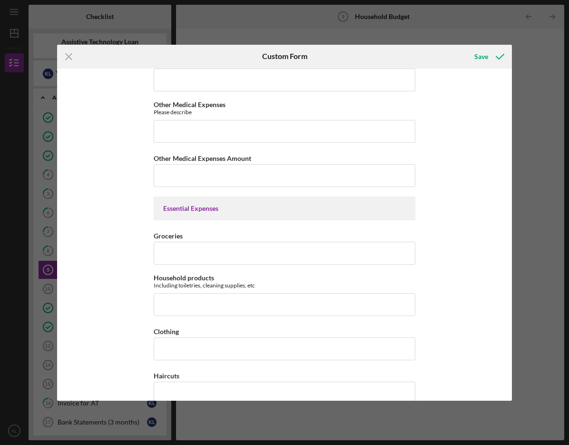
scroll to position [1094, 0]
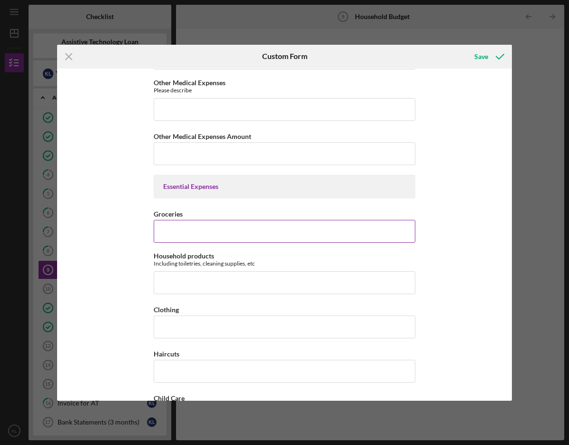
click at [179, 232] on input "Groceries" at bounding box center [285, 231] width 262 height 23
type input "$300"
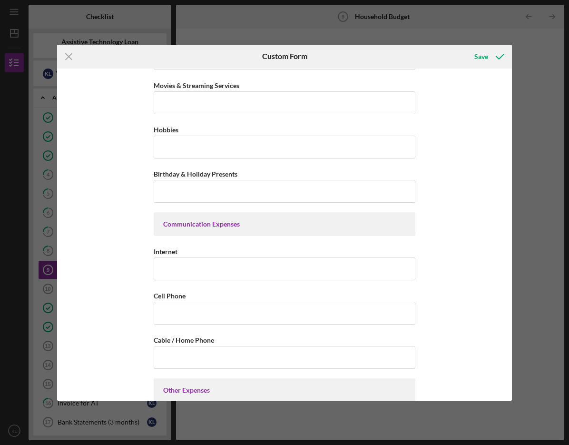
scroll to position [1665, 0]
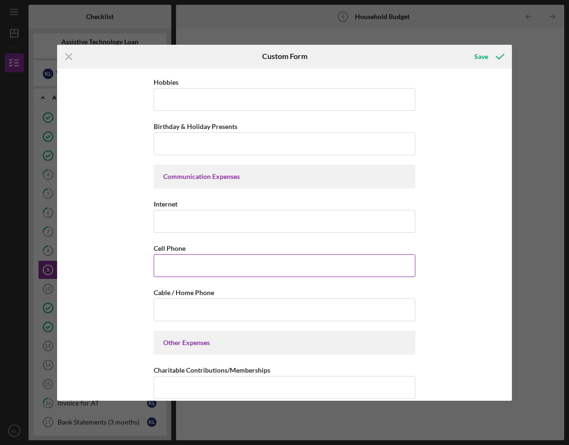
click at [193, 267] on input "Cell Phone" at bounding box center [285, 265] width 262 height 23
type input "$300"
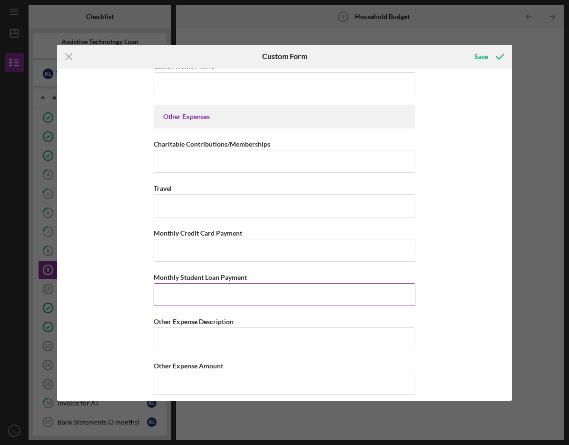
scroll to position [1899, 0]
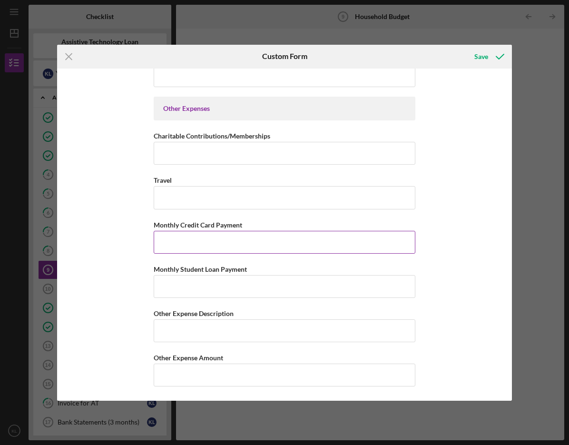
click at [193, 240] on input "Monthly Credit Card Payment" at bounding box center [285, 242] width 262 height 23
type input "$300"
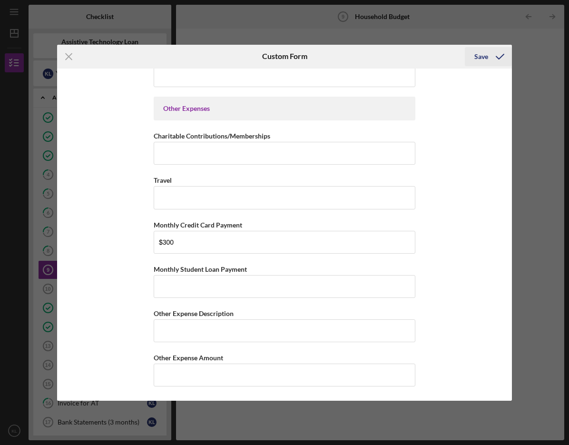
click at [479, 56] on div "Save" at bounding box center [481, 56] width 14 height 19
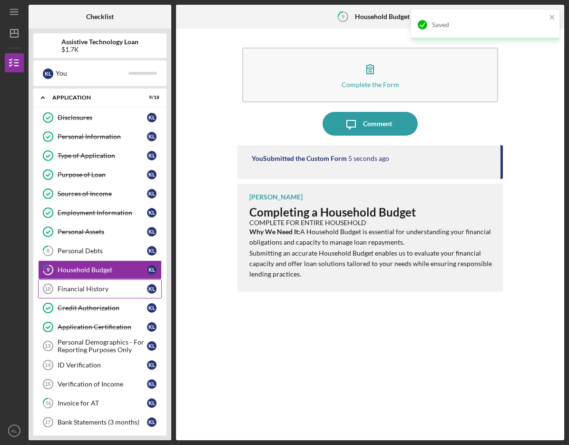
click at [83, 282] on link "Financial History 10 Financial History K L" at bounding box center [100, 288] width 124 height 19
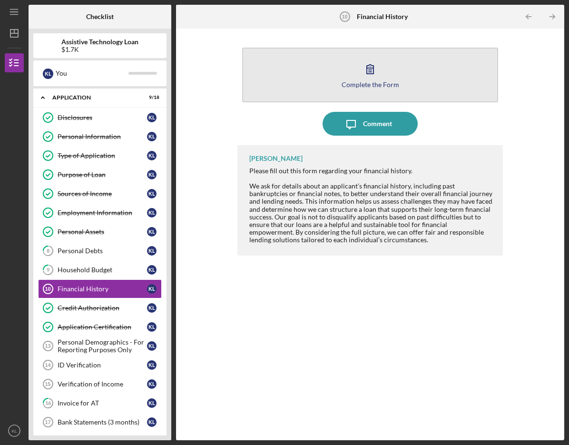
click at [393, 81] on div "Complete the Form" at bounding box center [371, 84] width 58 height 7
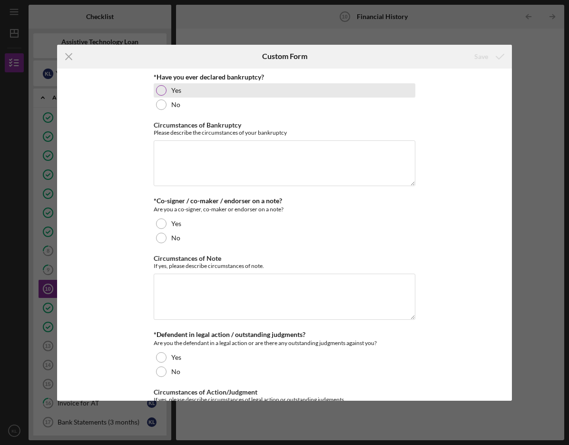
click at [165, 93] on div "Yes" at bounding box center [285, 90] width 262 height 14
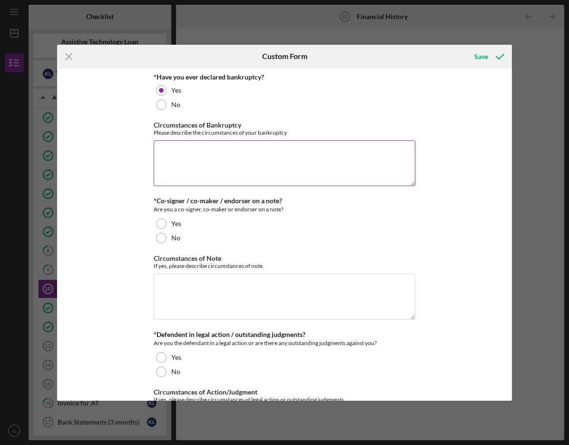
click at [202, 167] on textarea "Circumstances of Bankruptcy" at bounding box center [285, 163] width 262 height 46
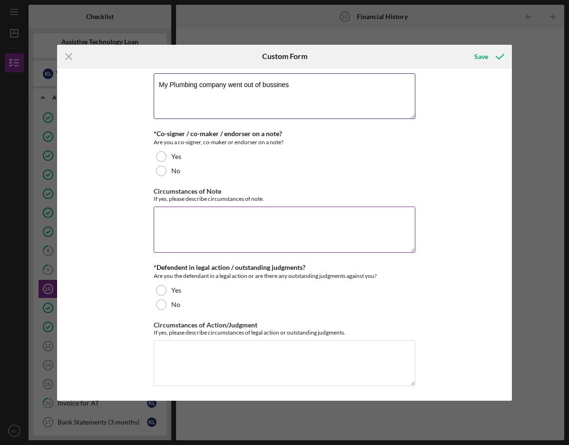
scroll to position [68, 0]
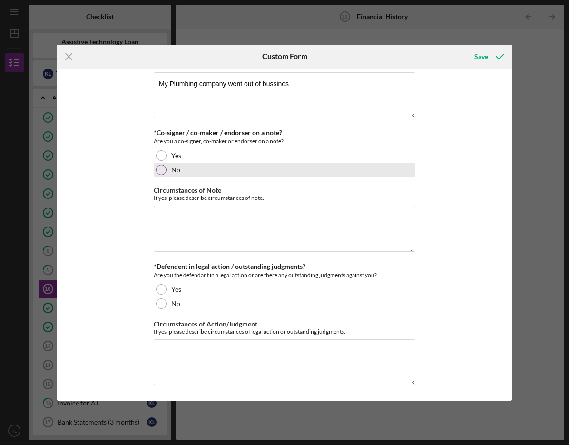
click at [164, 169] on div at bounding box center [161, 170] width 10 height 10
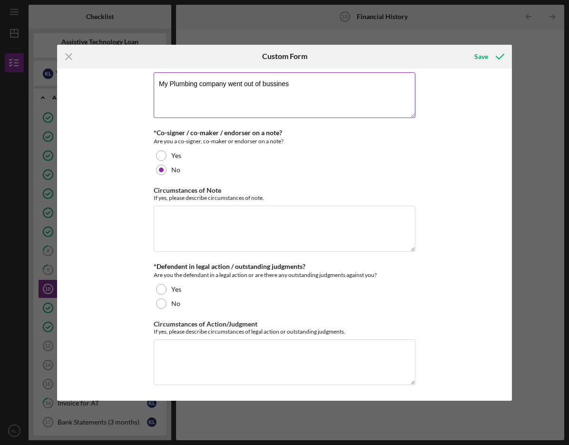
click at [292, 83] on textarea "My Plumbing company went out of bussines" at bounding box center [285, 95] width 262 height 46
click at [479, 60] on div "Save" at bounding box center [481, 56] width 14 height 19
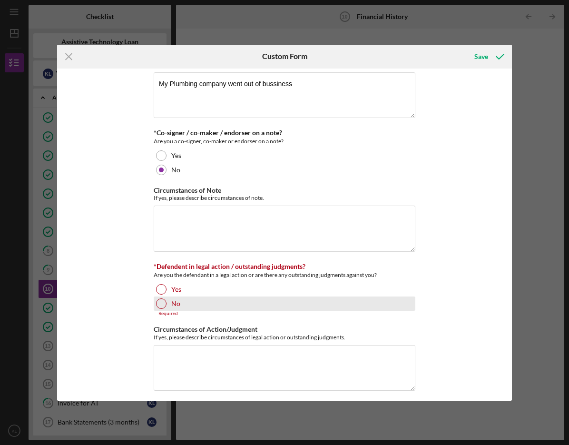
click at [155, 307] on div "No" at bounding box center [285, 303] width 262 height 14
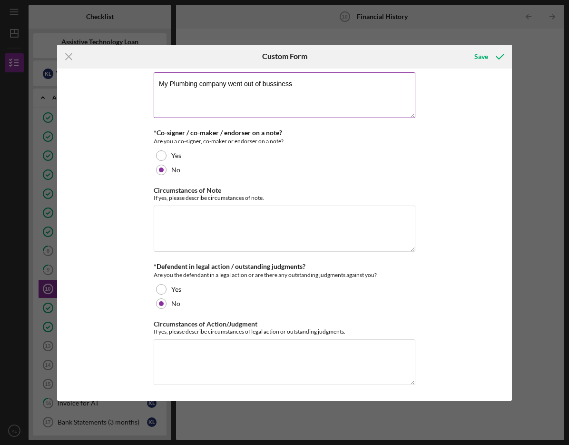
click at [274, 82] on textarea "My Plumbing company went out of bussiness" at bounding box center [285, 95] width 262 height 46
click at [369, 112] on textarea "My Plumbing company went out of business" at bounding box center [285, 95] width 262 height 46
type textarea "My Plumbing company went out of business"
click at [486, 52] on div "Save" at bounding box center [481, 56] width 14 height 19
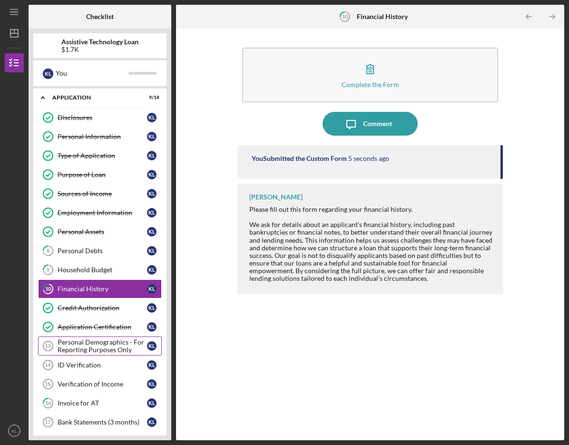
click at [74, 344] on div "Personal Demographics - For Reporting Purposes Only" at bounding box center [102, 345] width 89 height 15
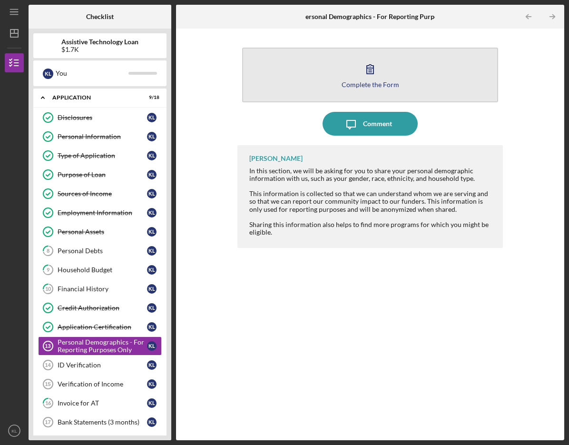
click at [369, 78] on icon "button" at bounding box center [370, 69] width 24 height 24
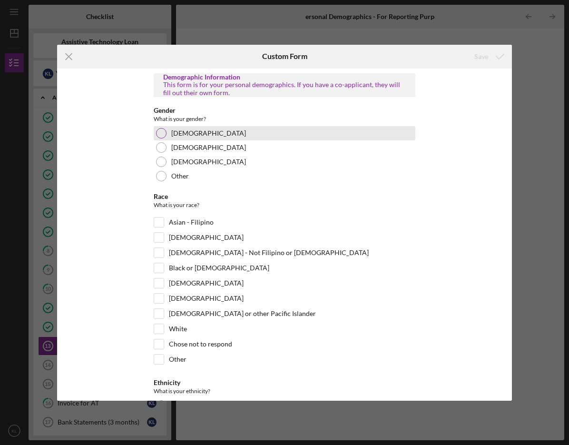
click at [162, 132] on div at bounding box center [161, 133] width 10 height 10
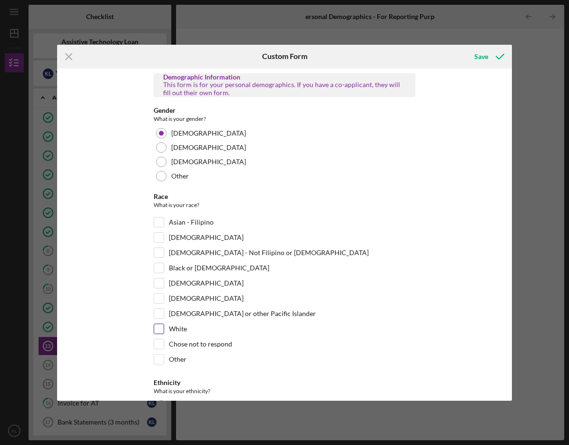
click at [163, 330] on div "White" at bounding box center [285, 330] width 262 height 15
click at [155, 327] on input "White" at bounding box center [159, 329] width 10 height 10
checkbox input "true"
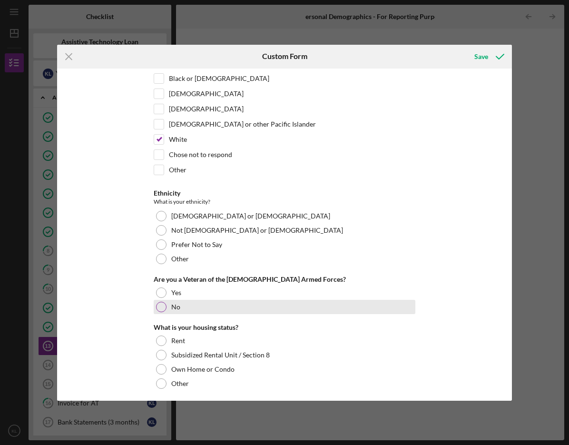
scroll to position [190, 0]
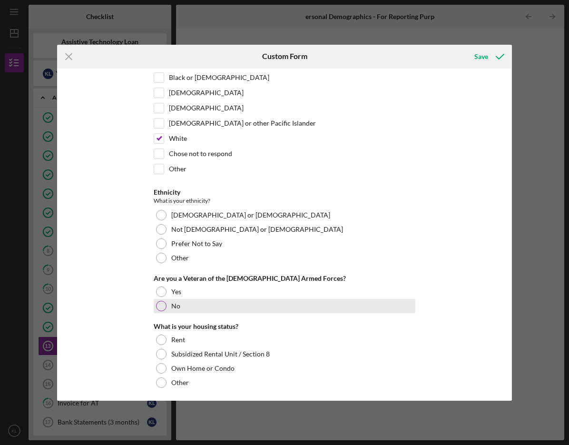
click at [161, 308] on div at bounding box center [161, 306] width 10 height 10
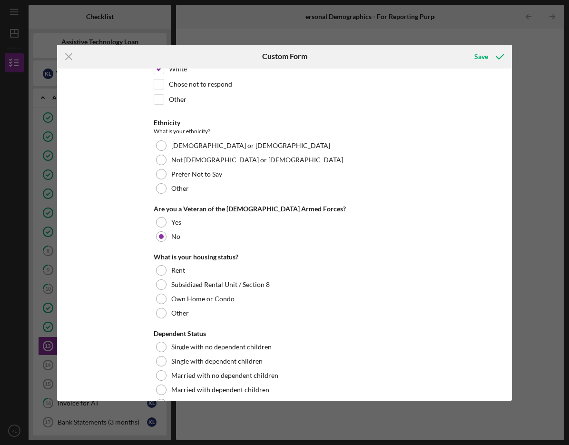
scroll to position [284, 0]
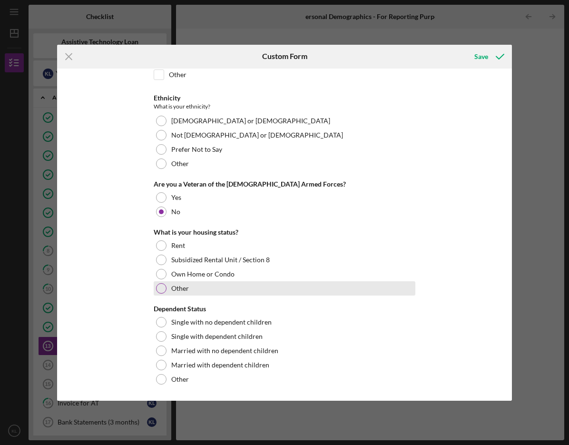
click at [160, 288] on div at bounding box center [161, 288] width 10 height 10
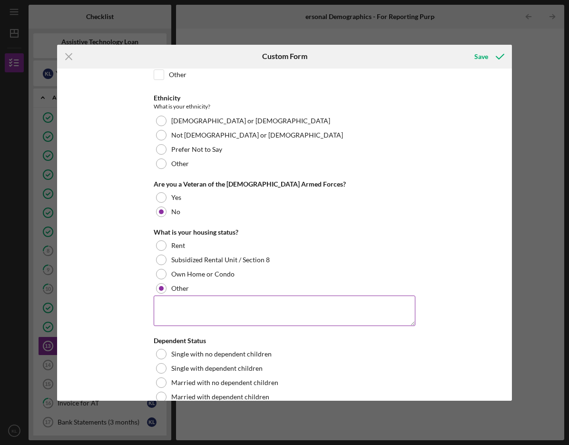
click at [171, 305] on textarea at bounding box center [285, 310] width 262 height 30
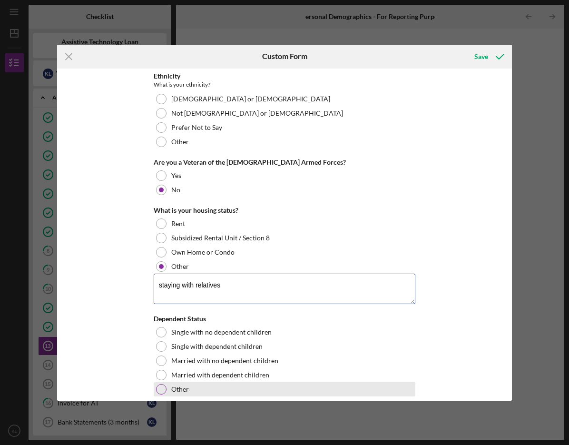
scroll to position [316, 0]
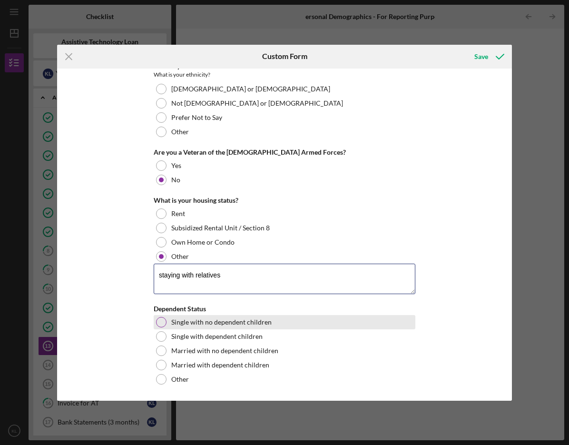
type textarea "staying with relatives"
click at [154, 321] on div "Single with no dependent children" at bounding box center [285, 322] width 262 height 14
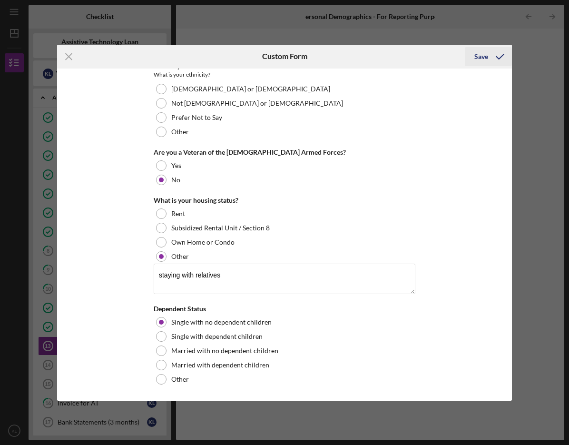
click at [483, 54] on div "Save" at bounding box center [481, 56] width 14 height 19
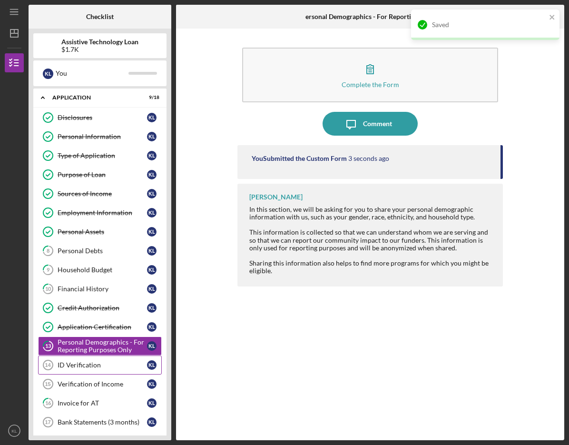
click at [83, 365] on div "ID Verification" at bounding box center [102, 365] width 89 height 8
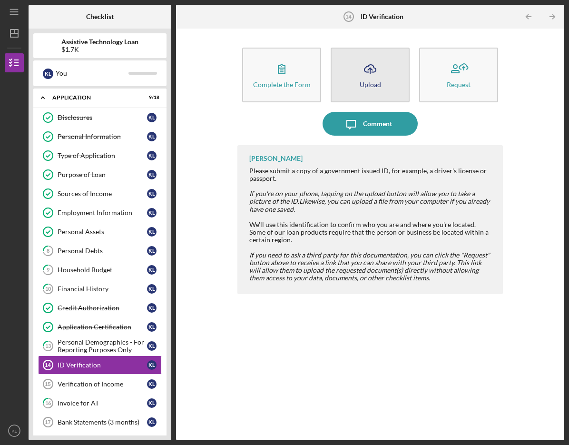
click at [355, 75] on button "Icon/Upload Upload" at bounding box center [370, 75] width 79 height 55
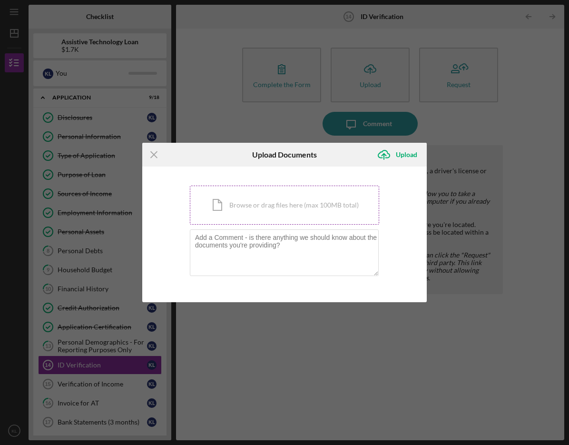
click at [252, 205] on div "Icon/Document Browse or drag files here (max 100MB total) Tap to choose files o…" at bounding box center [284, 205] width 189 height 39
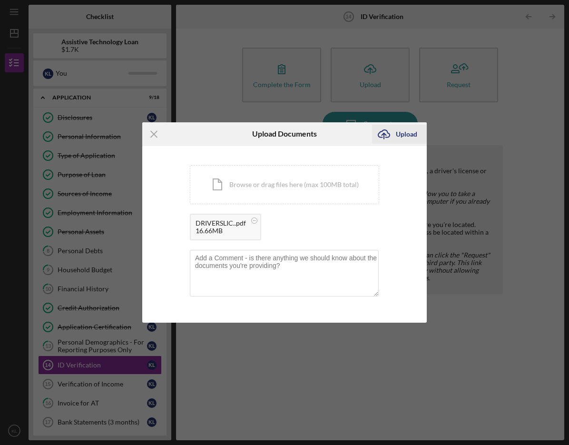
click at [388, 134] on icon "Icon/Upload" at bounding box center [384, 134] width 24 height 24
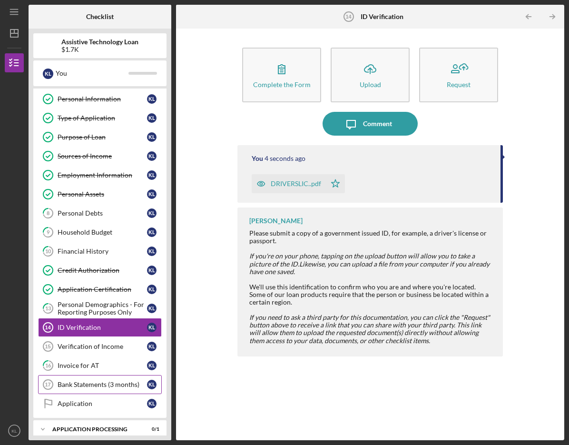
scroll to position [89, 0]
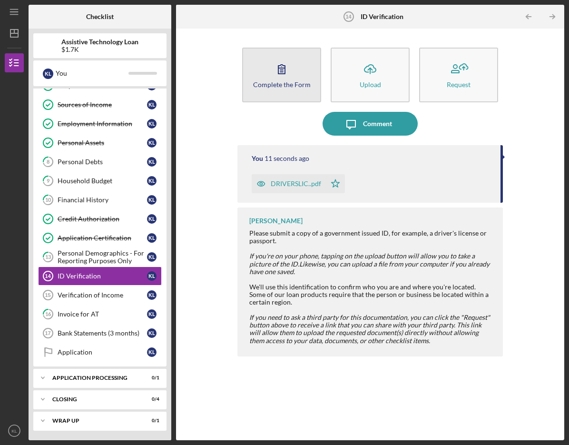
click at [287, 82] on div "Complete the Form" at bounding box center [282, 84] width 58 height 7
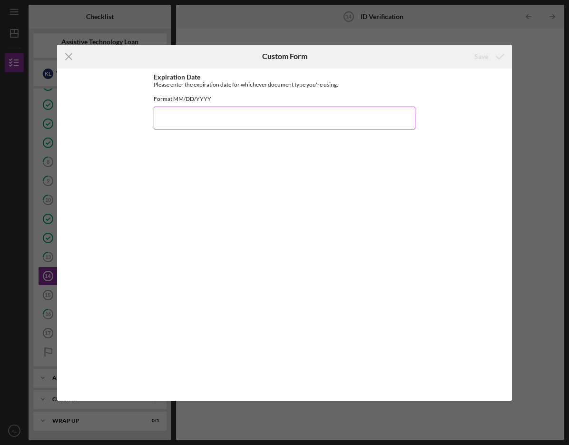
click at [204, 124] on input "Expiration Date" at bounding box center [285, 118] width 262 height 23
type input "[DATE]"
click at [479, 59] on div "Save" at bounding box center [481, 56] width 14 height 19
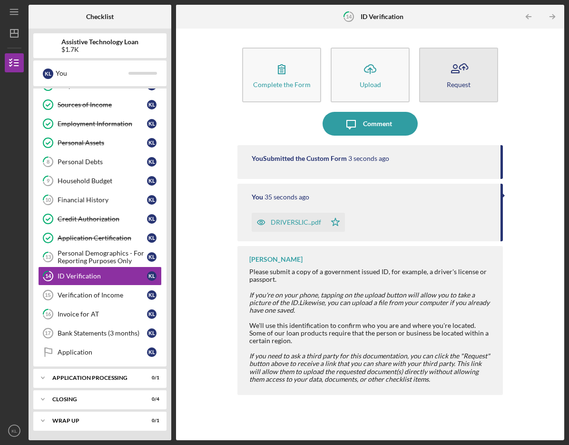
click at [458, 78] on icon "button" at bounding box center [459, 69] width 24 height 24
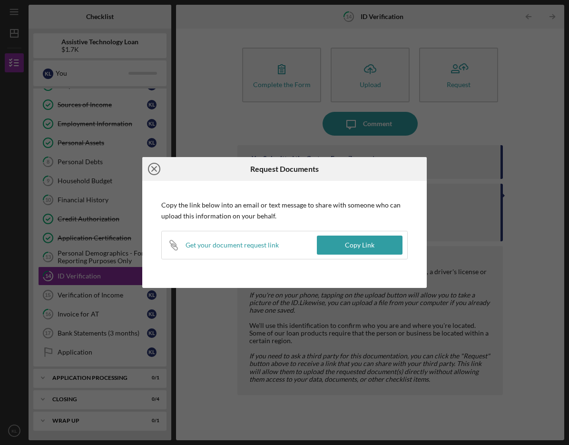
click at [162, 164] on icon "Icon/Close" at bounding box center [154, 169] width 24 height 24
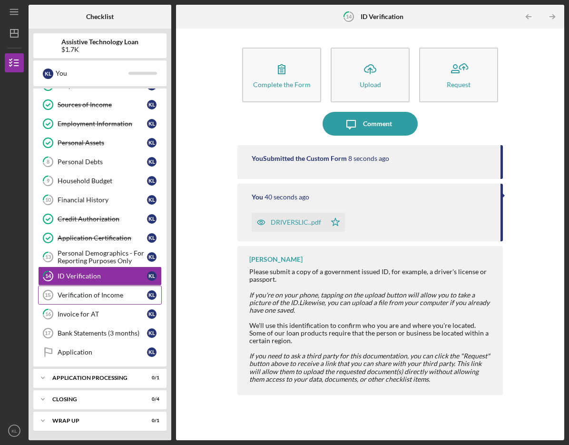
click at [106, 289] on link "Verification of Income 15 Verification of Income K L" at bounding box center [100, 294] width 124 height 19
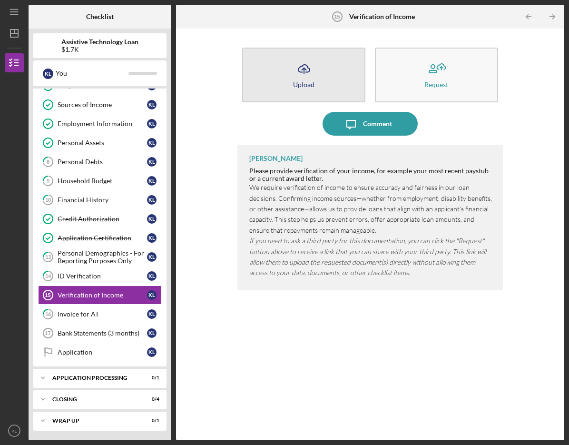
click at [307, 83] on div "Upload" at bounding box center [303, 84] width 21 height 7
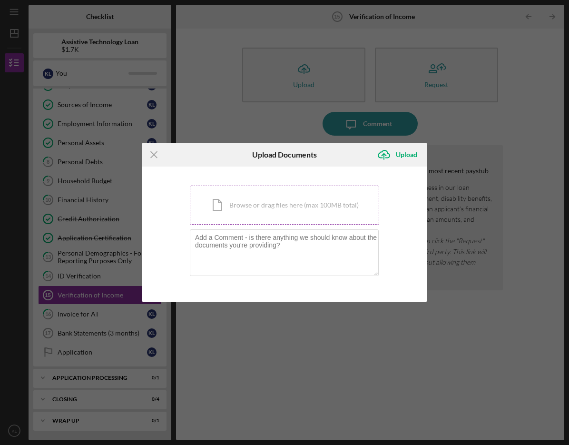
click at [251, 205] on div "Icon/Document Browse or drag files here (max 100MB total) Tap to choose files o…" at bounding box center [284, 205] width 189 height 39
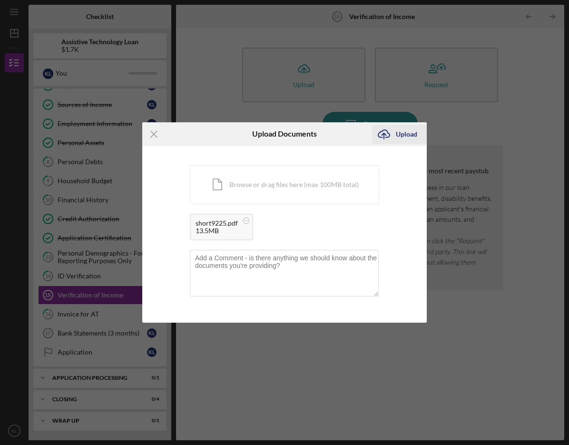
click at [400, 137] on div "Upload" at bounding box center [406, 134] width 21 height 19
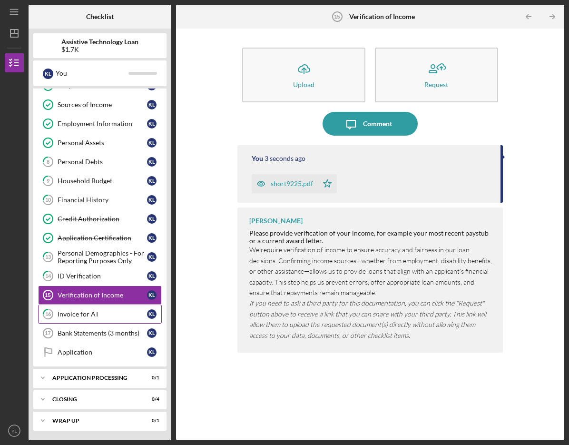
click at [81, 312] on div "Invoice for AT" at bounding box center [102, 314] width 89 height 8
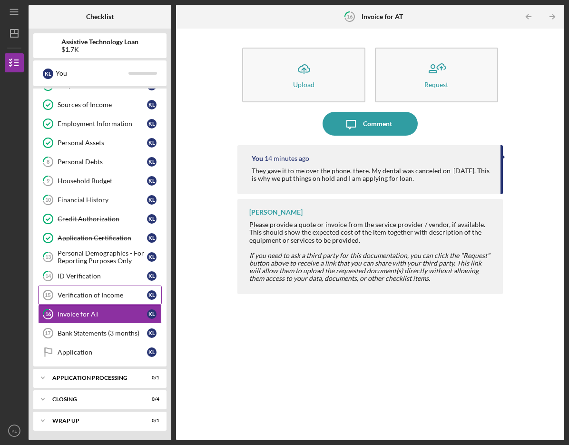
click at [89, 292] on div "Verification of Income" at bounding box center [102, 295] width 89 height 8
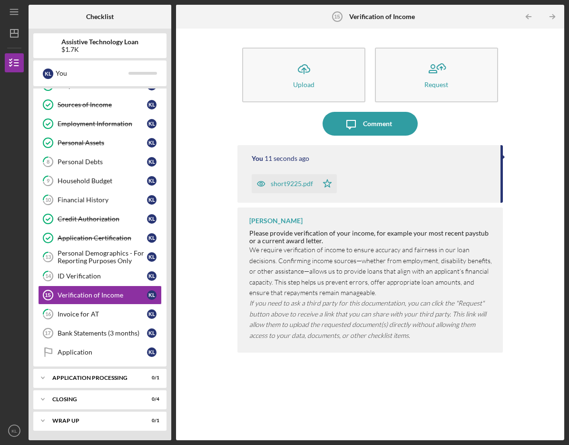
click at [299, 185] on div "short9225.pdf" at bounding box center [292, 184] width 42 height 8
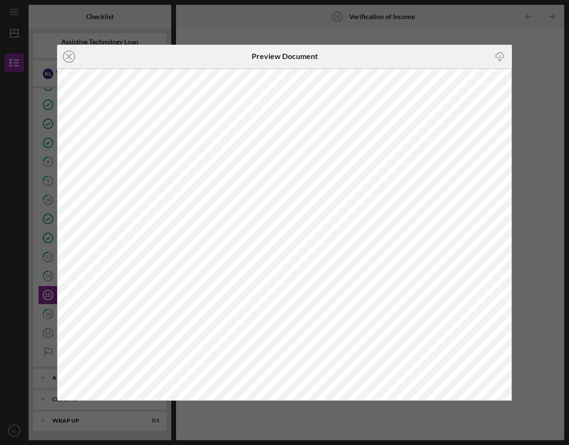
click at [498, 59] on icon "Icon/Download" at bounding box center [499, 56] width 21 height 21
click at [70, 60] on icon "Icon/Close" at bounding box center [69, 57] width 24 height 24
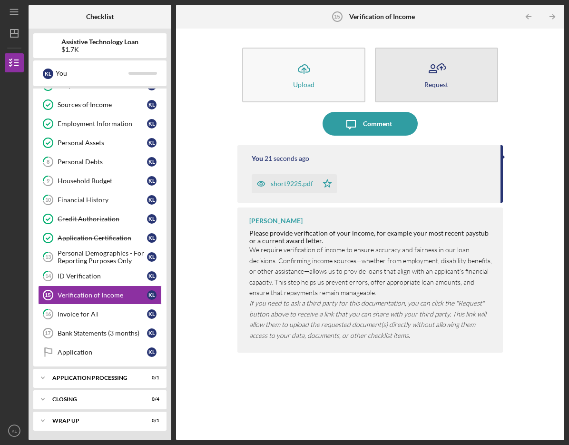
click at [459, 75] on button "Request" at bounding box center [436, 75] width 123 height 55
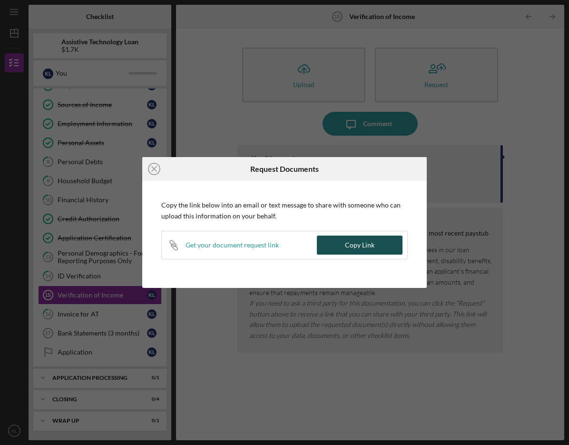
click at [342, 246] on button "Copy Link" at bounding box center [360, 244] width 86 height 19
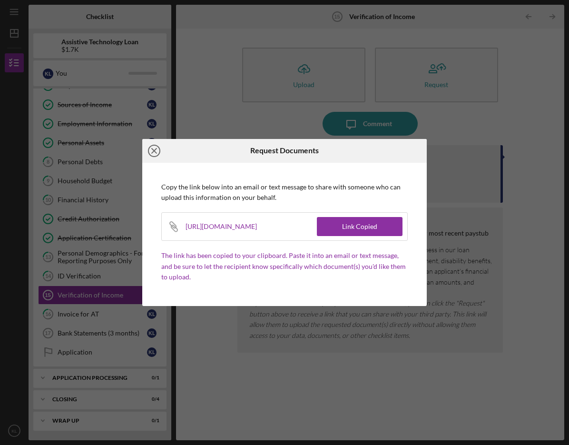
click at [155, 147] on icon "Icon/Close" at bounding box center [154, 151] width 24 height 24
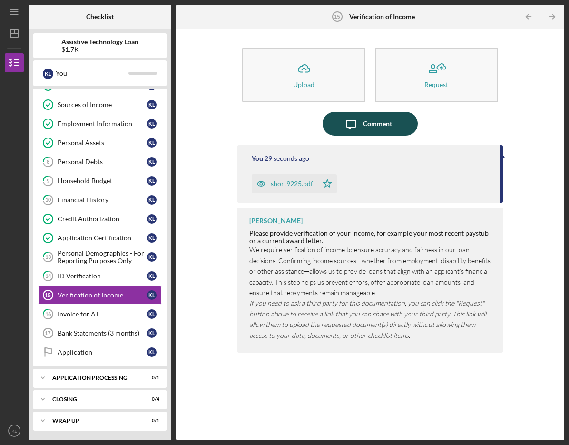
click at [376, 126] on div "Comment" at bounding box center [377, 124] width 29 height 24
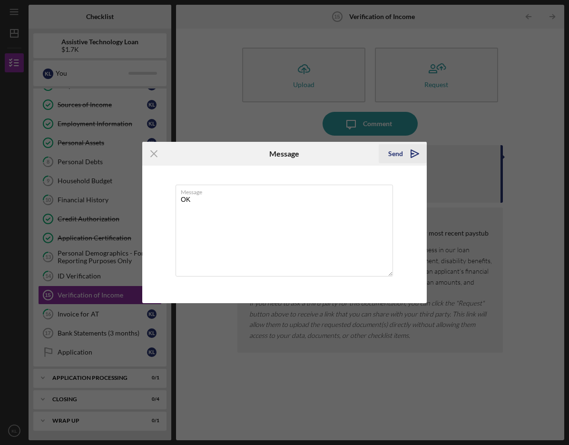
type textarea "OK"
click at [396, 148] on div "Send" at bounding box center [395, 153] width 15 height 19
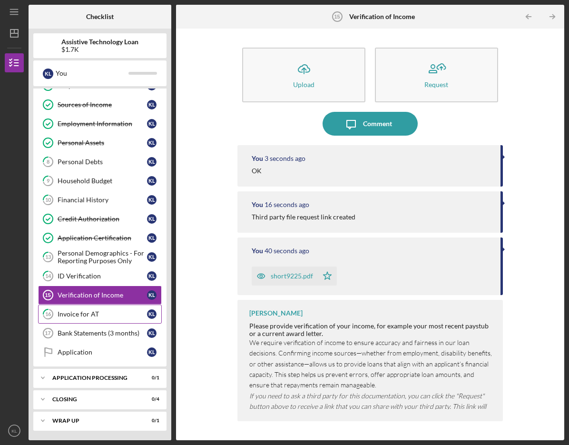
click at [97, 316] on div "Invoice for AT" at bounding box center [102, 314] width 89 height 8
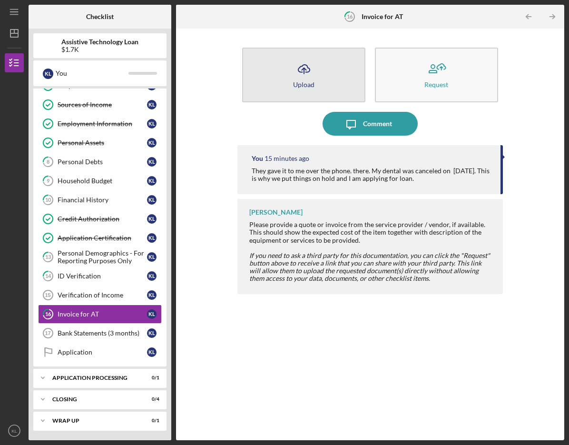
click at [332, 85] on button "Icon/Upload Upload" at bounding box center [303, 75] width 123 height 55
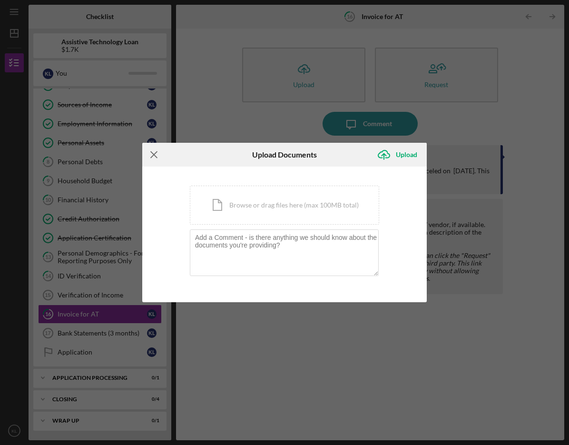
click at [150, 157] on icon "Icon/Menu Close" at bounding box center [154, 155] width 24 height 24
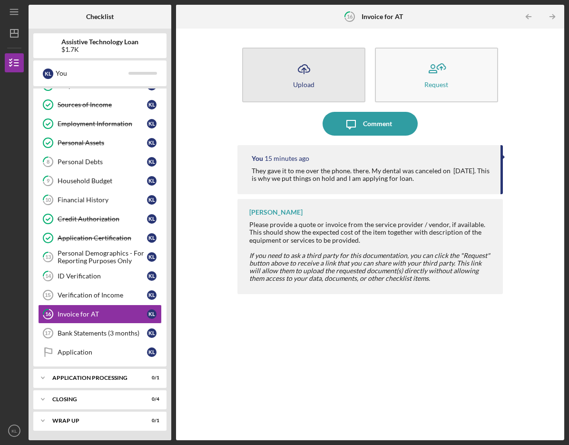
click at [314, 81] on button "Icon/Upload Upload" at bounding box center [303, 75] width 123 height 55
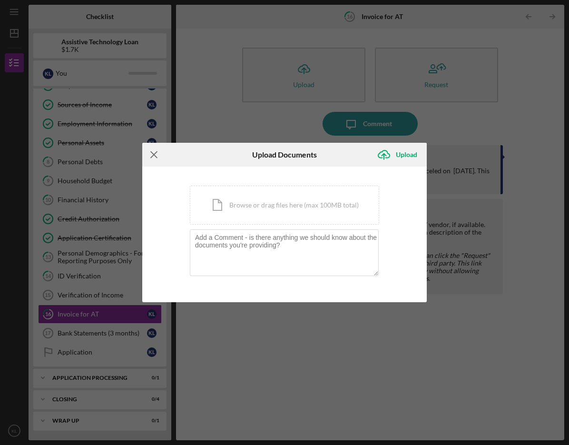
click at [152, 152] on icon "Icon/Menu Close" at bounding box center [154, 155] width 24 height 24
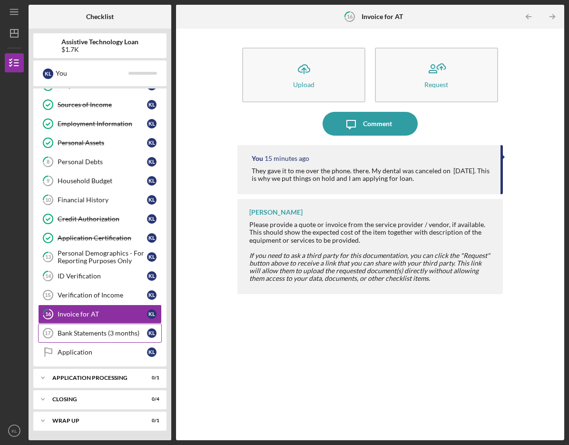
click at [89, 329] on div "Bank Statements (3 months)" at bounding box center [102, 333] width 89 height 8
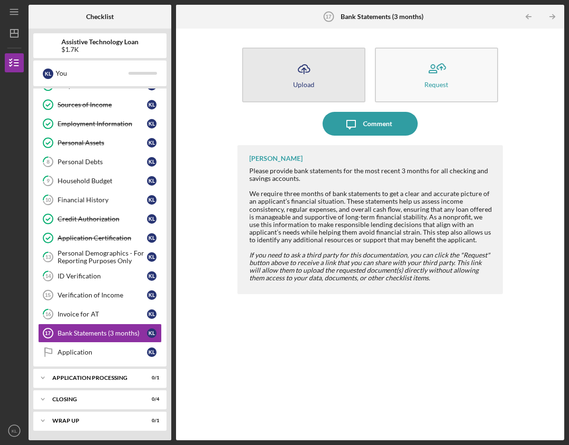
click at [310, 82] on div "Upload" at bounding box center [303, 84] width 21 height 7
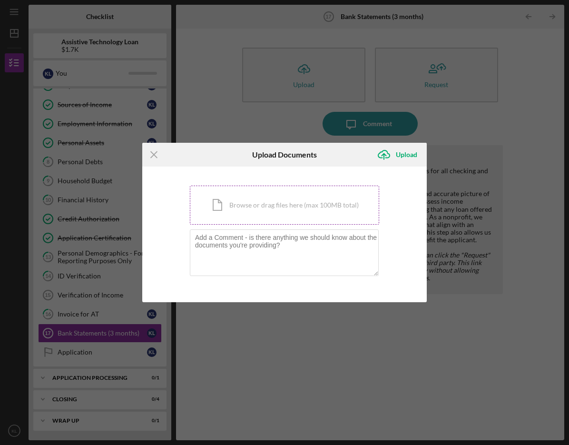
click at [255, 215] on div "Icon/Document Browse or drag files here (max 100MB total) Tap to choose files o…" at bounding box center [284, 205] width 189 height 39
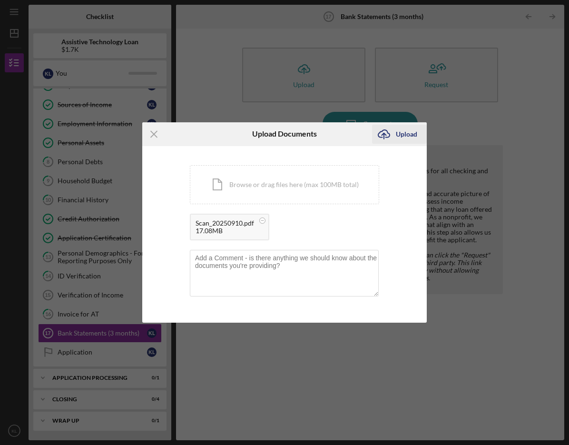
click at [383, 137] on icon "Icon/Upload" at bounding box center [384, 134] width 24 height 24
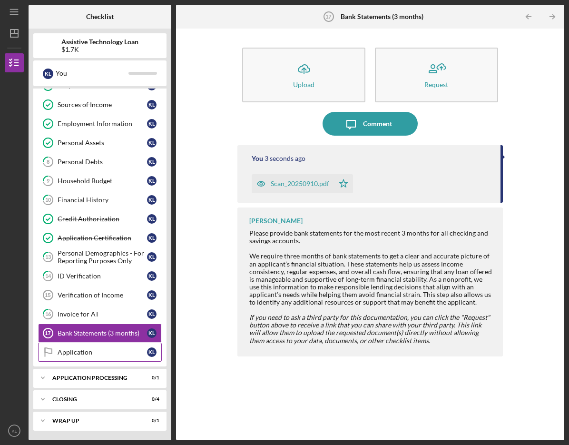
click at [65, 350] on div "Application" at bounding box center [102, 352] width 89 height 8
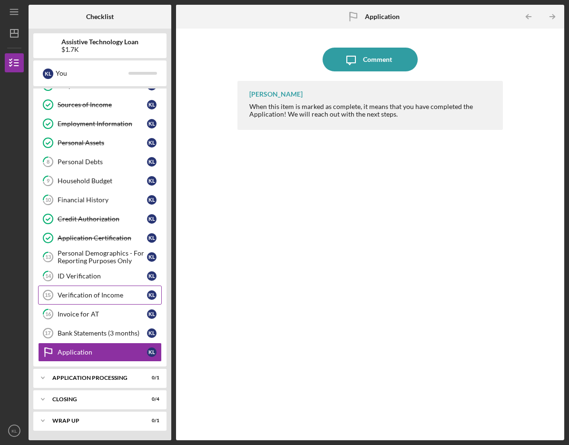
click at [83, 297] on div "Verification of Income" at bounding box center [102, 295] width 89 height 8
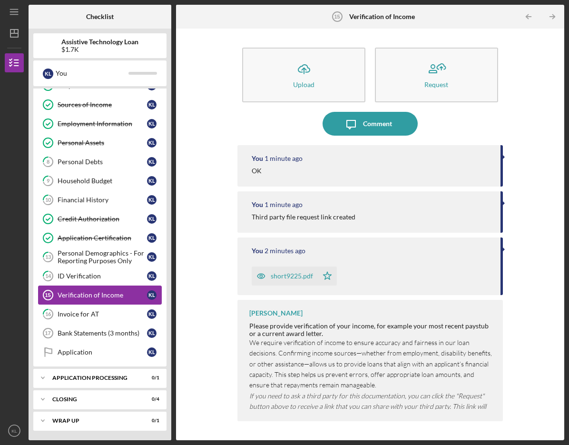
click at [83, 297] on div "Verification of Income" at bounding box center [102, 295] width 89 height 8
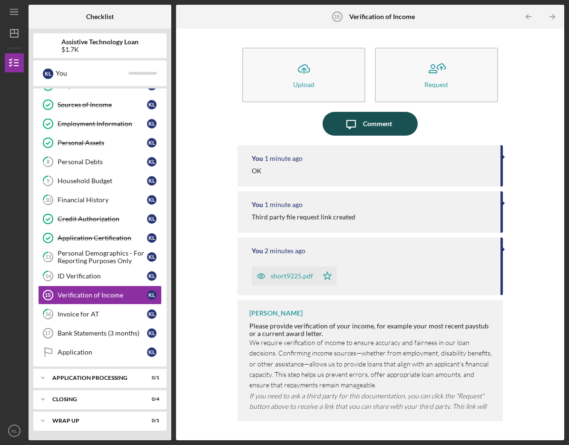
click at [374, 130] on div "Comment" at bounding box center [377, 124] width 29 height 24
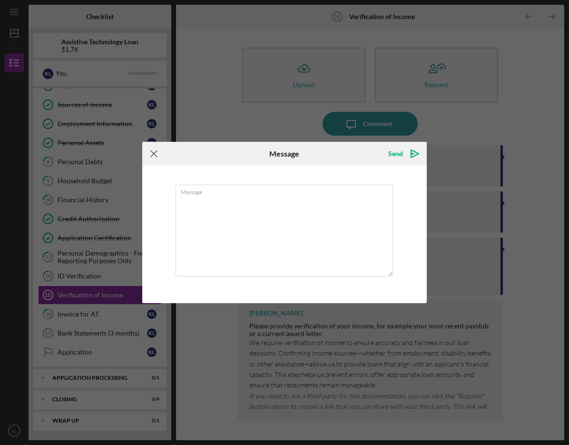
click at [154, 156] on icon "Icon/Menu Close" at bounding box center [154, 154] width 24 height 24
